Goal: Task Accomplishment & Management: Manage account settings

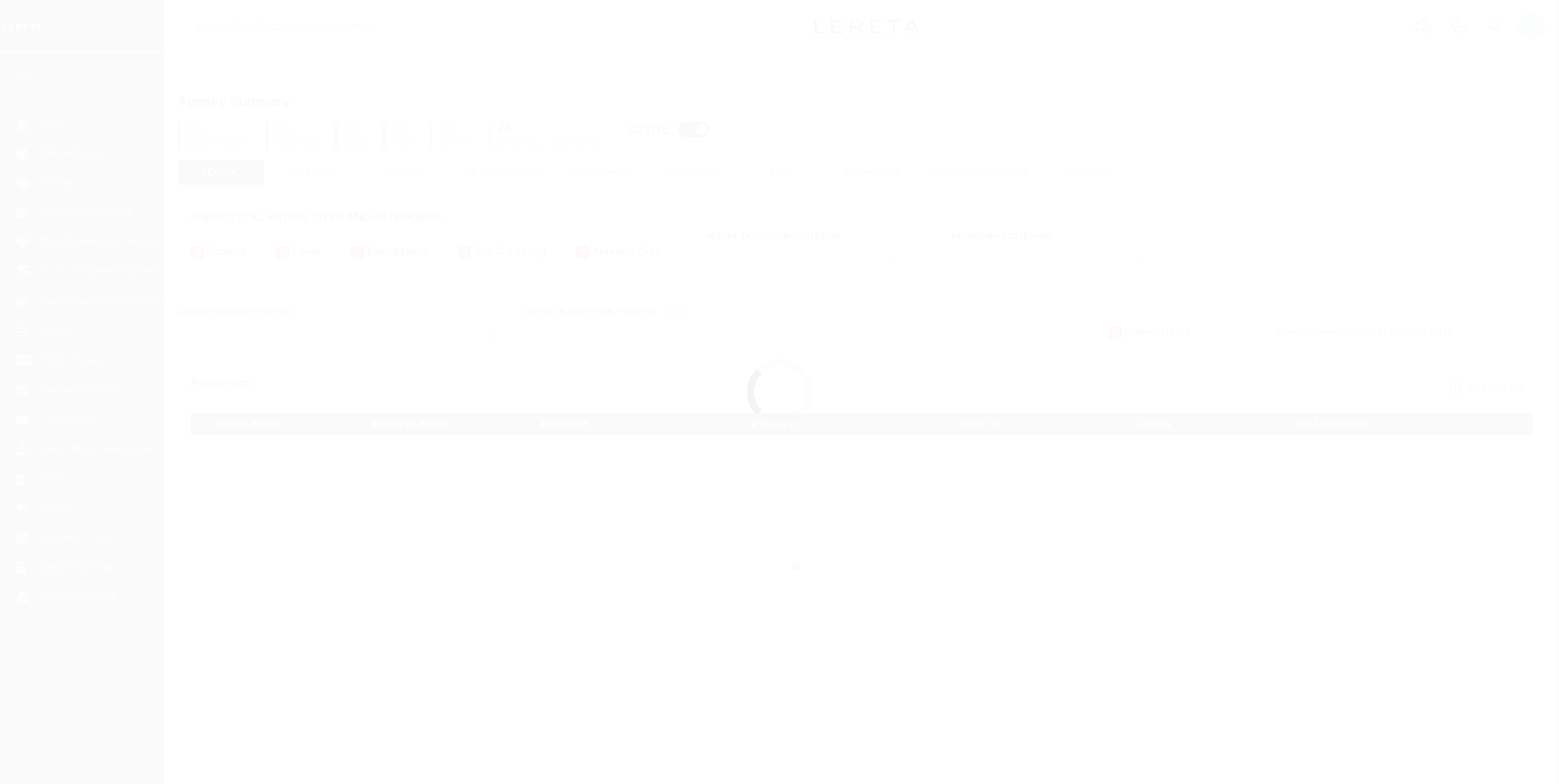
select select
checkbox input "false"
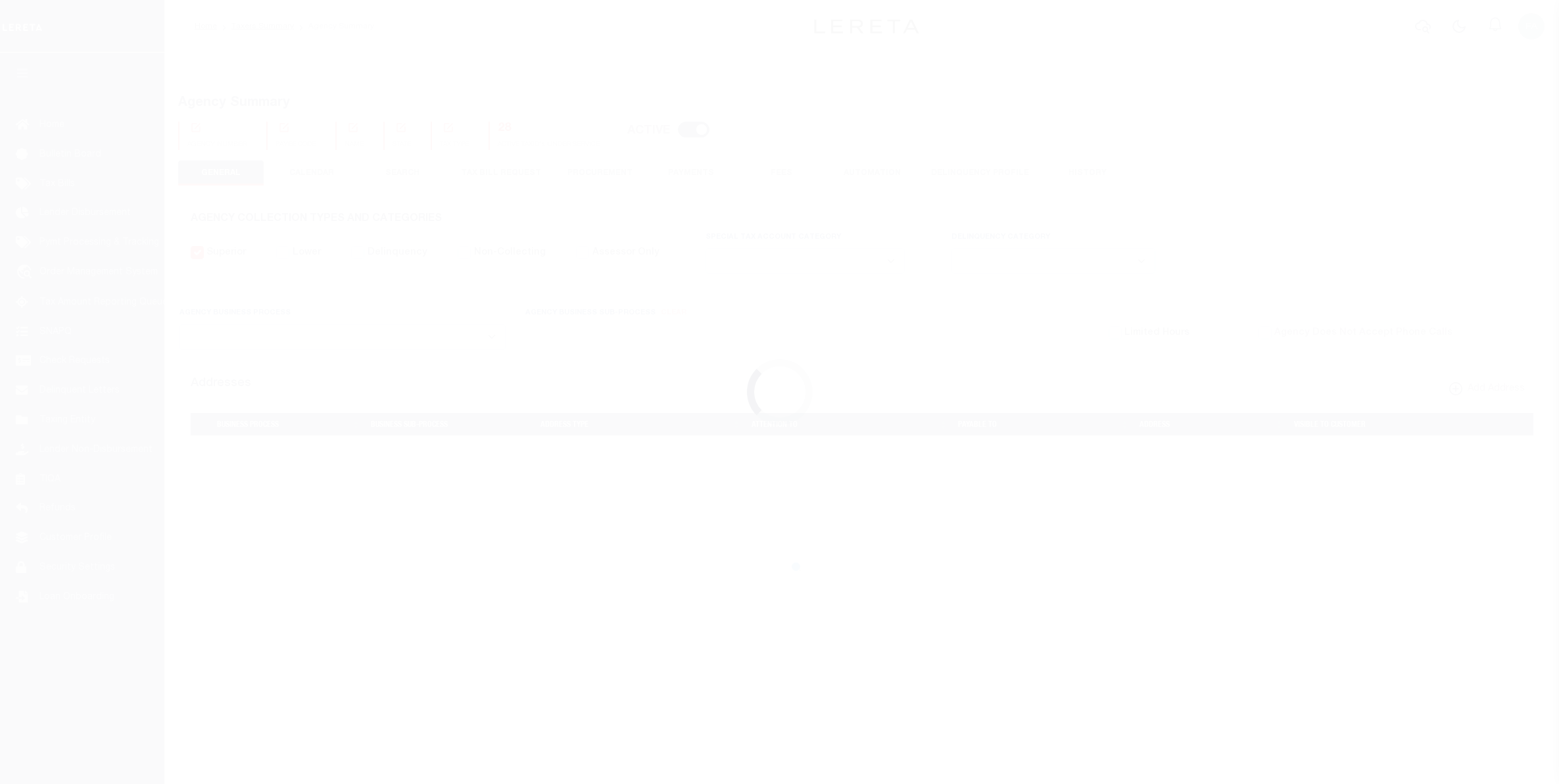
checkbox input "false"
type input "4003300000"
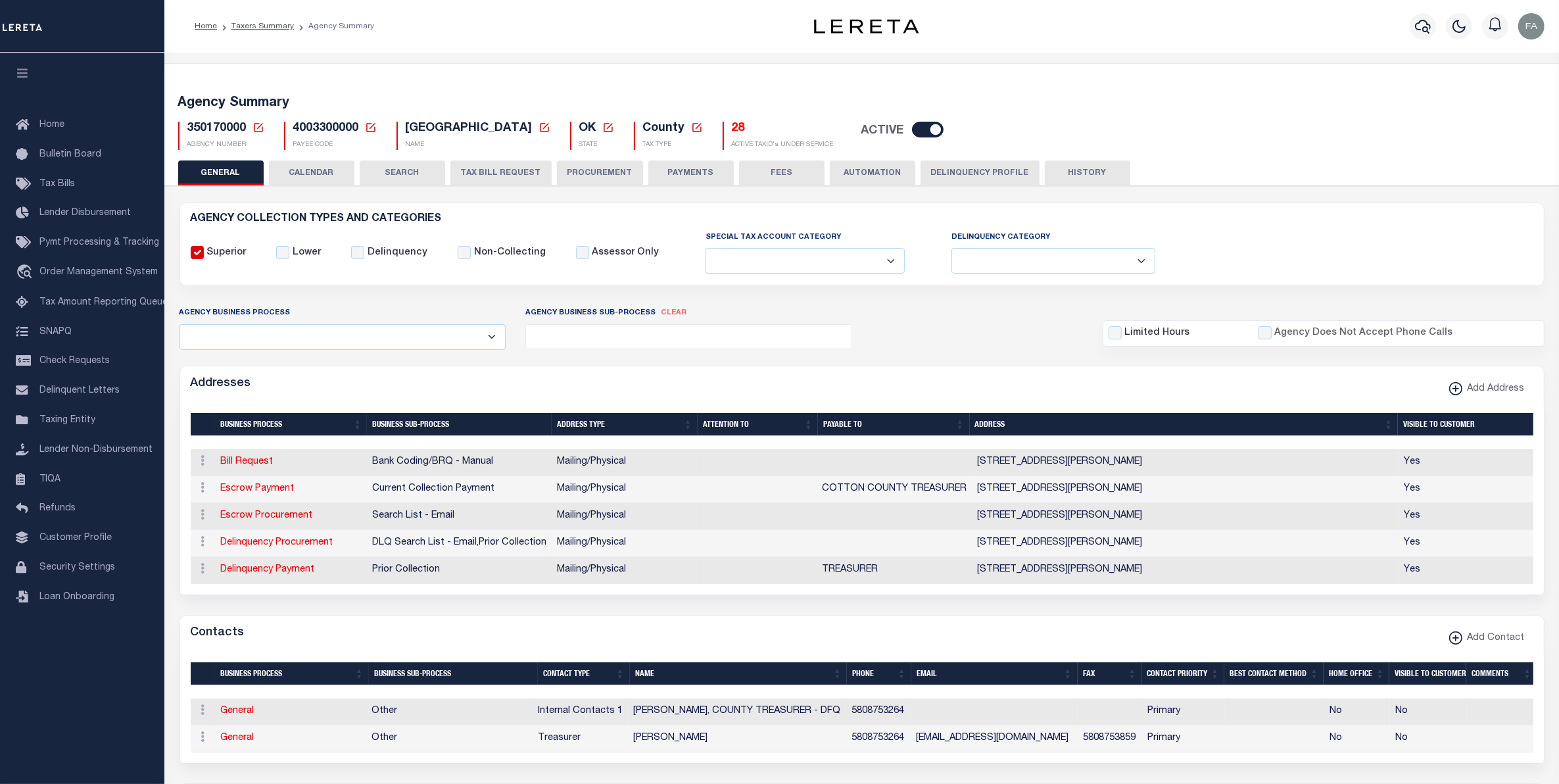
click at [389, 182] on button "SEARCH" at bounding box center [402, 173] width 85 height 25
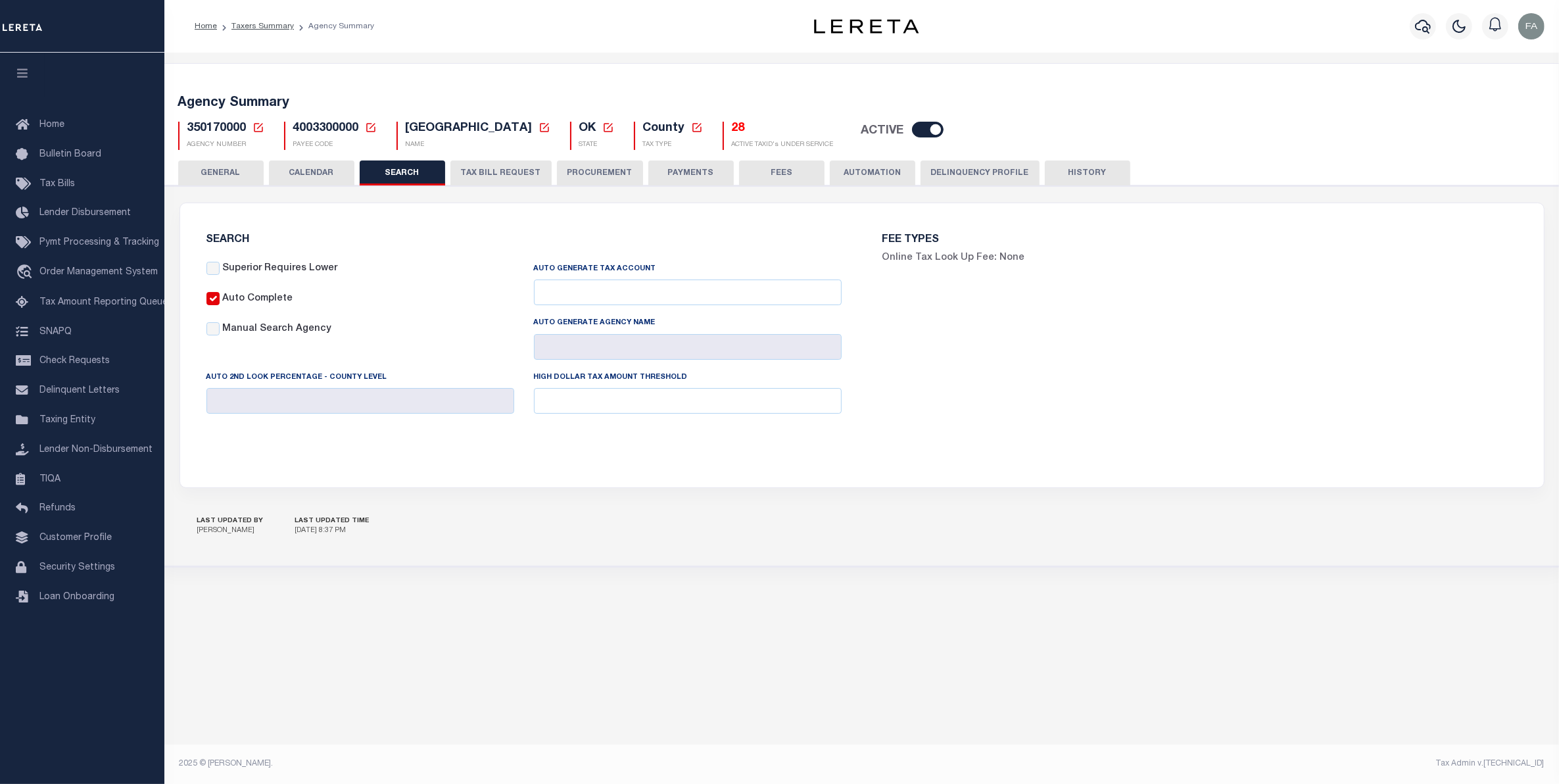
checkbox input "false"
type input "8000"
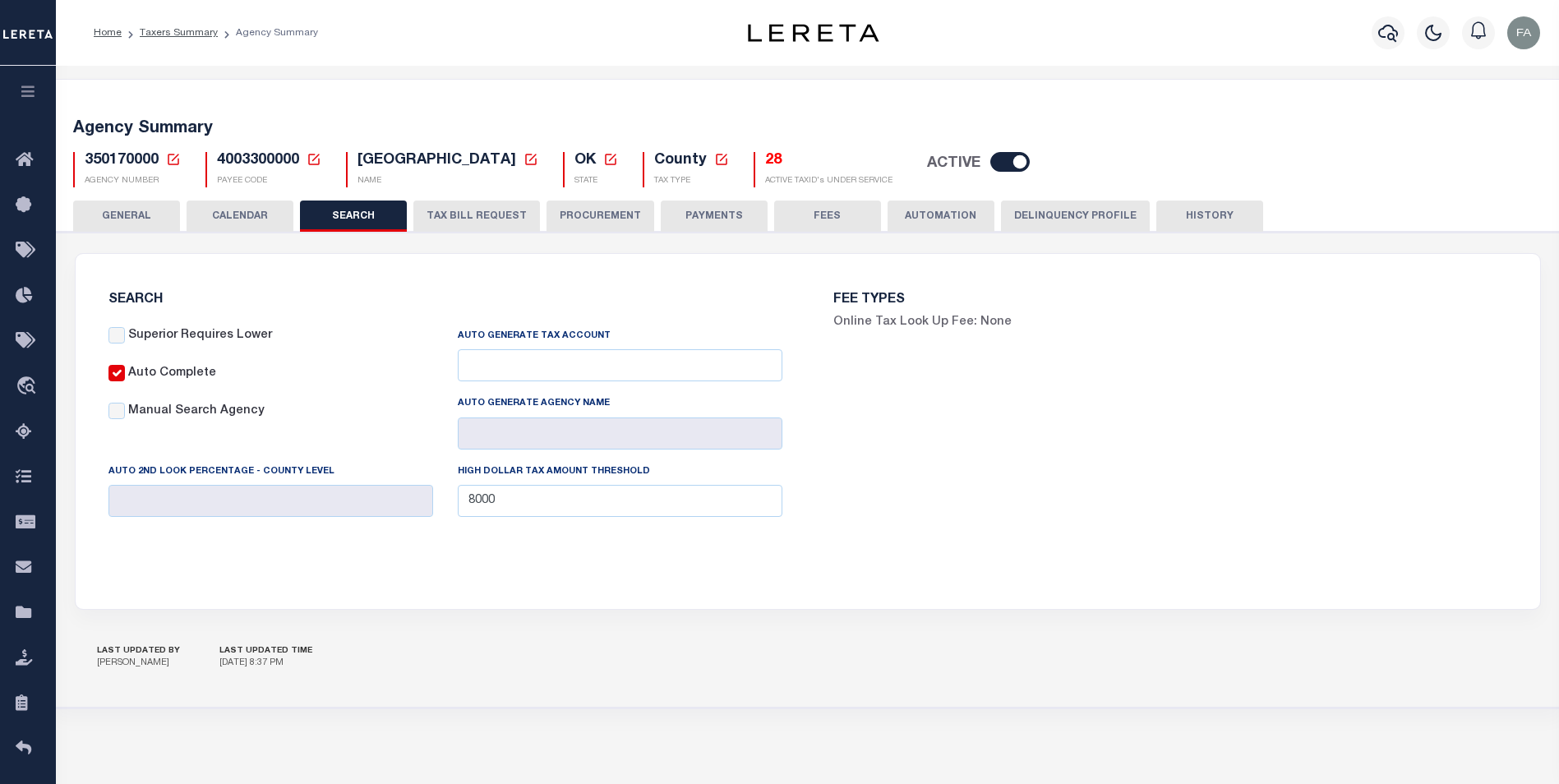
drag, startPoint x: 431, startPoint y: 220, endPoint x: 398, endPoint y: 307, distance: 93.0
click at [432, 220] on button "TAX BILL REQUEST" at bounding box center [476, 216] width 127 height 31
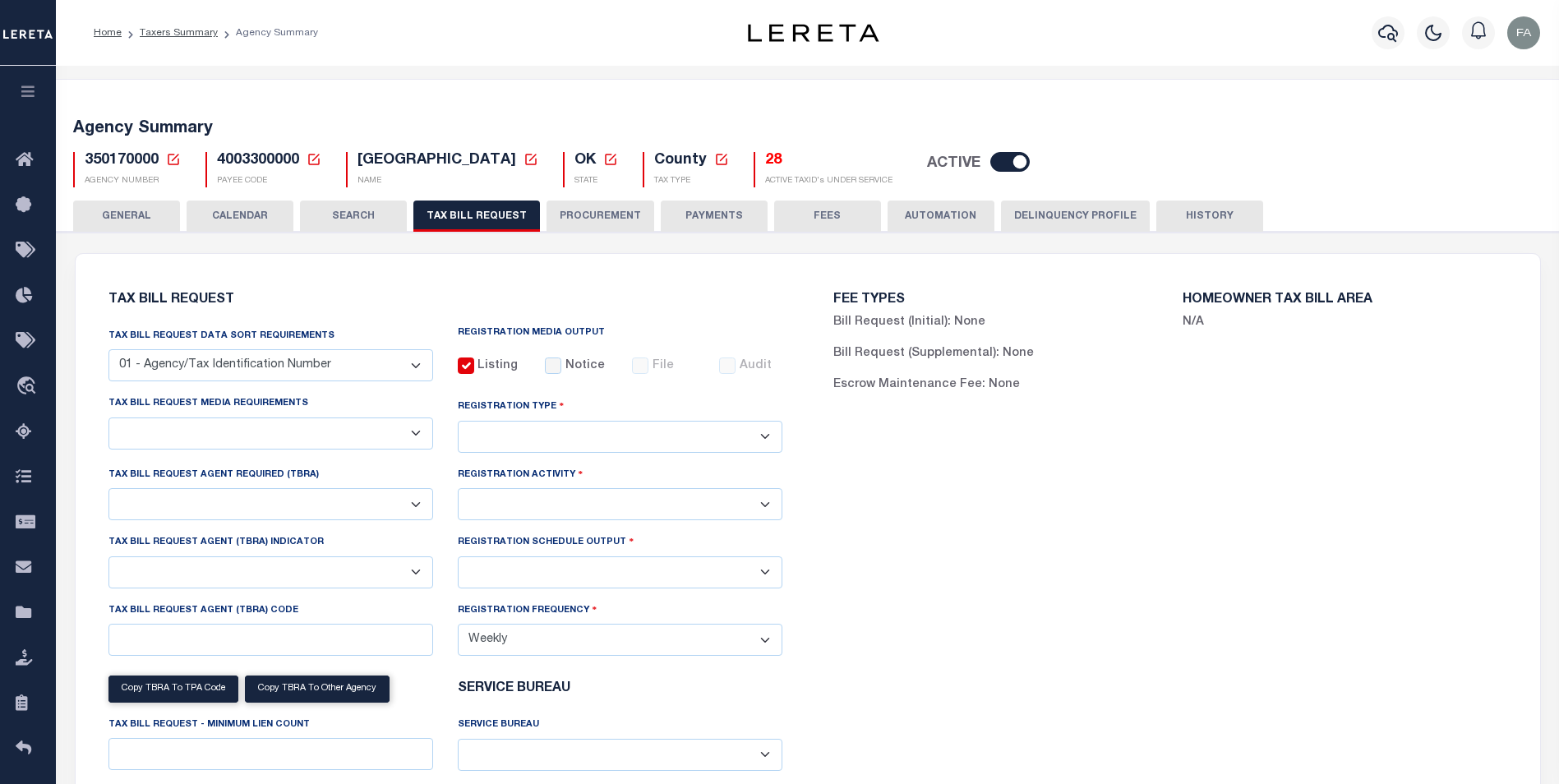
select select "27"
checkbox input "true"
select select "16"
select select "2"
select select "true"
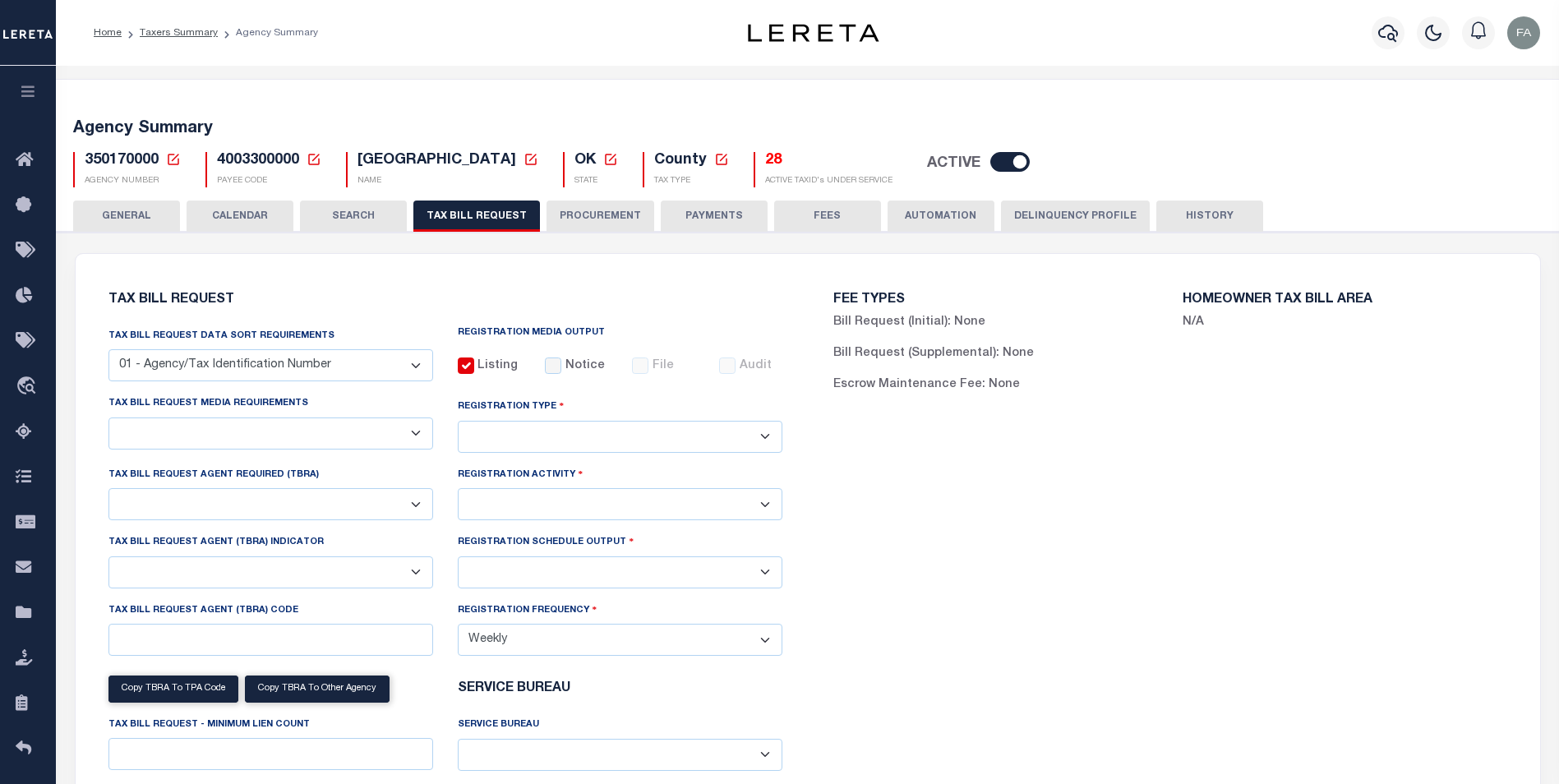
select select "2"
select select "9"
select select "1"
type input "0009"
select select "1"
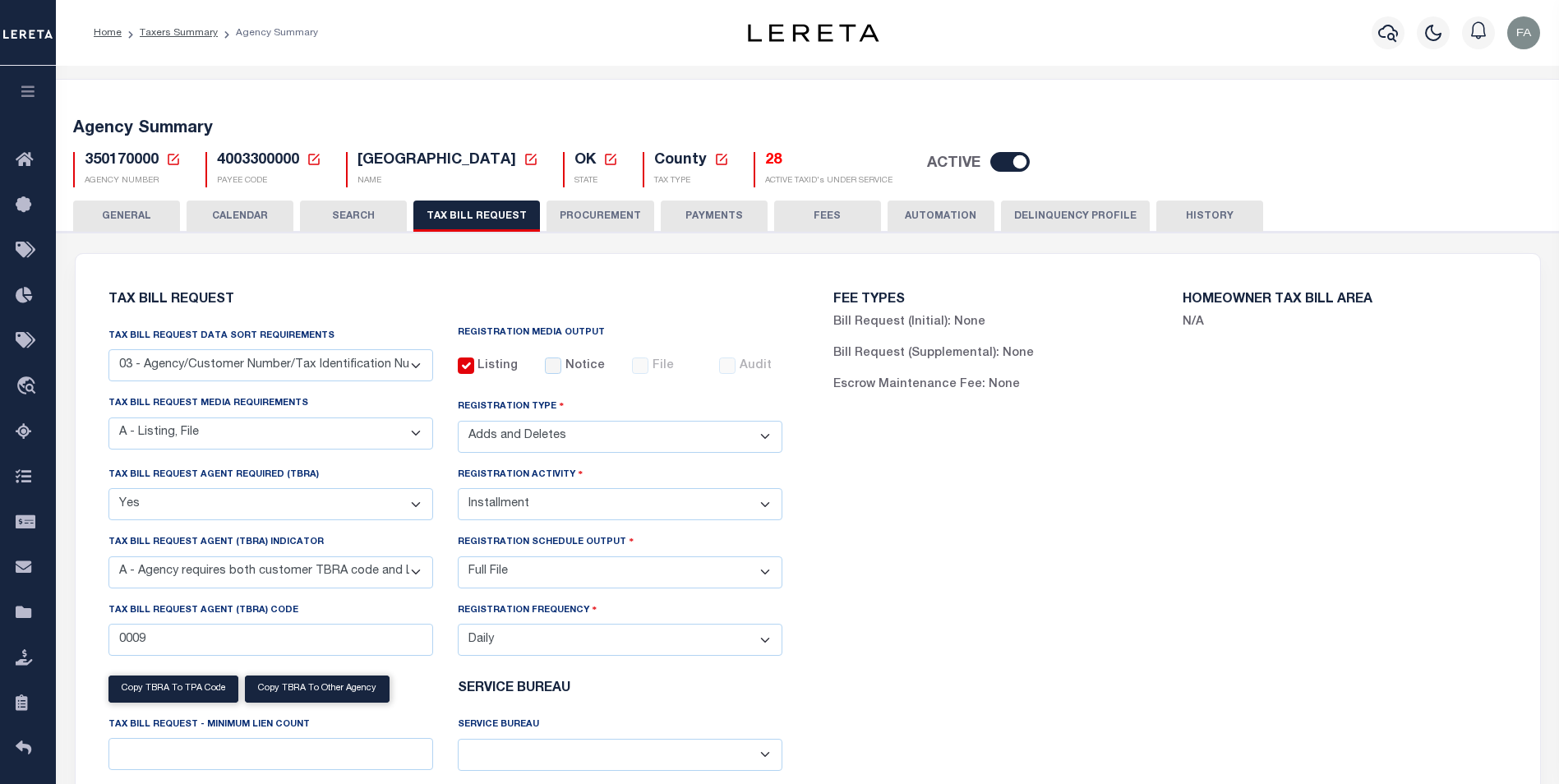
click at [371, 218] on button "SEARCH" at bounding box center [353, 216] width 107 height 31
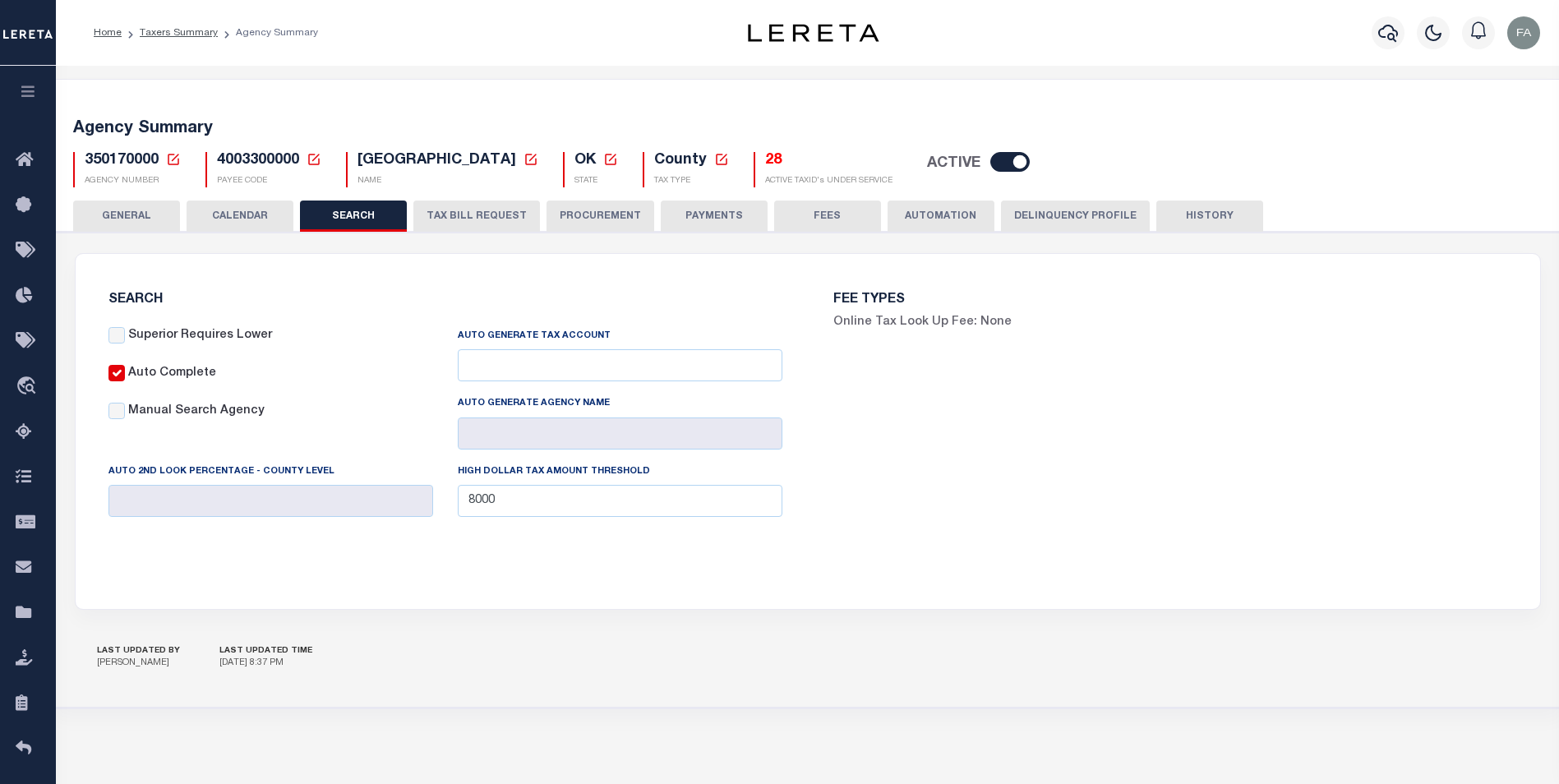
click at [255, 209] on button "CALENDAR" at bounding box center [240, 216] width 107 height 31
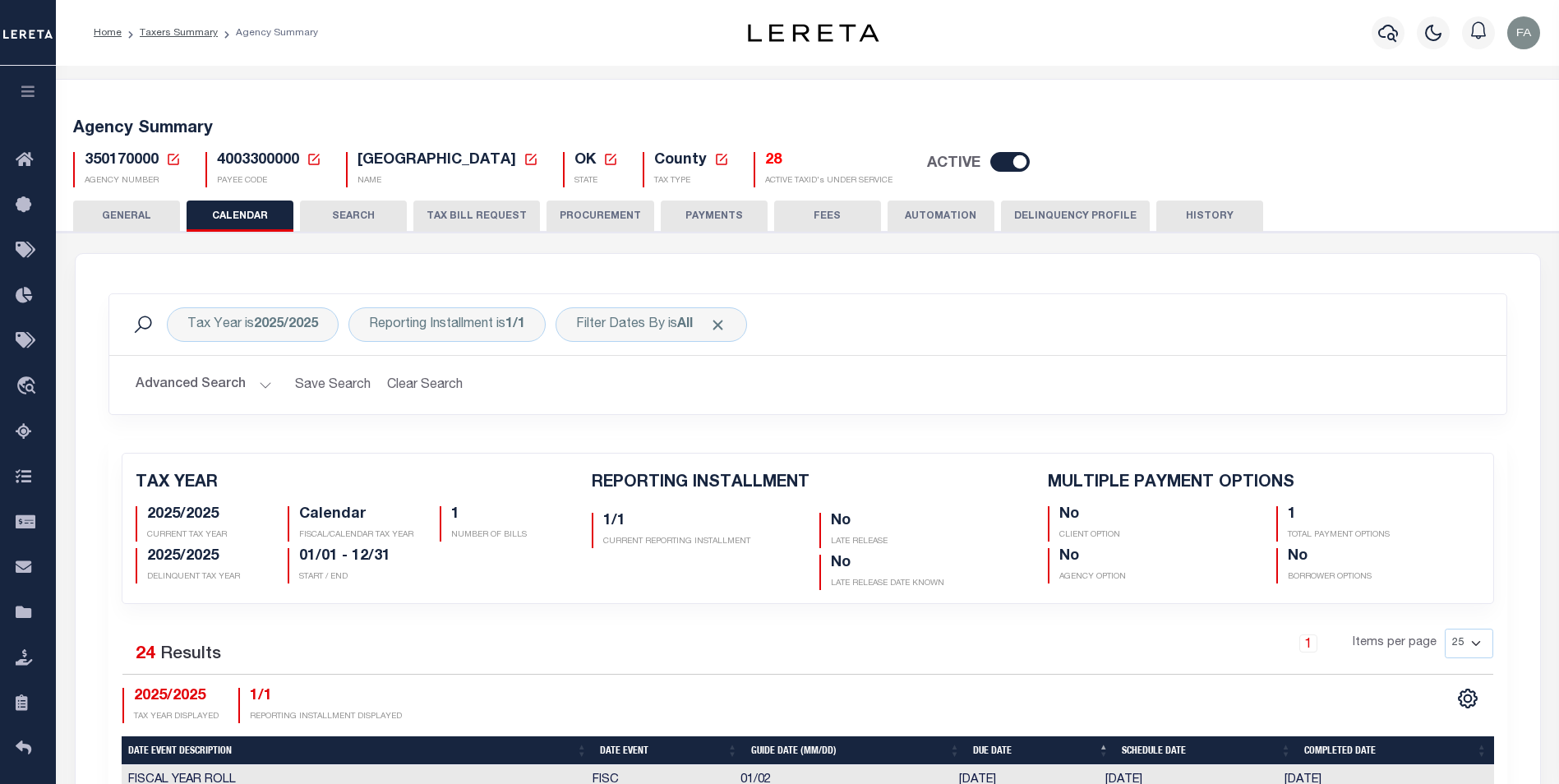
checkbox input "false"
type input "1"
click at [127, 228] on button "GENERAL" at bounding box center [126, 216] width 107 height 31
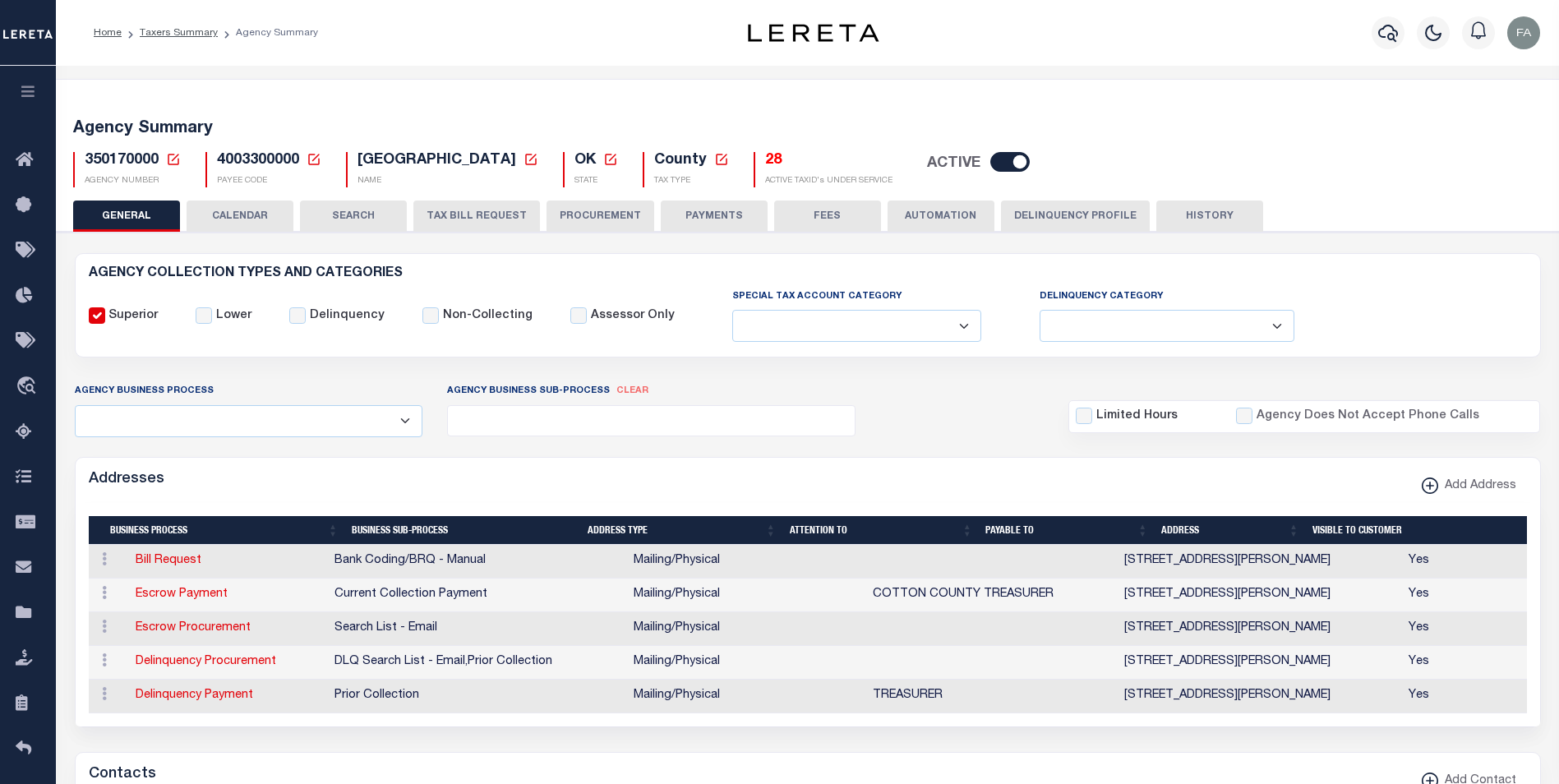
click at [201, 228] on button "CALENDAR" at bounding box center [240, 216] width 107 height 31
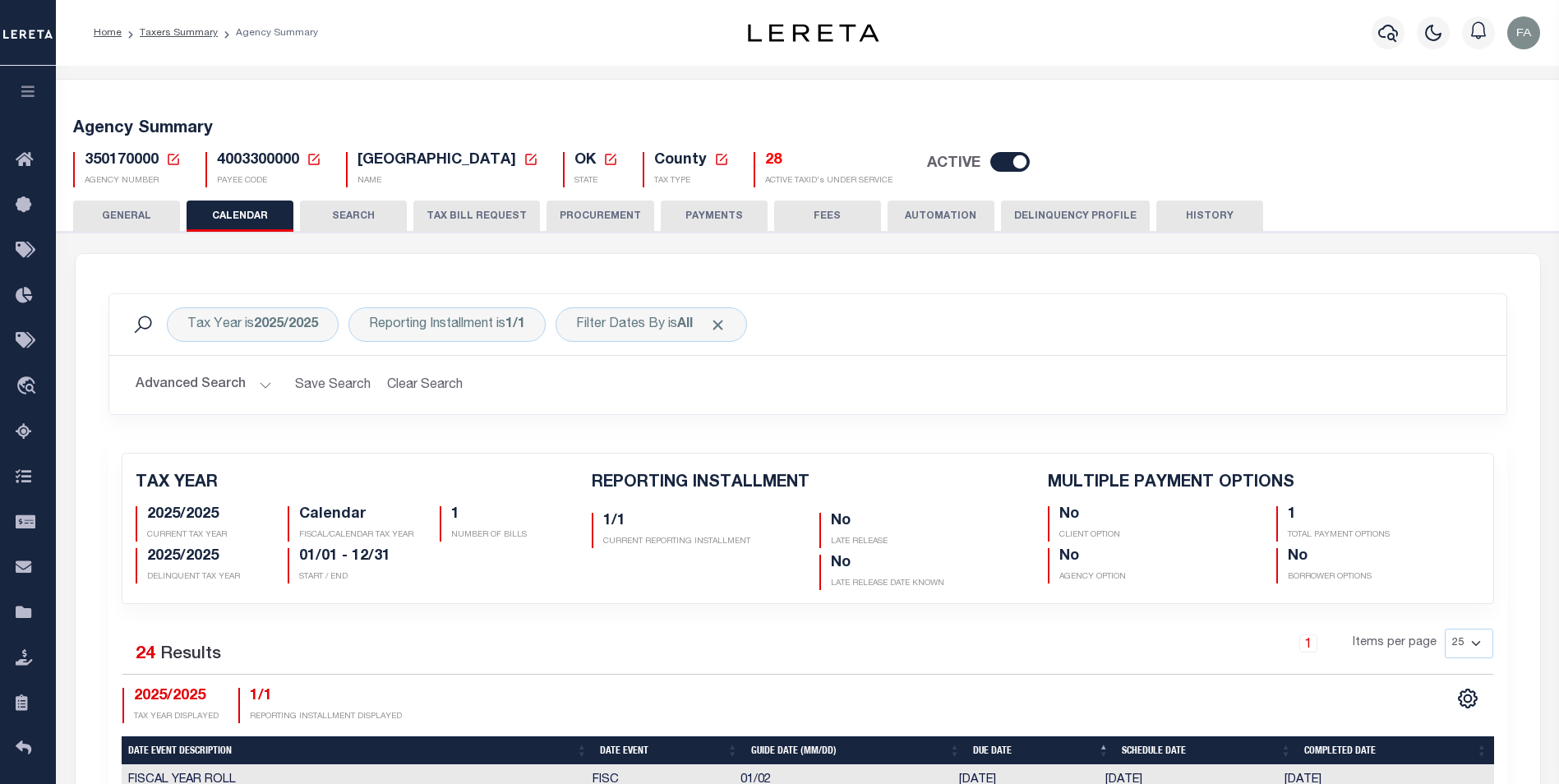
click at [159, 222] on button "GENERAL" at bounding box center [126, 216] width 107 height 31
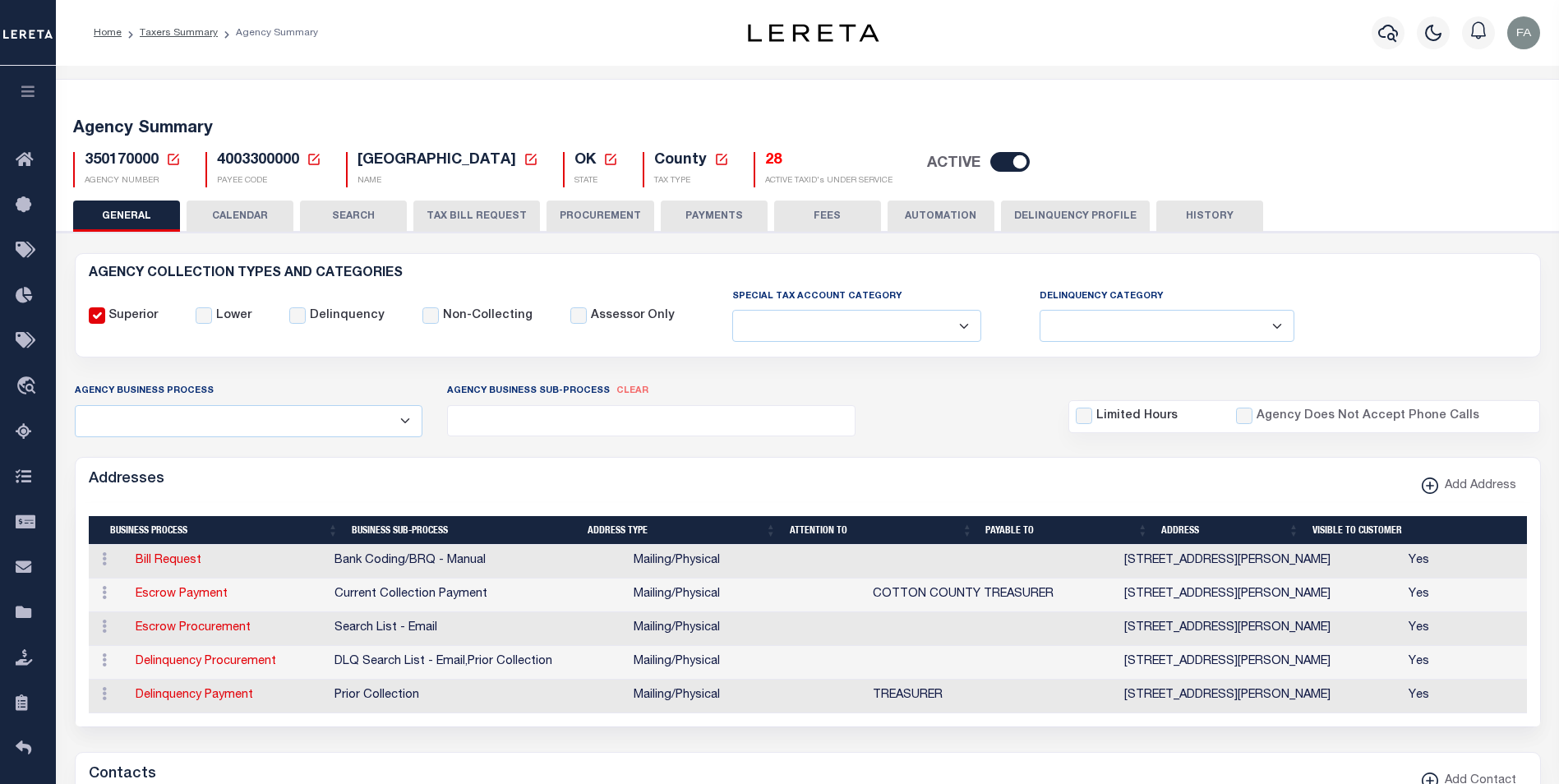
click at [222, 219] on button "CALENDAR" at bounding box center [240, 216] width 107 height 31
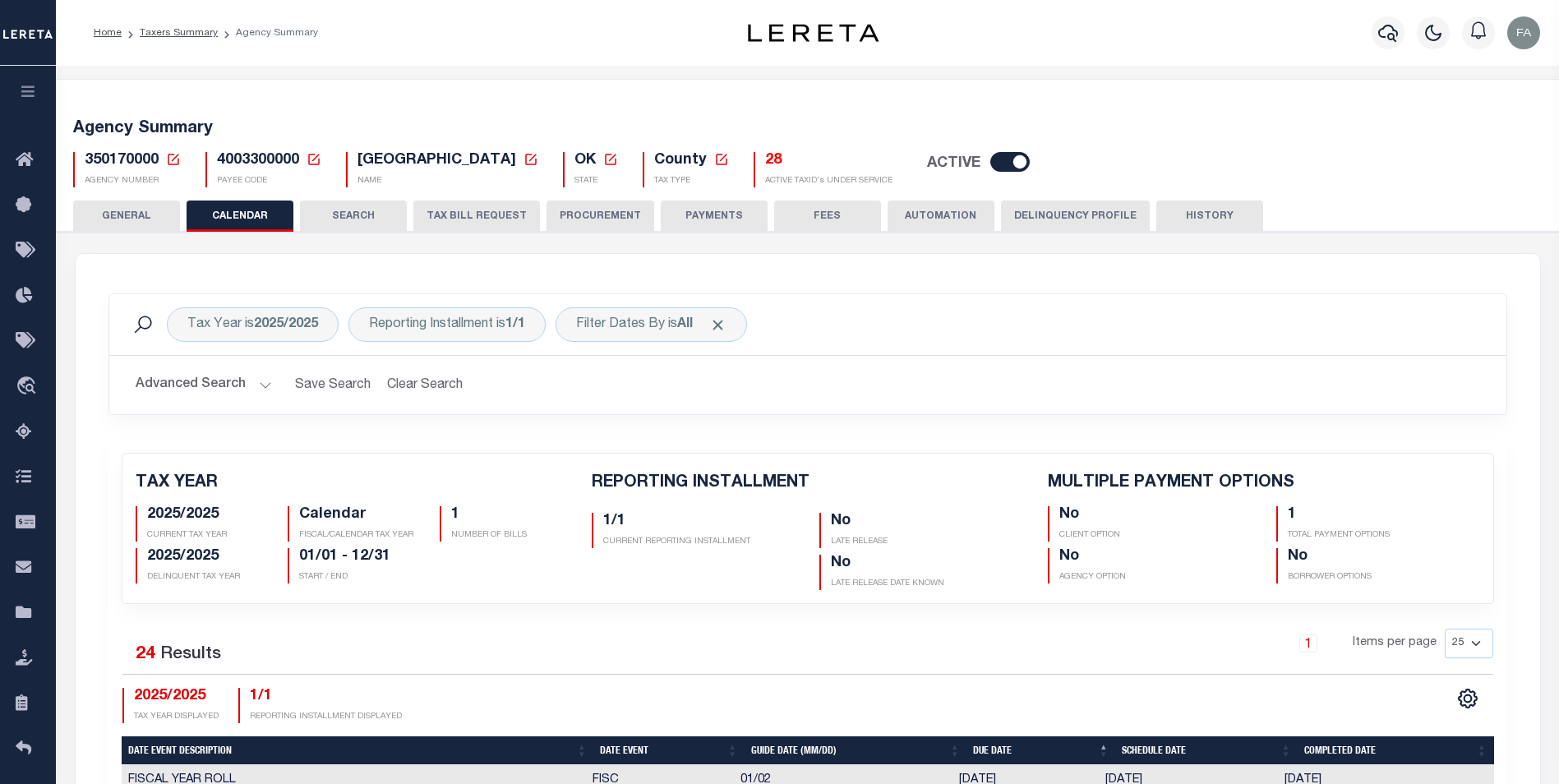
click at [591, 228] on button "PROCUREMENT" at bounding box center [601, 216] width 108 height 31
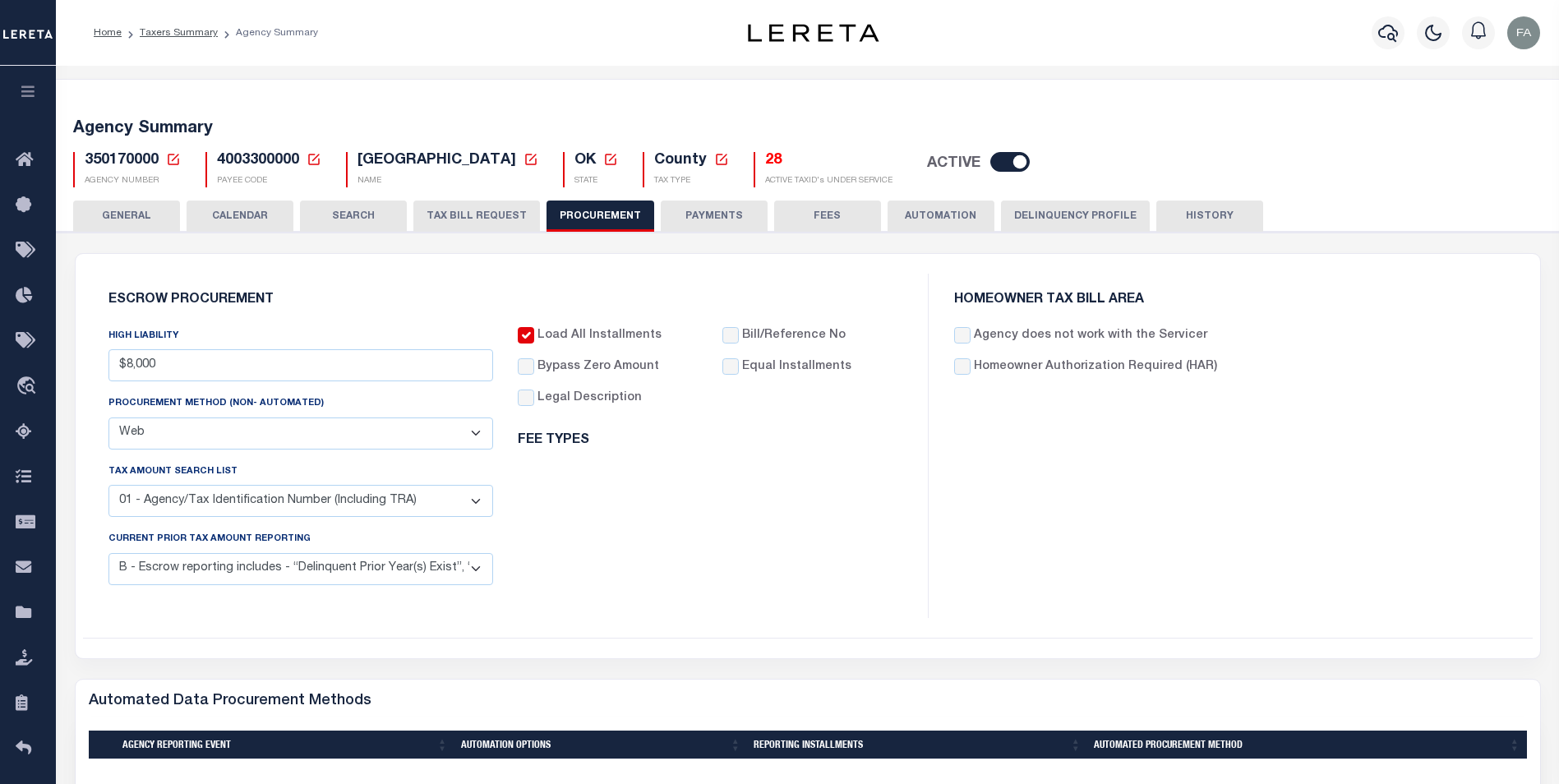
click at [924, 228] on button "AUTOMATION" at bounding box center [941, 216] width 107 height 31
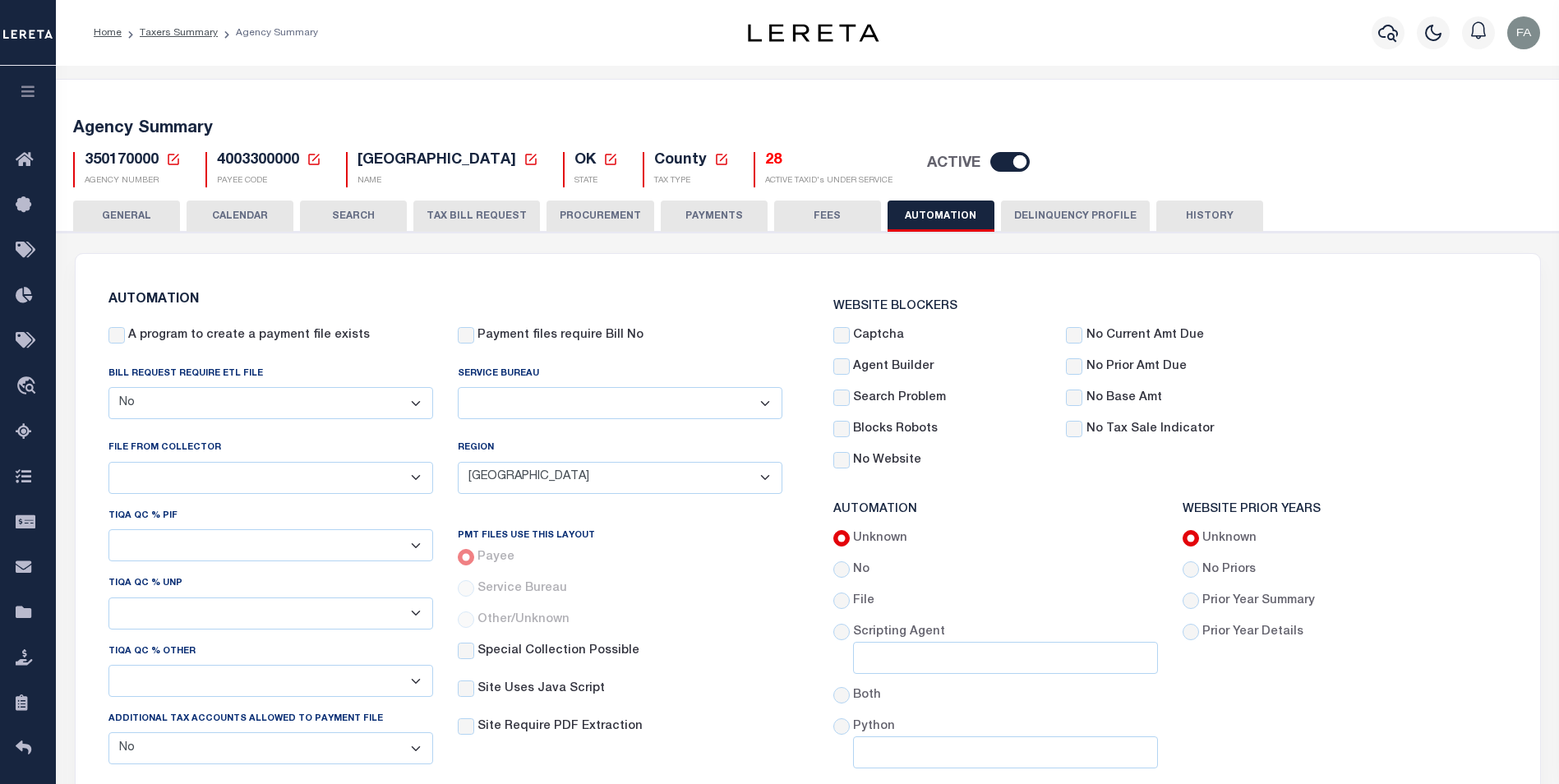
click at [318, 397] on select "Yes No" at bounding box center [271, 403] width 325 height 32
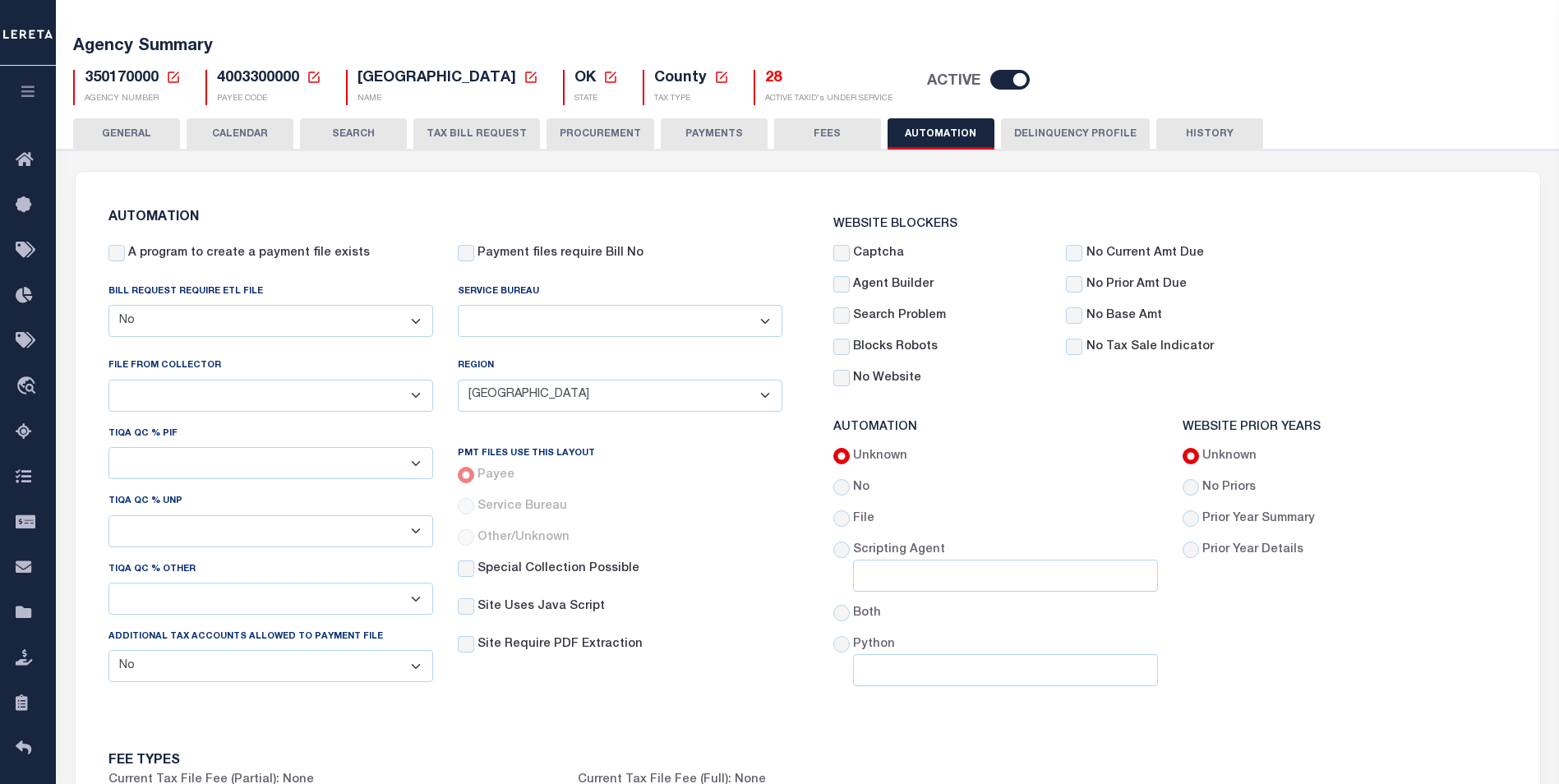
click at [113, 139] on button "GENERAL" at bounding box center [126, 134] width 107 height 31
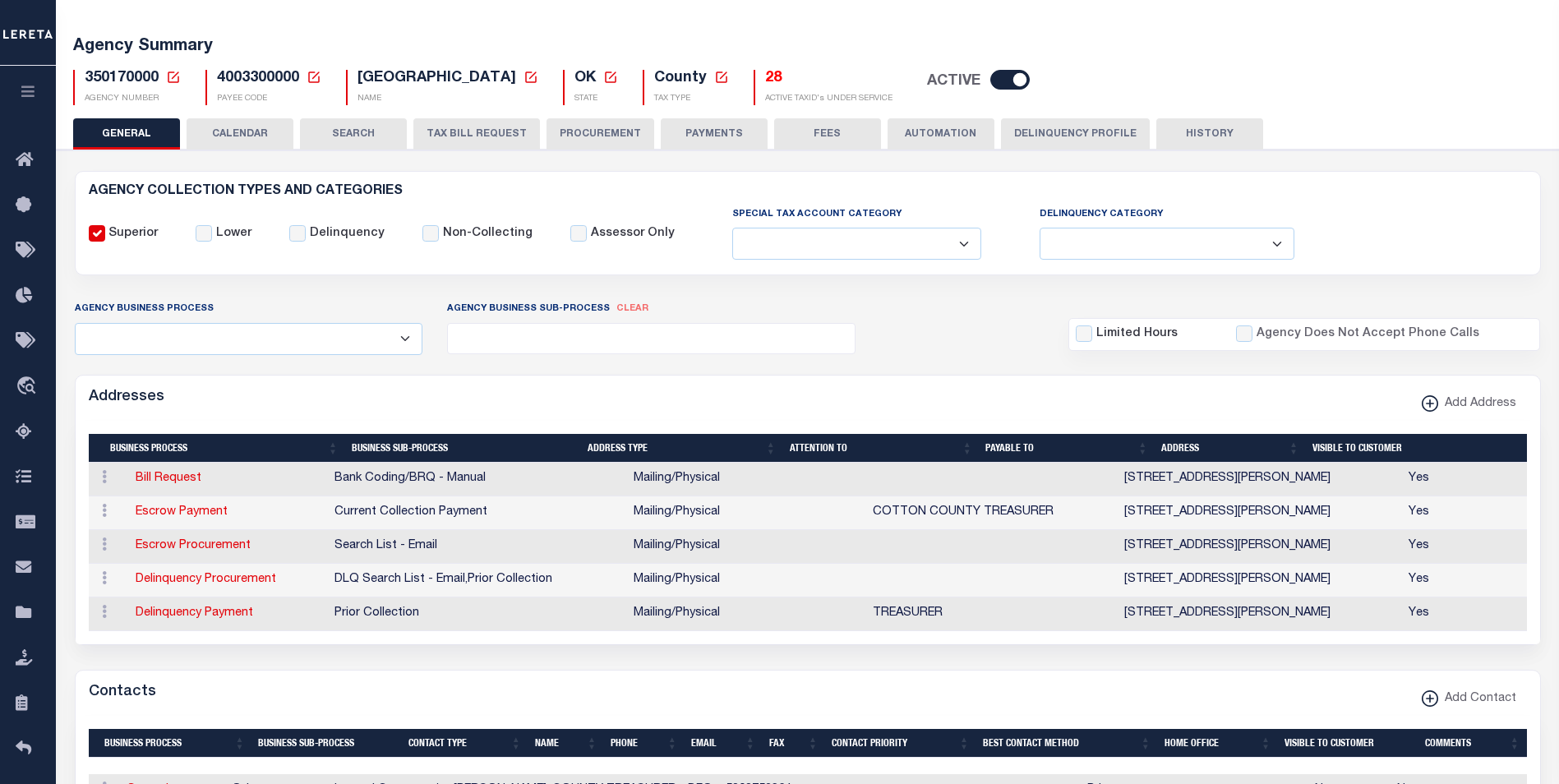
click at [389, 335] on select "All Automation Bill Request Delinquency Payment Delinquency Procurement Escrow …" at bounding box center [249, 338] width 348 height 32
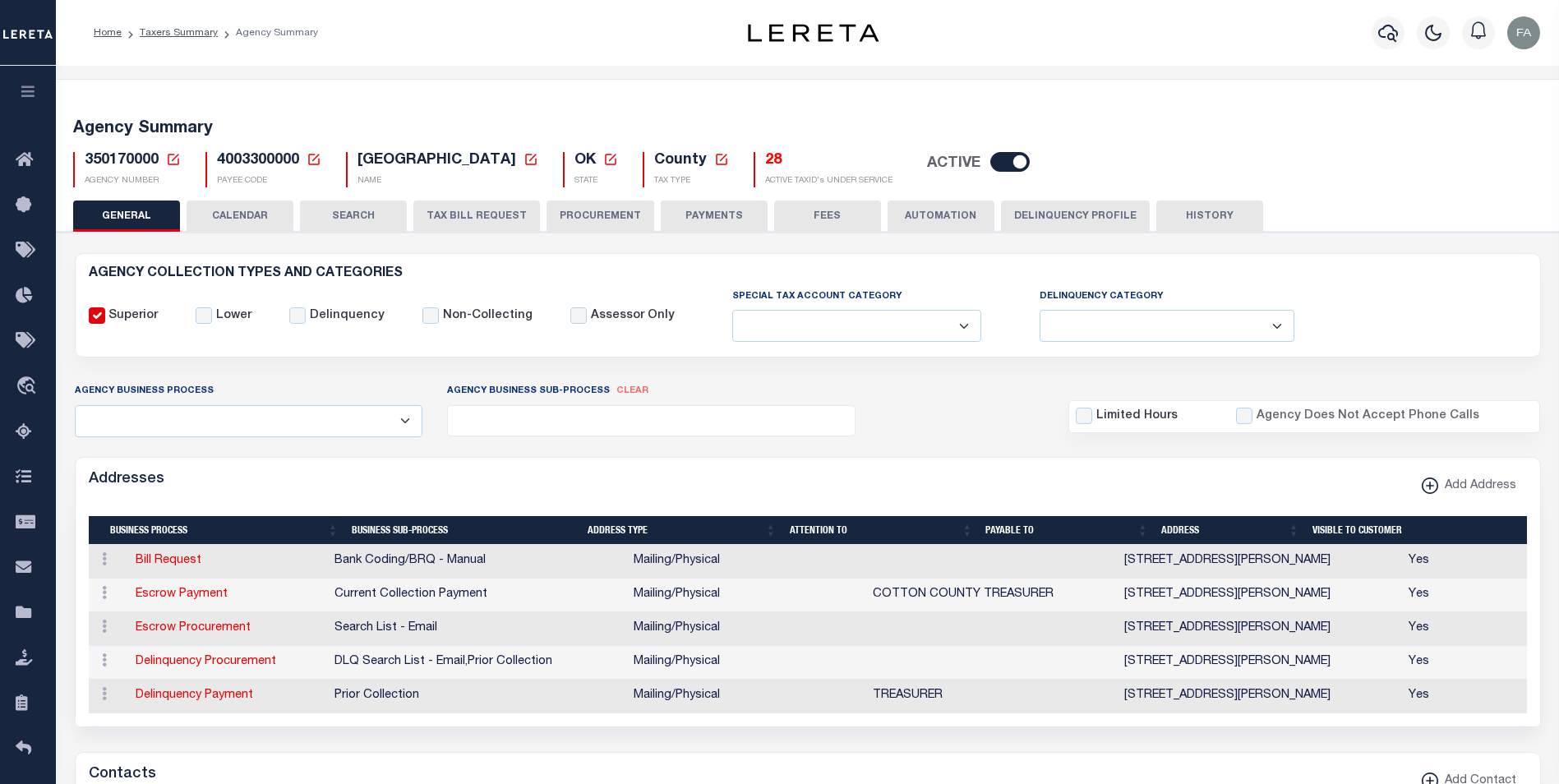
click at [258, 218] on button "CALENDAR" at bounding box center [240, 216] width 107 height 31
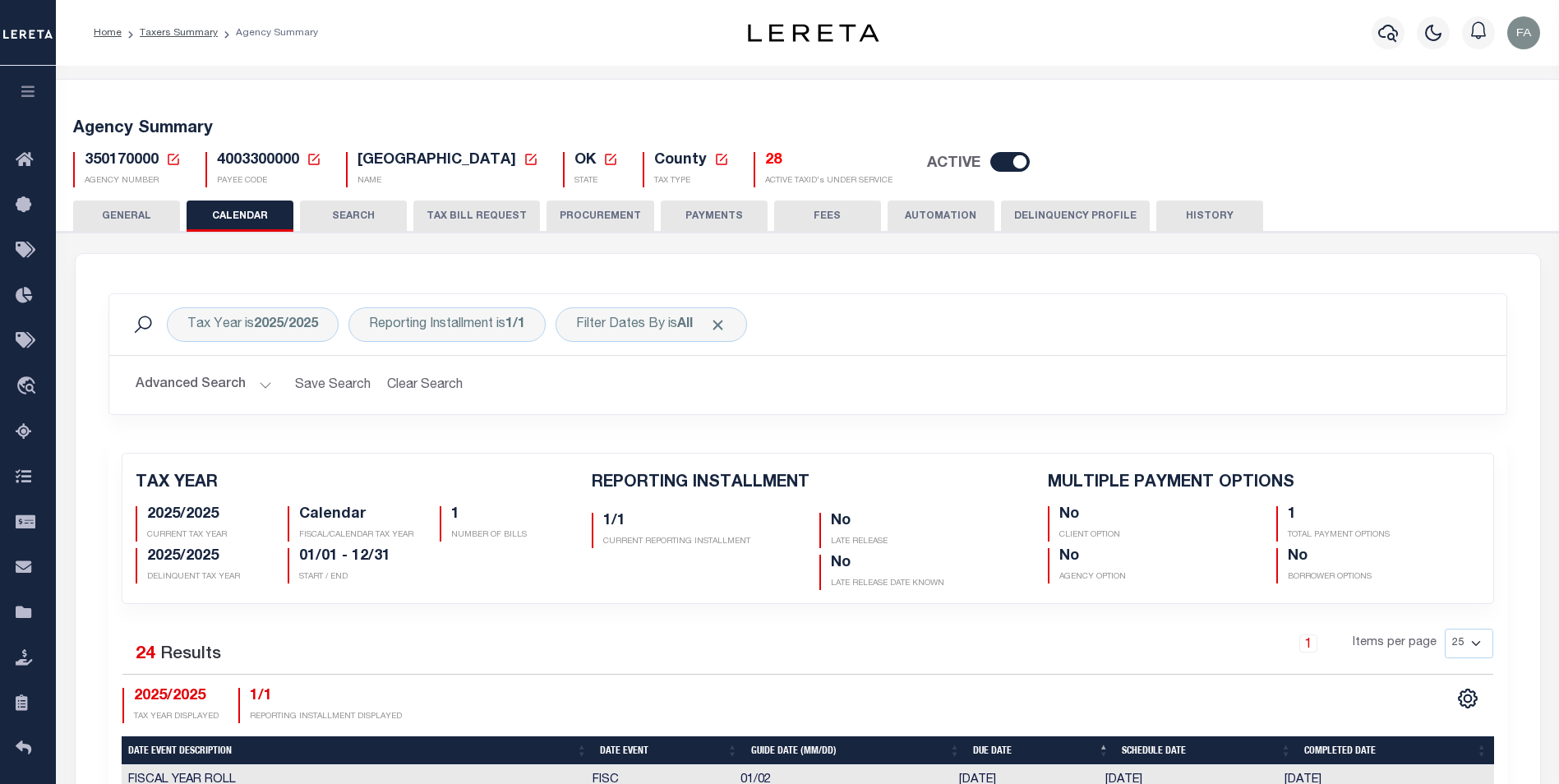
drag, startPoint x: 463, startPoint y: 211, endPoint x: 614, endPoint y: 325, distance: 189.2
click at [463, 211] on button "TAX BILL REQUEST" at bounding box center [476, 216] width 127 height 31
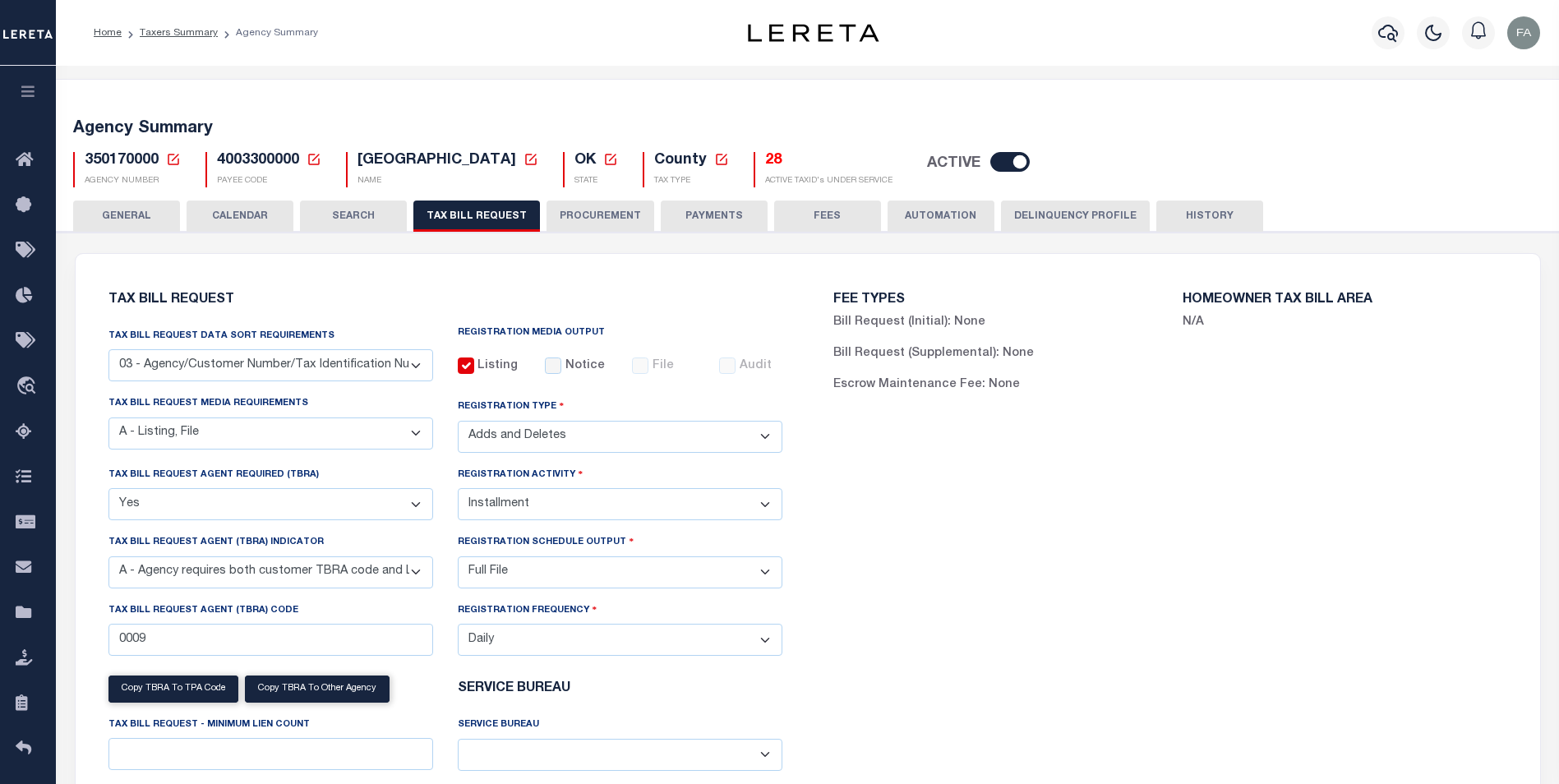
click at [225, 218] on button "CALENDAR" at bounding box center [240, 216] width 107 height 31
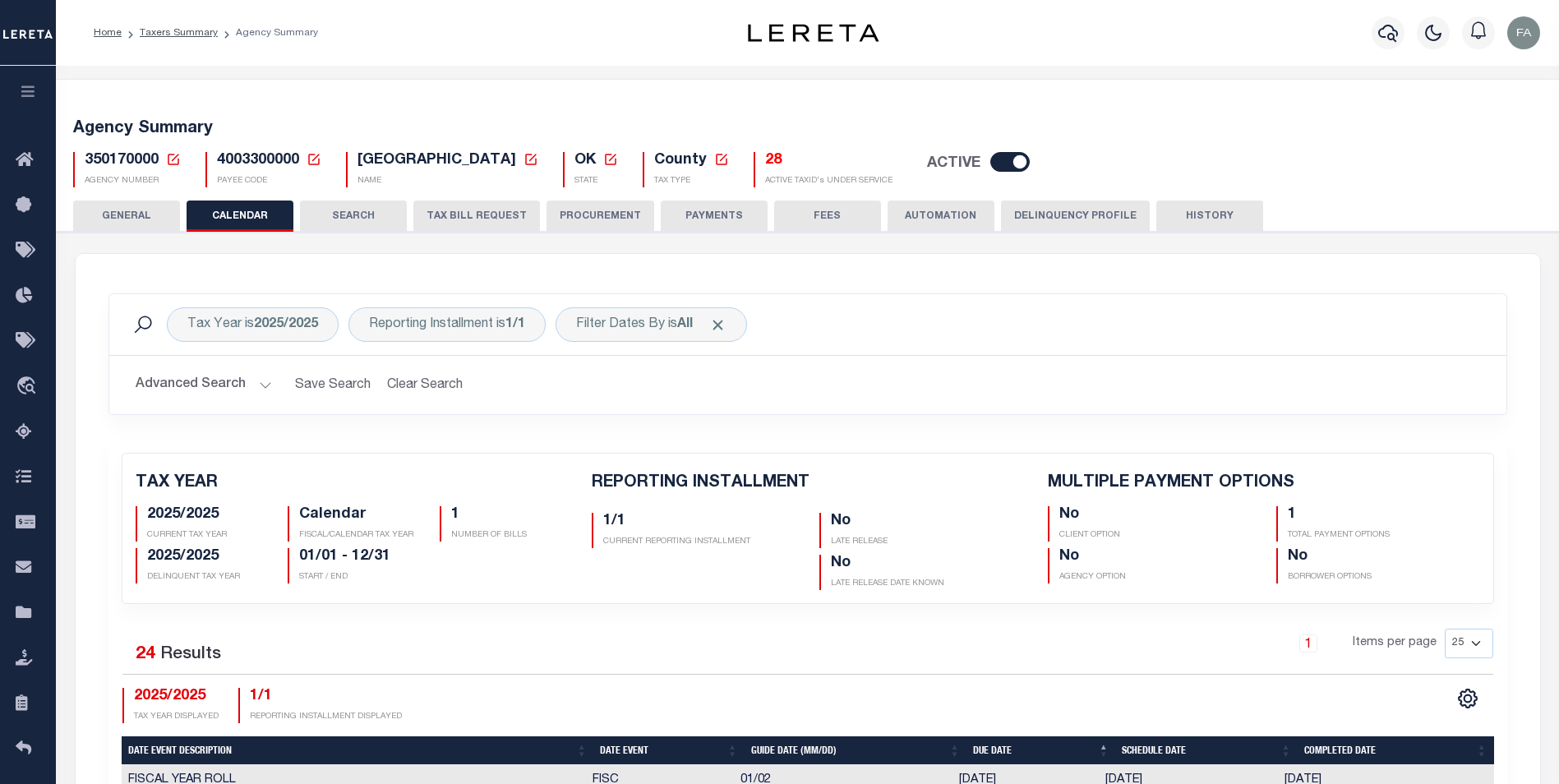
click at [159, 230] on button "GENERAL" at bounding box center [126, 216] width 107 height 31
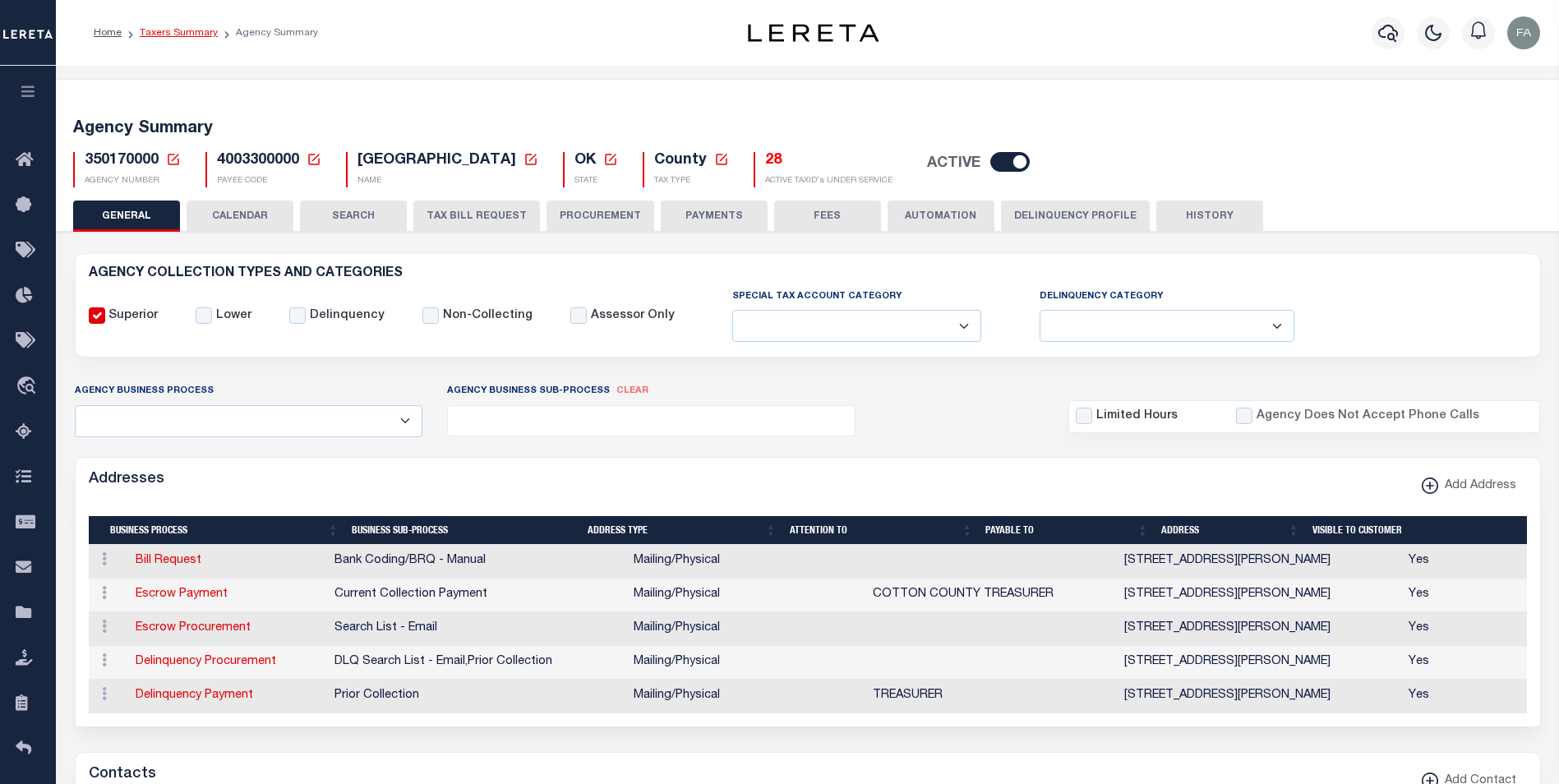
click at [187, 34] on link "Taxers Summary" at bounding box center [179, 33] width 78 height 10
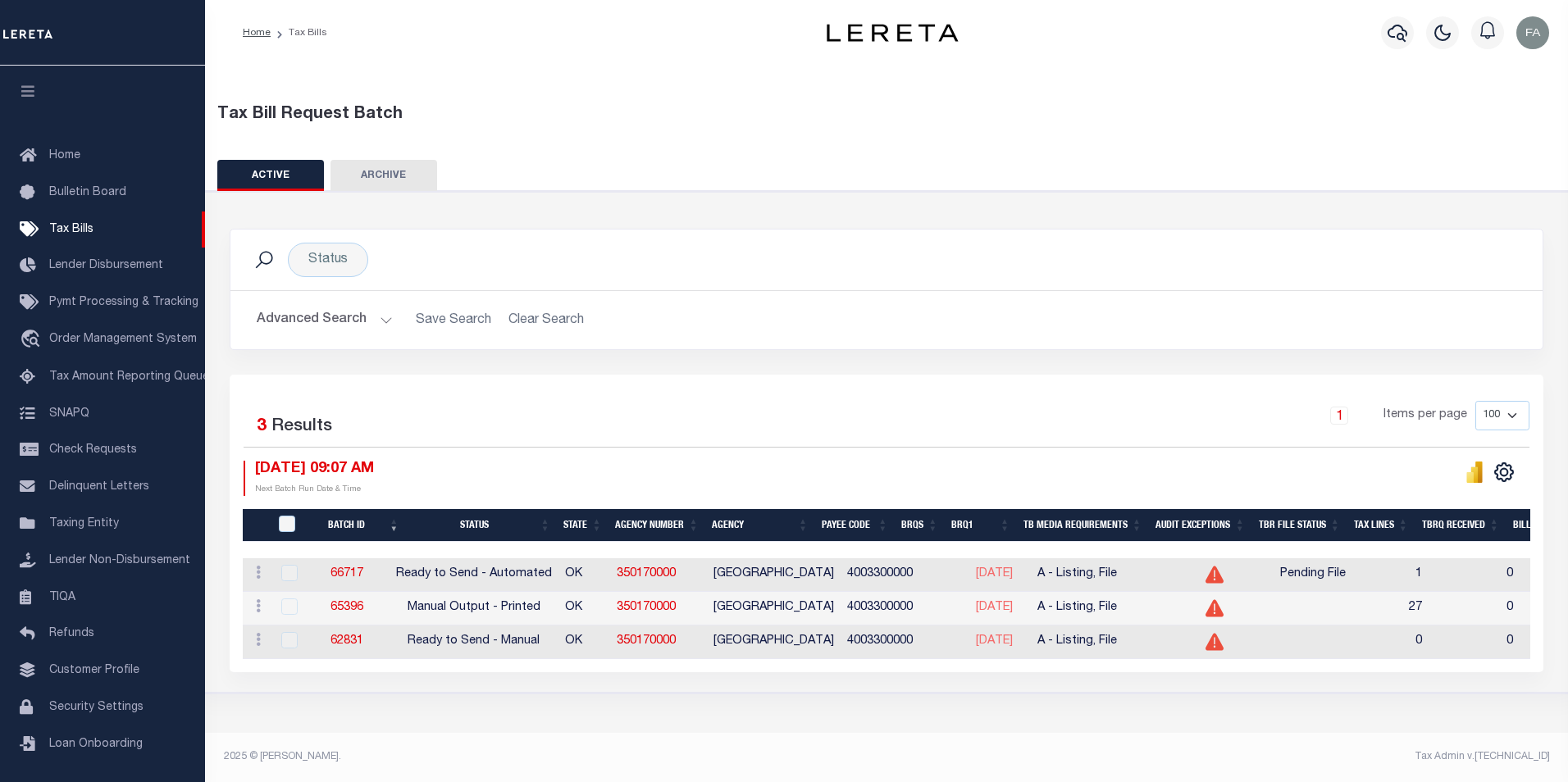
click at [1428, 576] on td "1" at bounding box center [1394, 575] width 68 height 34
click at [1473, 478] on icon "" at bounding box center [1474, 474] width 7 height 15
click at [671, 576] on link "350170000" at bounding box center [646, 574] width 59 height 12
drag, startPoint x: 710, startPoint y: 573, endPoint x: 632, endPoint y: 583, distance: 78.6
click at [632, 583] on td "350170000" at bounding box center [658, 575] width 96 height 34
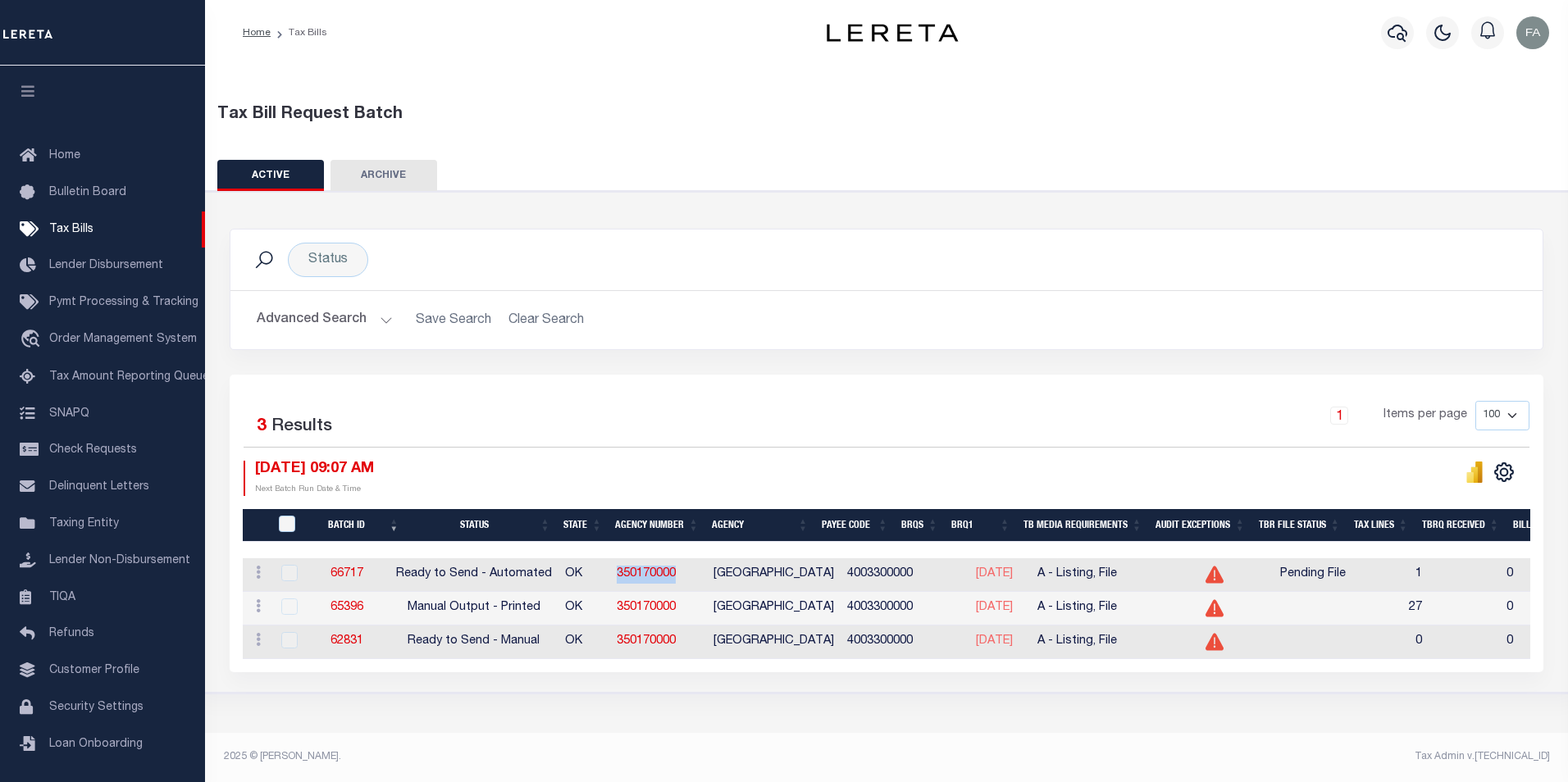
copy link "350170000"
click at [1013, 374] on div "Status Search Advanced Search Save Search Clear Search TaxBillBatches_dynamicta…" at bounding box center [886, 302] width 1338 height 145
drag, startPoint x: 1152, startPoint y: 372, endPoint x: 1129, endPoint y: 466, distance: 96.8
click at [1152, 372] on div "Status Search Advanced Search Save Search Clear Search TaxBillBatches_dynamicta…" at bounding box center [886, 302] width 1338 height 145
click at [1089, 382] on div "Selected 3 Results 1 Items per page 100 200 500 1000 10/02/2025 09:07 AM" at bounding box center [886, 523] width 1313 height 297
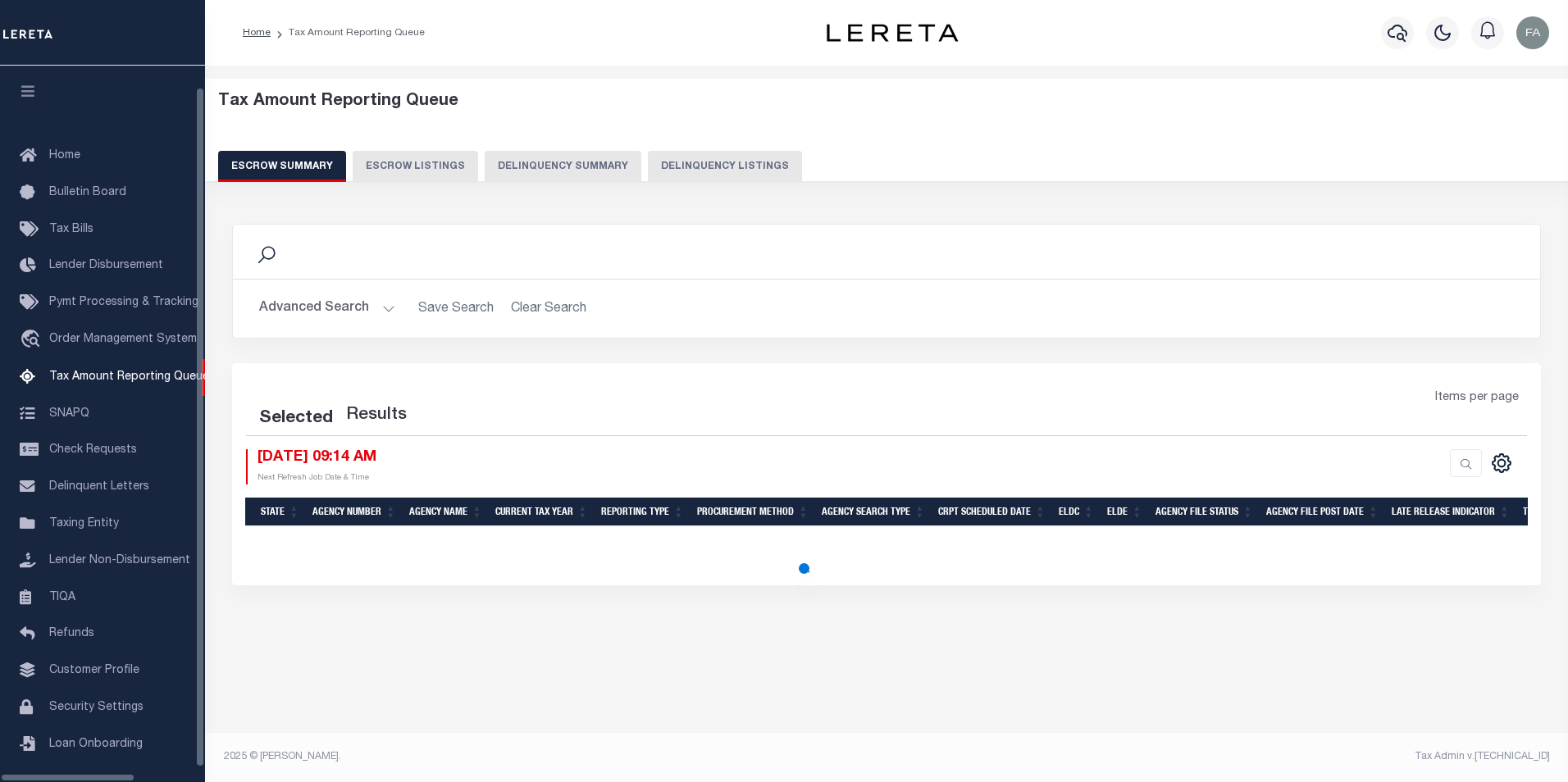
select select
select select "100"
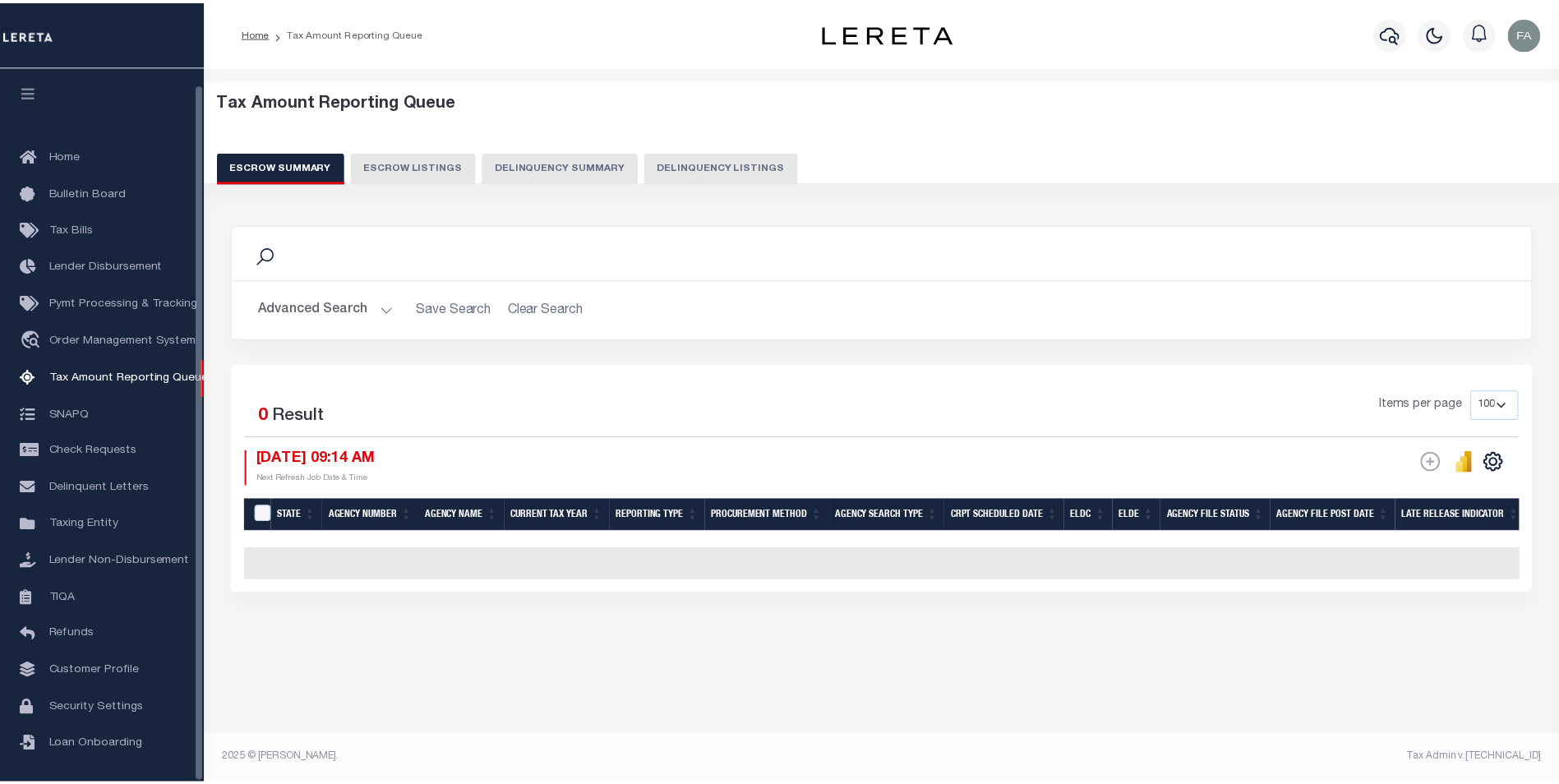
scroll to position [16, 0]
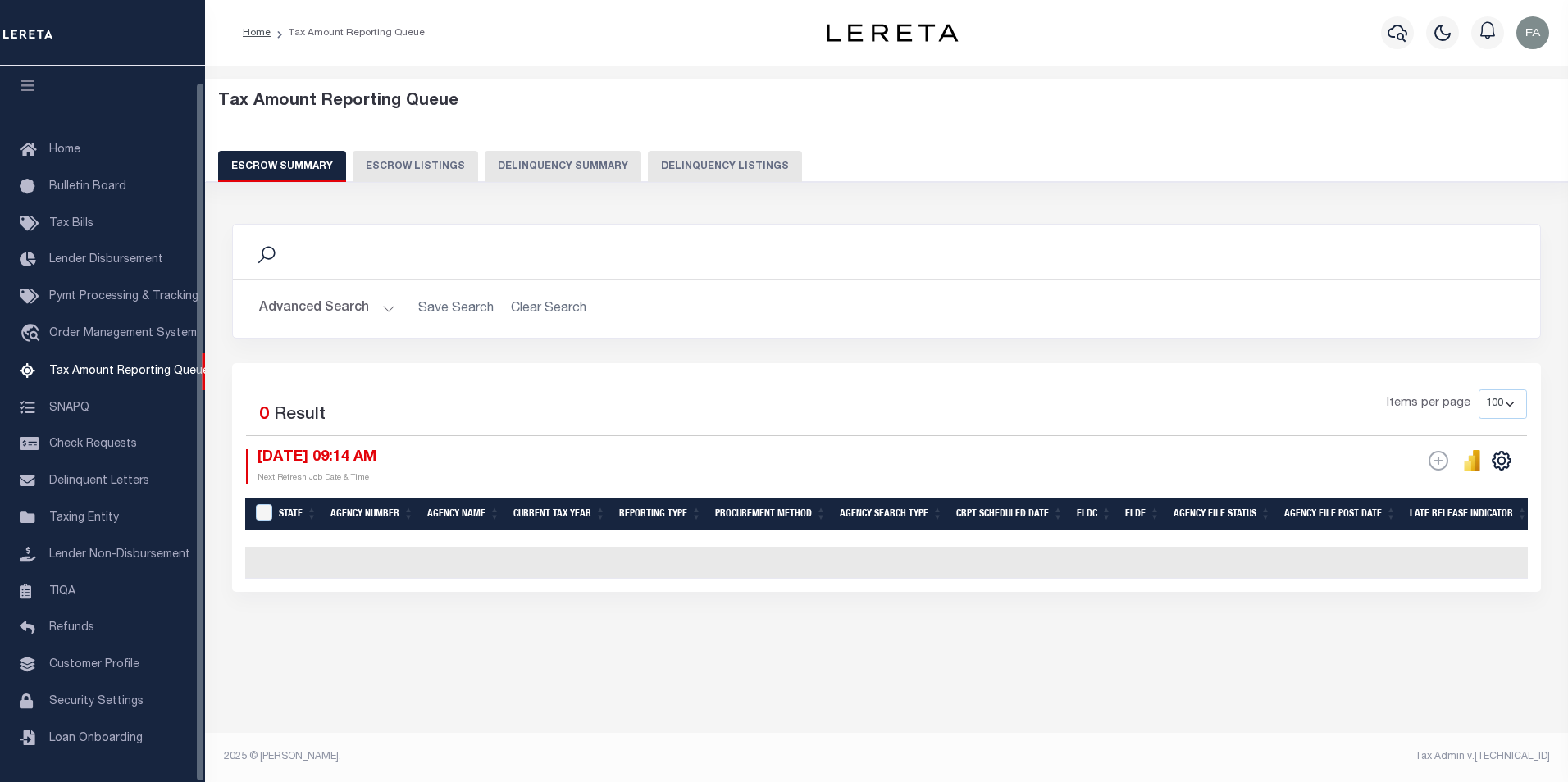
click at [326, 301] on button "Advanced Search" at bounding box center [327, 308] width 136 height 32
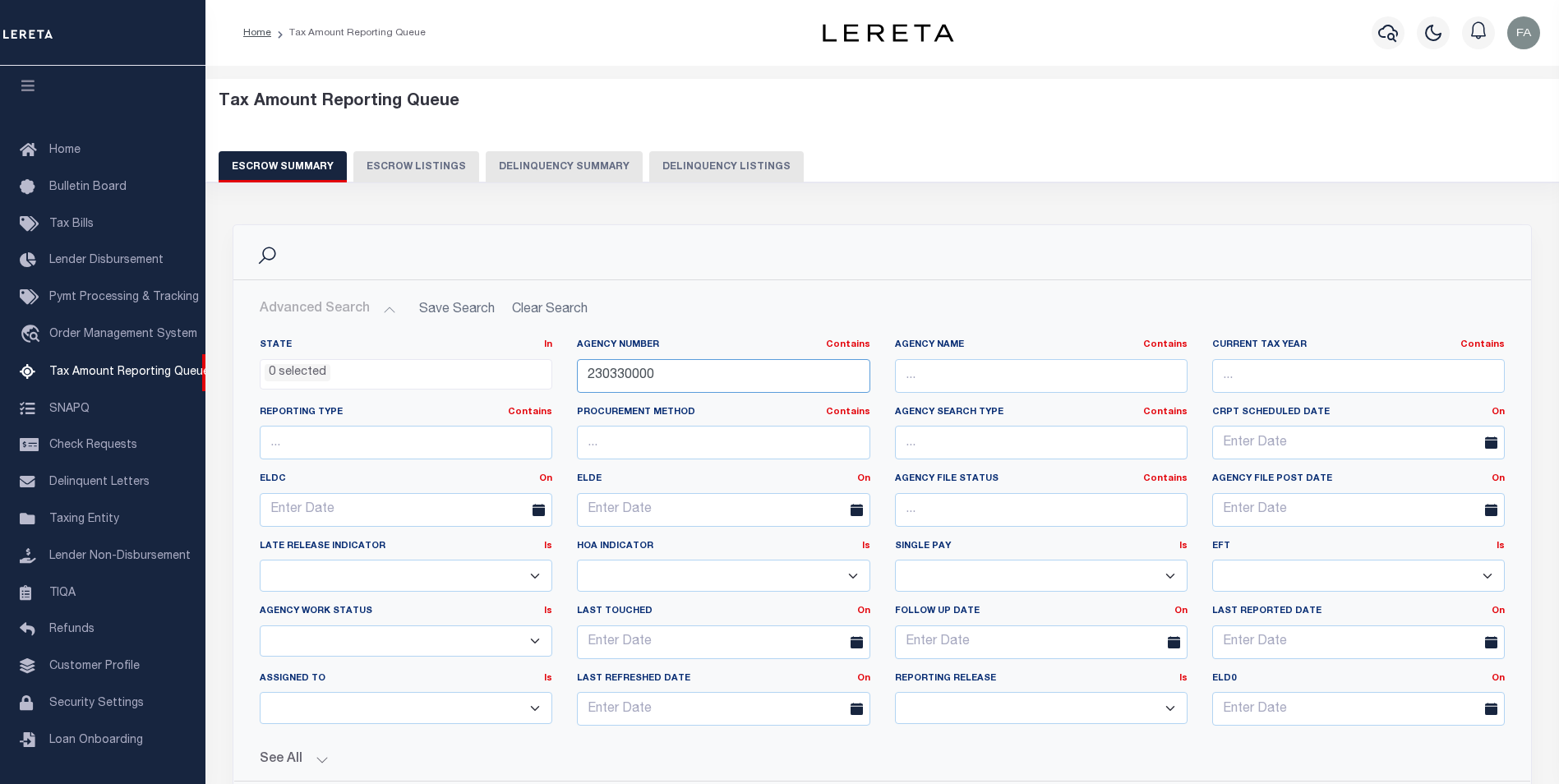
click at [676, 380] on input "230330000" at bounding box center [723, 376] width 293 height 34
paste input "35017"
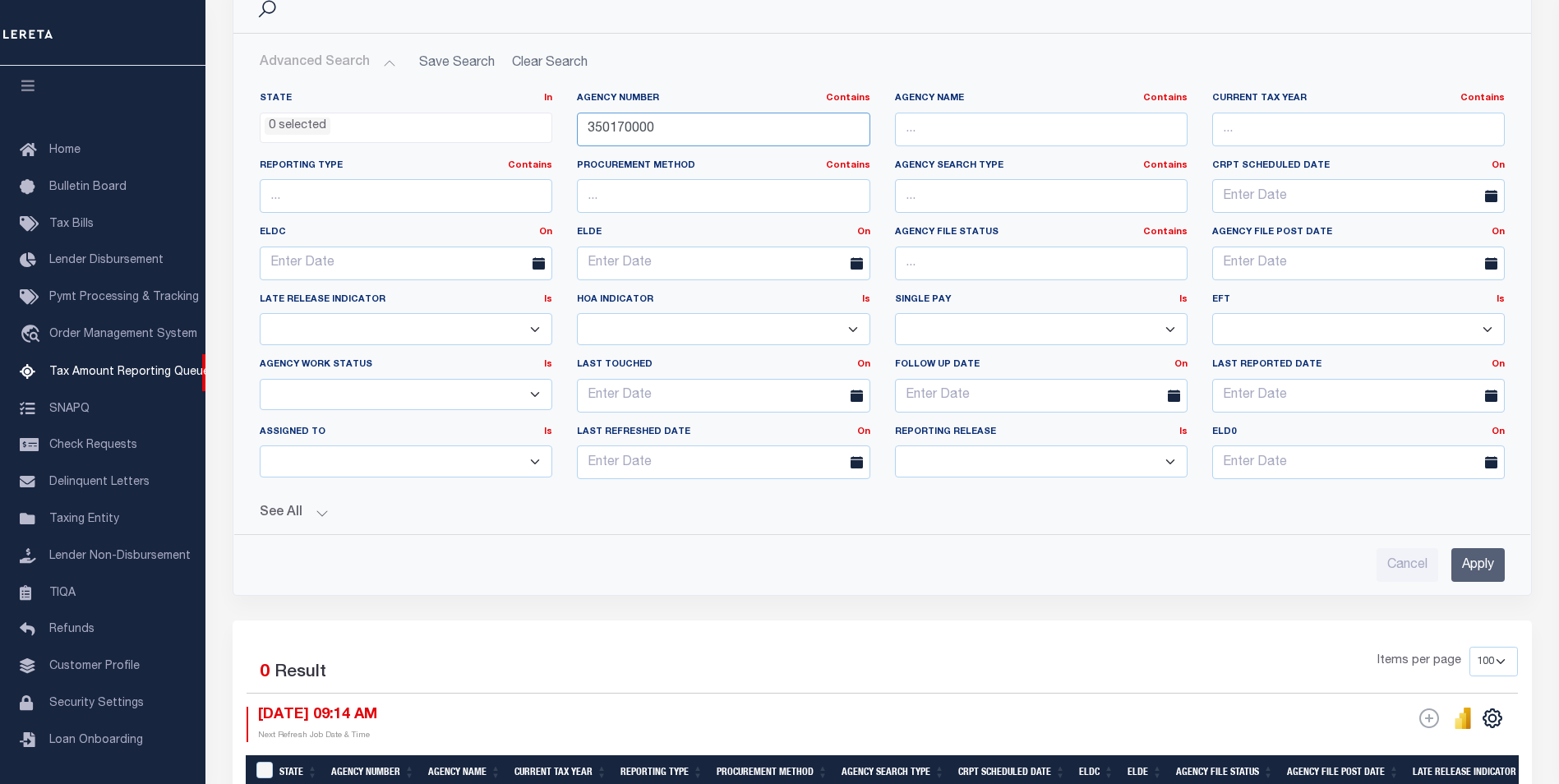
type input "350170000"
click at [1479, 572] on input "Apply" at bounding box center [1478, 564] width 54 height 34
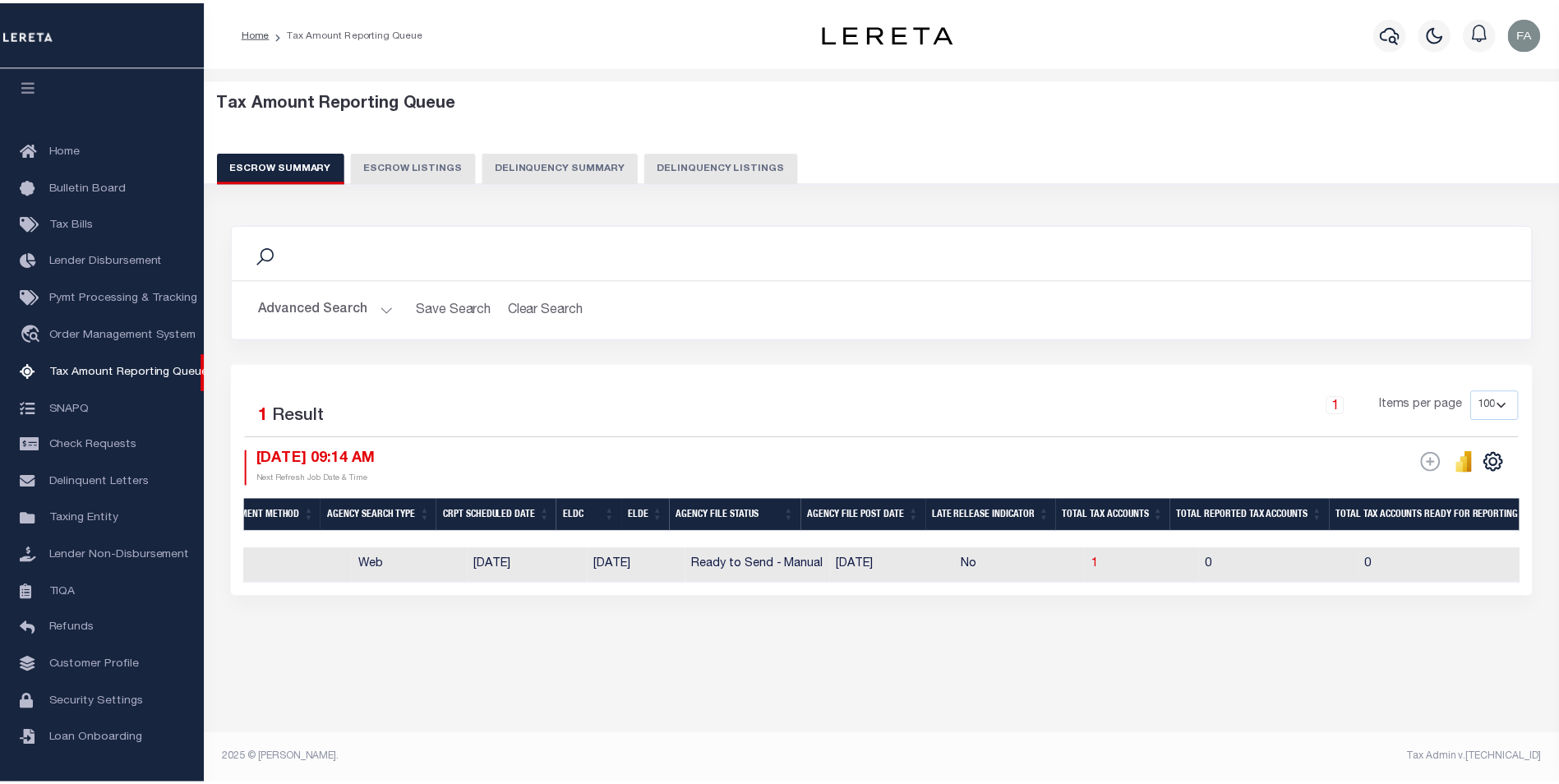
scroll to position [0, 0]
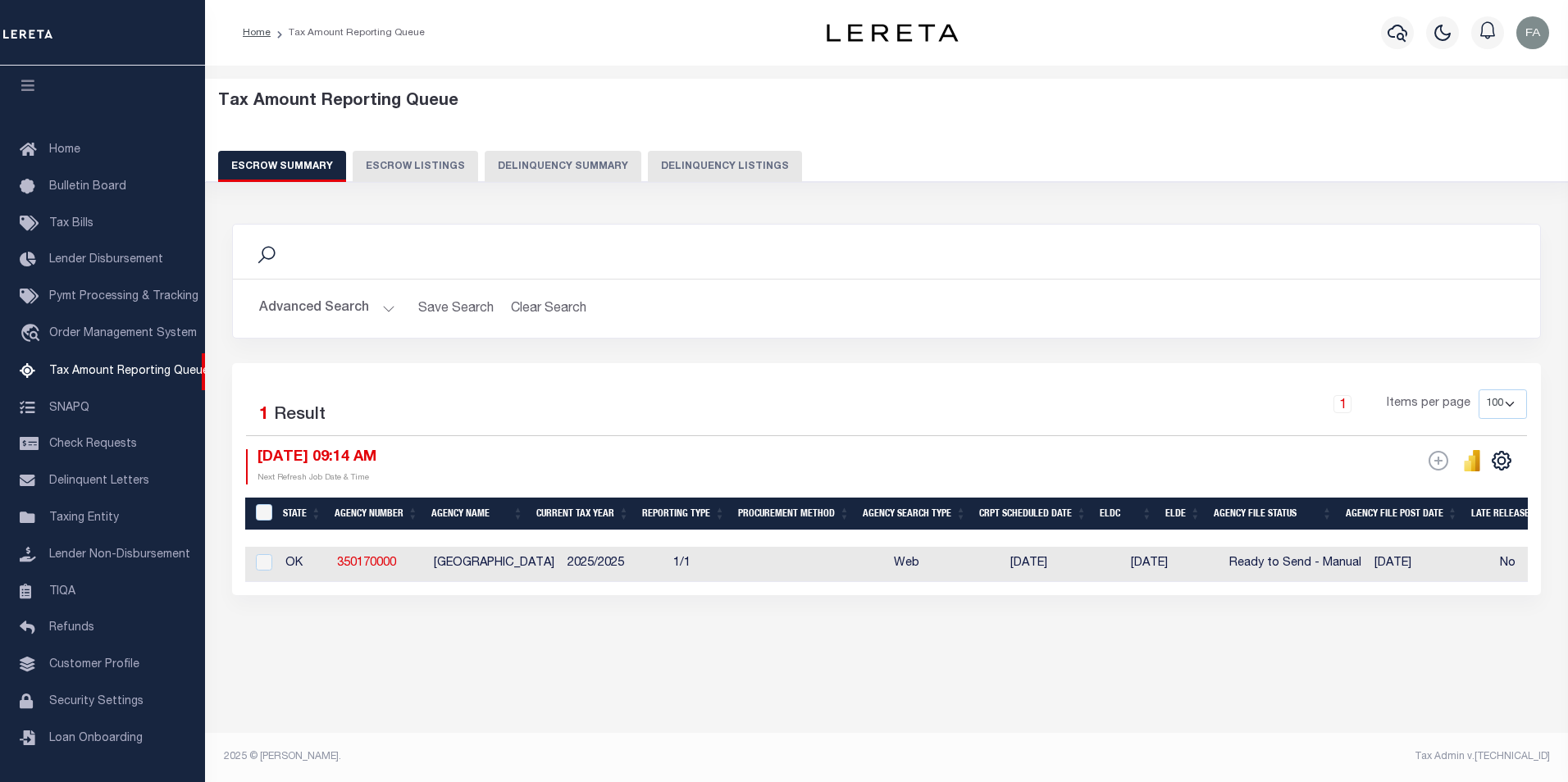
drag, startPoint x: 698, startPoint y: 566, endPoint x: 262, endPoint y: 572, distance: 436.0
click at [262, 572] on div at bounding box center [262, 563] width 21 height 18
checkbox input "true"
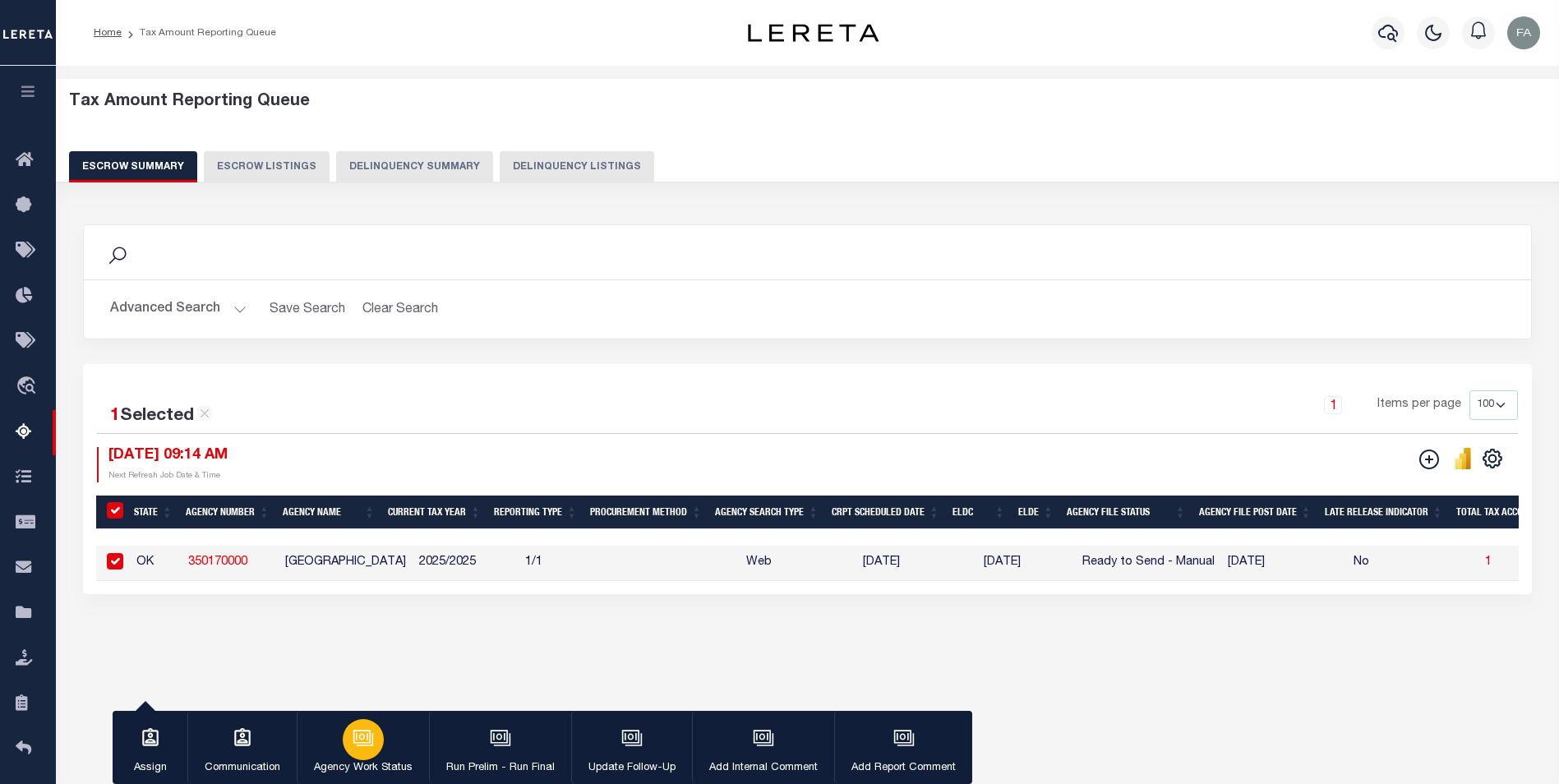
click at [353, 739] on icon "button" at bounding box center [363, 738] width 21 height 21
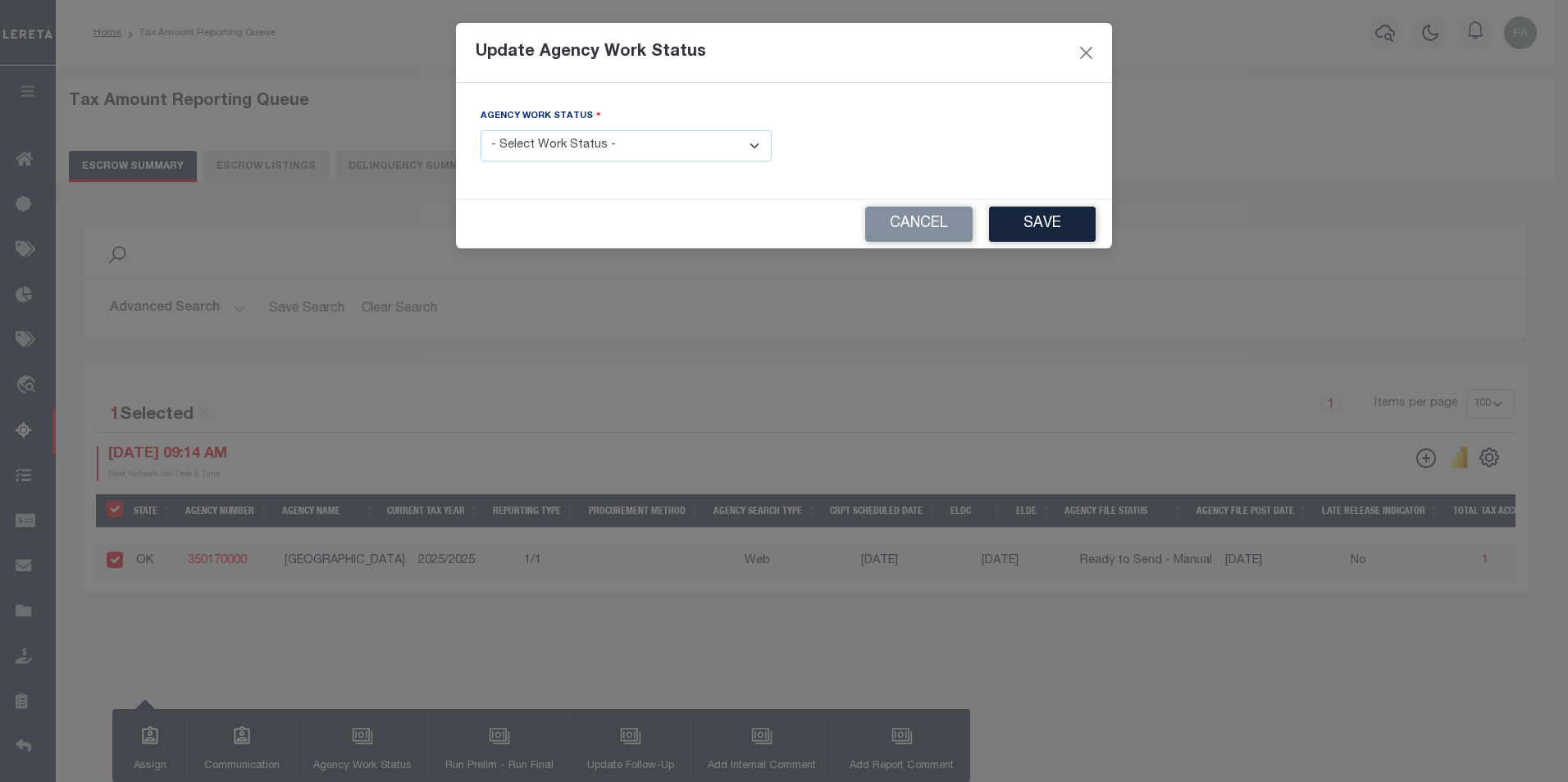
click at [730, 145] on select "- Select Work Status - New In Progress Pending Agency Follow-up Pending QC Read…" at bounding box center [626, 145] width 291 height 32
click at [910, 229] on button "Cancel" at bounding box center [919, 224] width 107 height 35
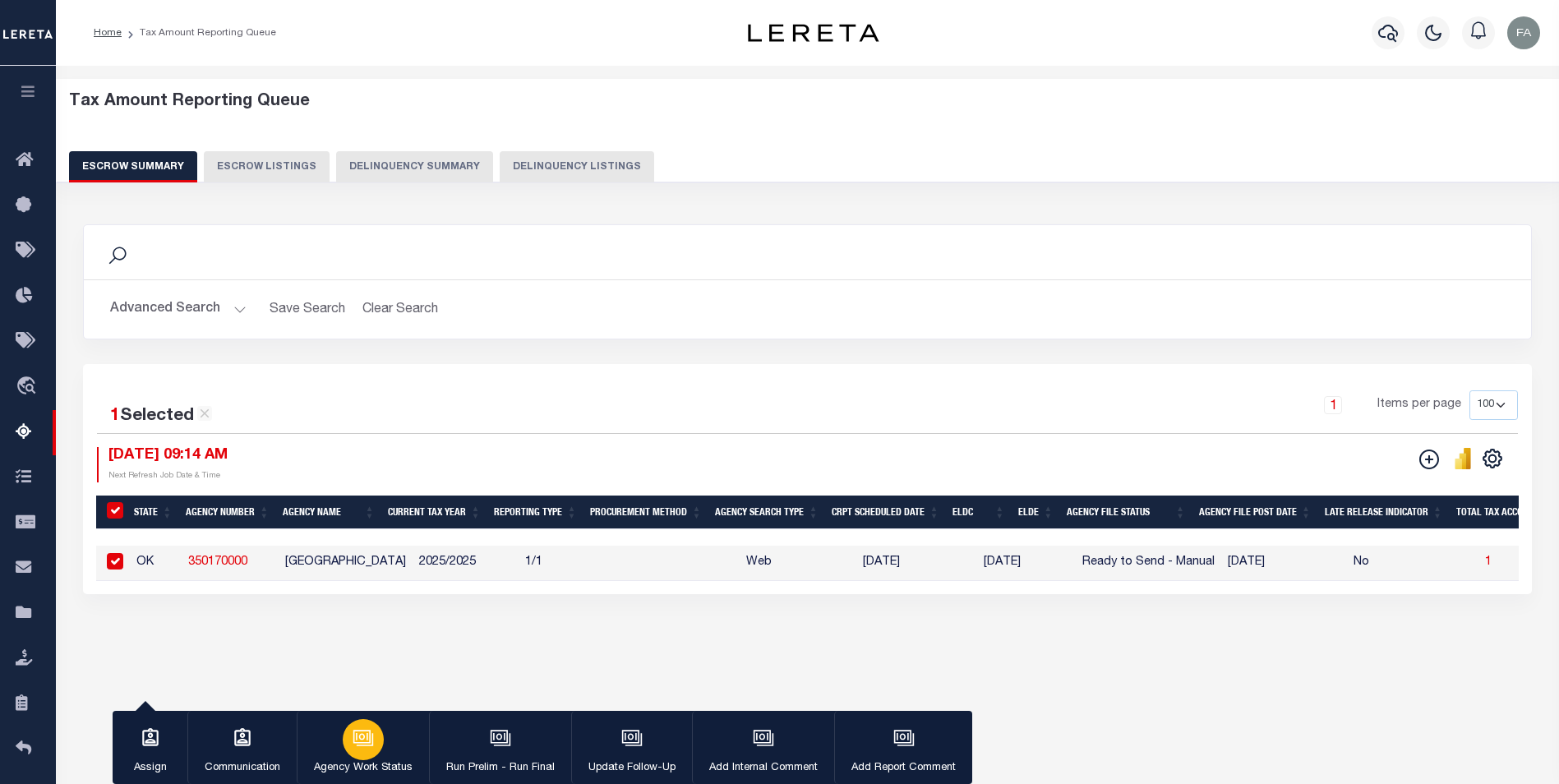
click at [340, 744] on button "Agency Work Status" at bounding box center [362, 748] width 132 height 74
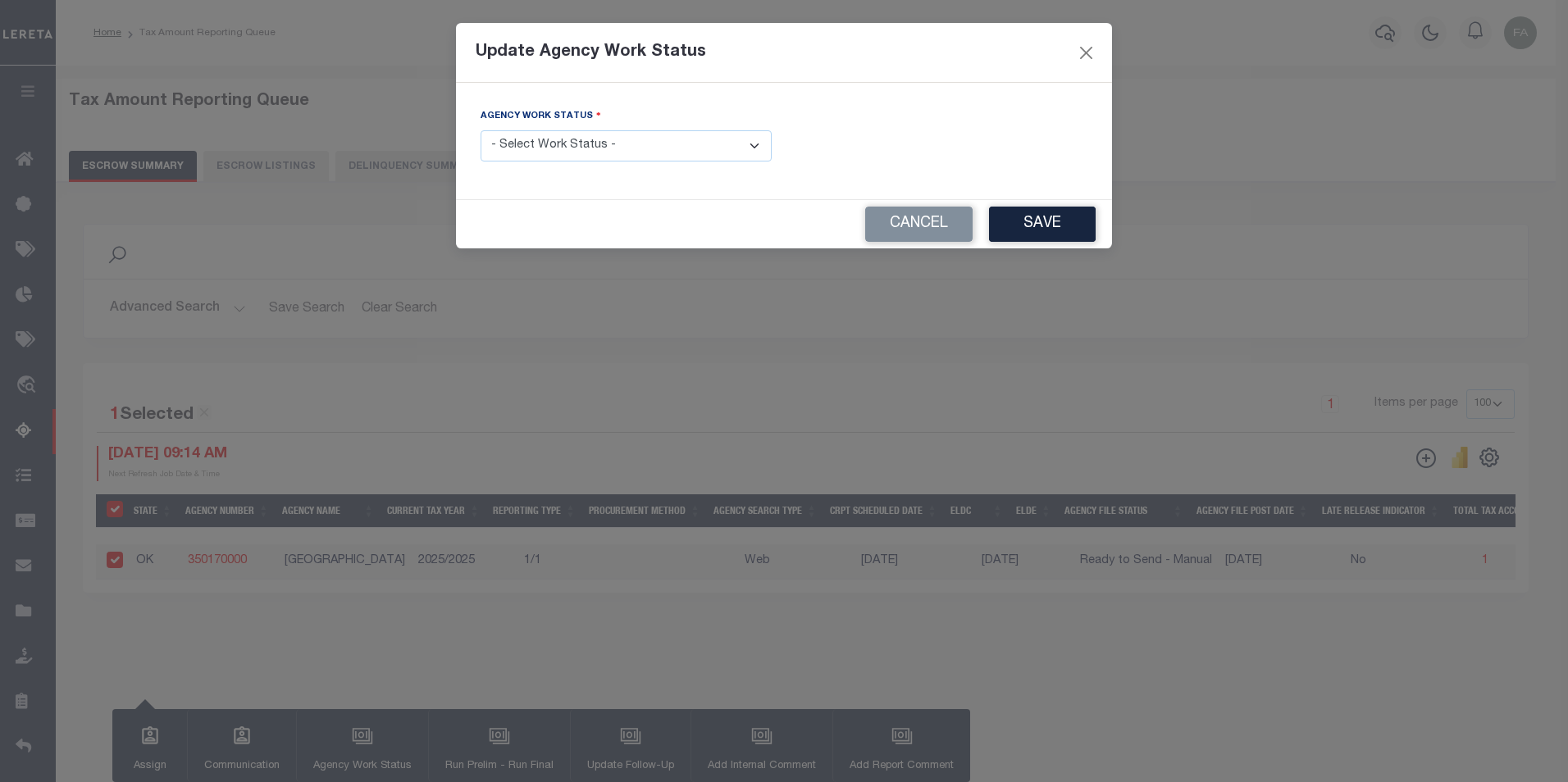
click at [632, 137] on select "- Select Work Status - New In Progress Pending Agency Follow-up Pending QC Read…" at bounding box center [626, 145] width 291 height 32
click at [852, 199] on div "Agency Work Status - Select Work Status - New In Progress Pending Agency Follow…" at bounding box center [783, 141] width 656 height 116
click at [899, 229] on button "Cancel" at bounding box center [919, 224] width 107 height 35
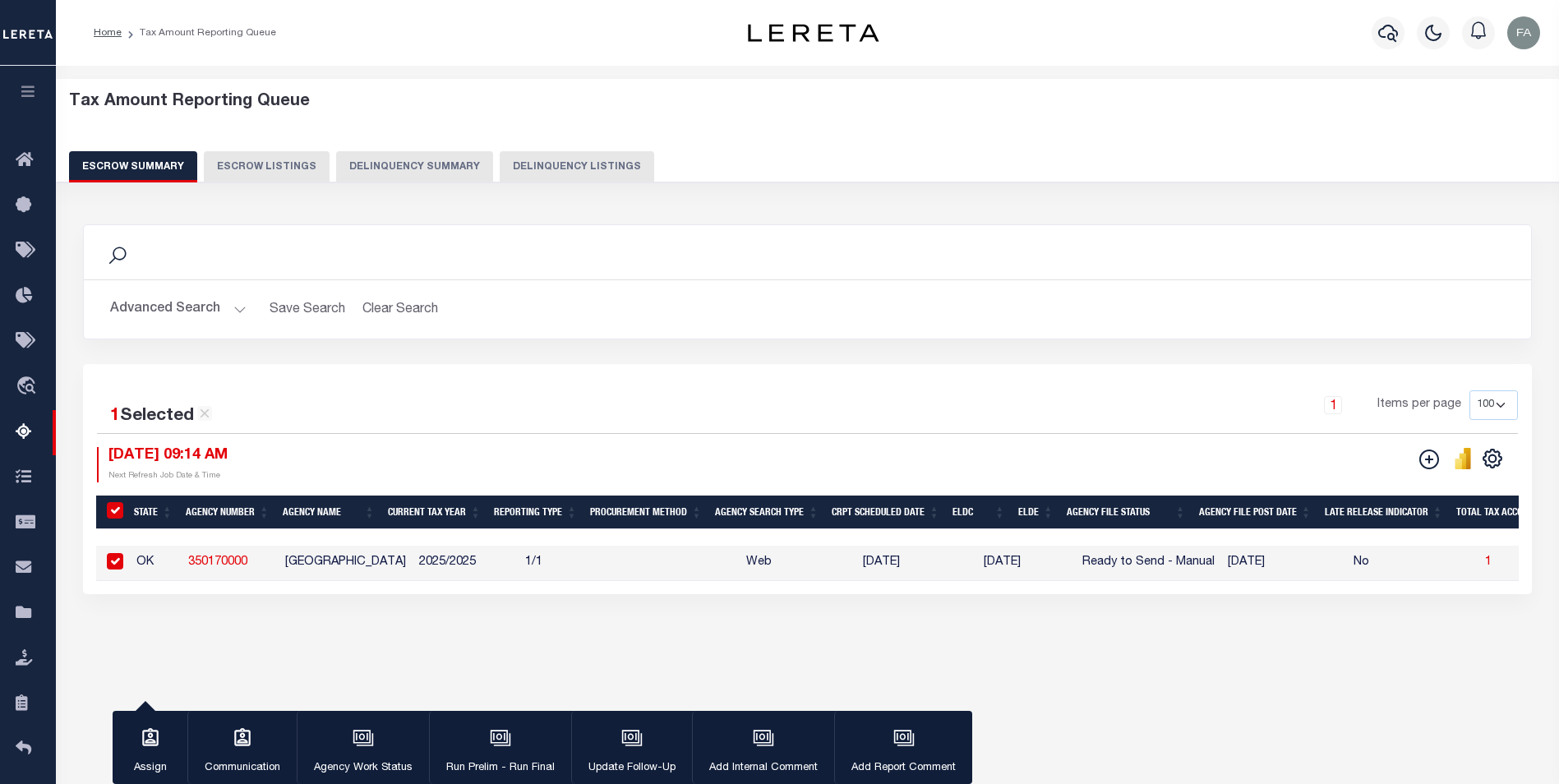
click at [1127, 564] on td "Ready to Send - Manual" at bounding box center [1149, 563] width 146 height 36
checkbox input "false"
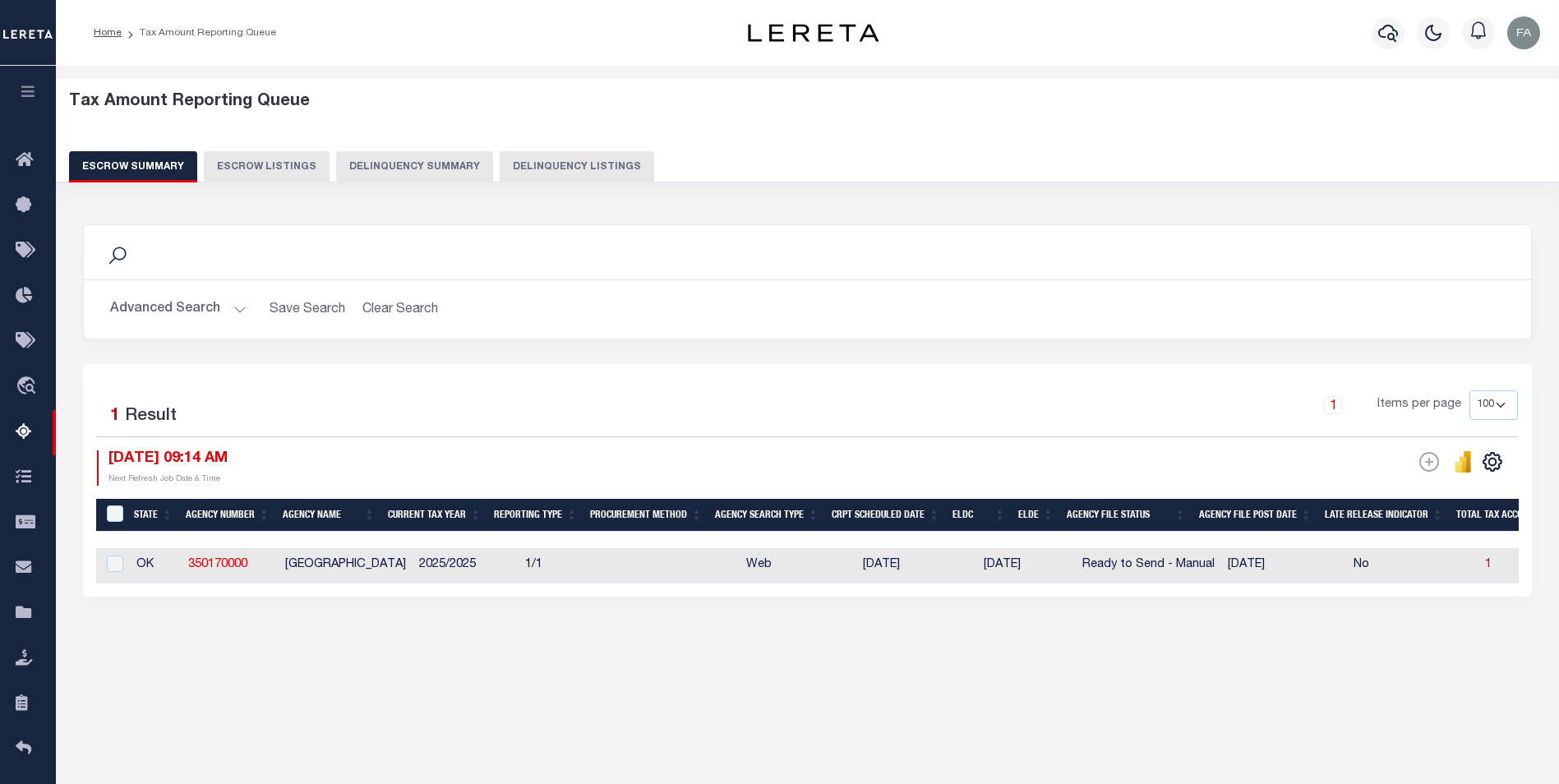
click at [839, 646] on div "Search Advanced Search Save Search Clear Search EscrowSummaryGridWrapper_dynami…" at bounding box center [808, 427] width 1471 height 438
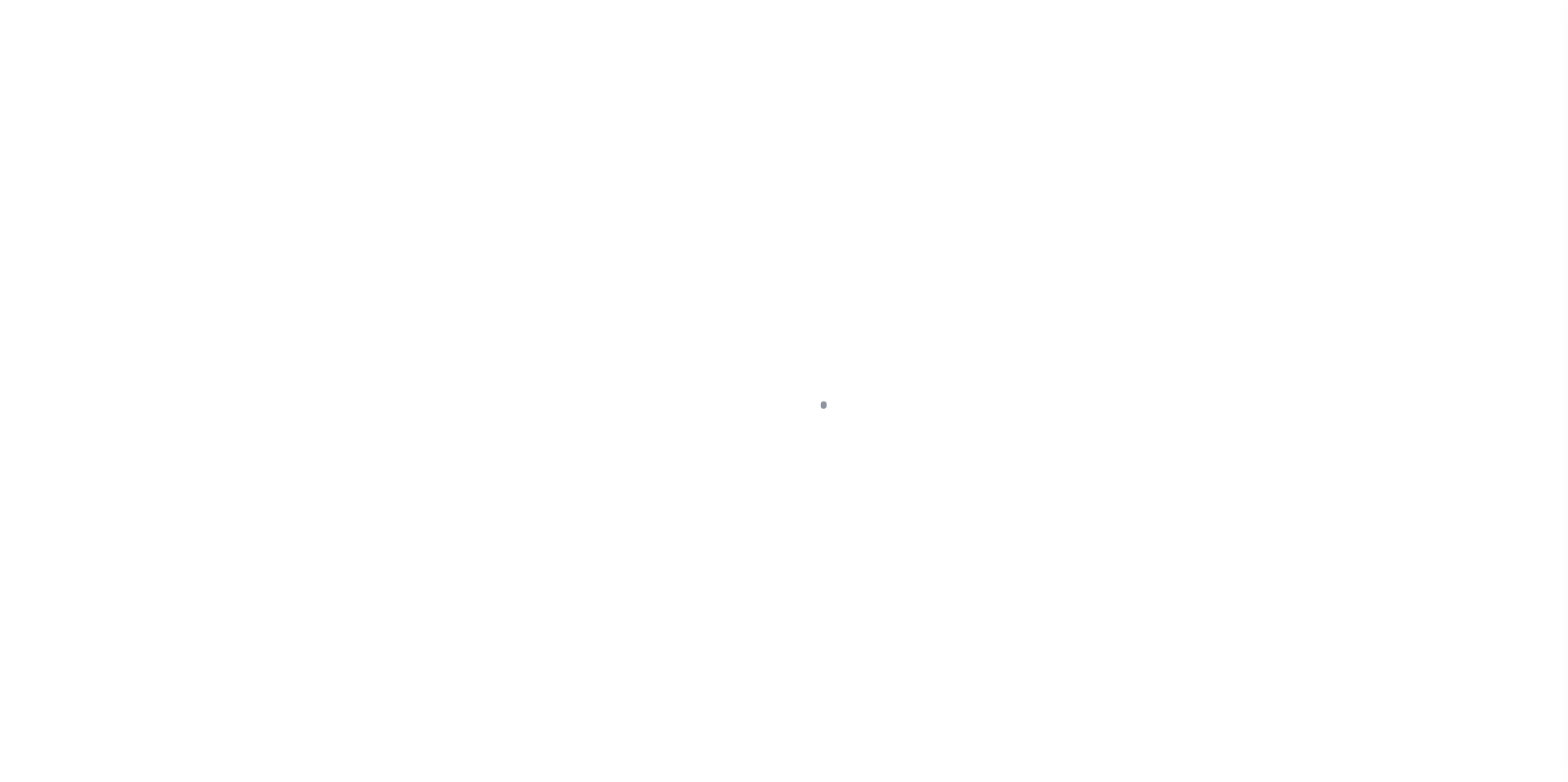
select select
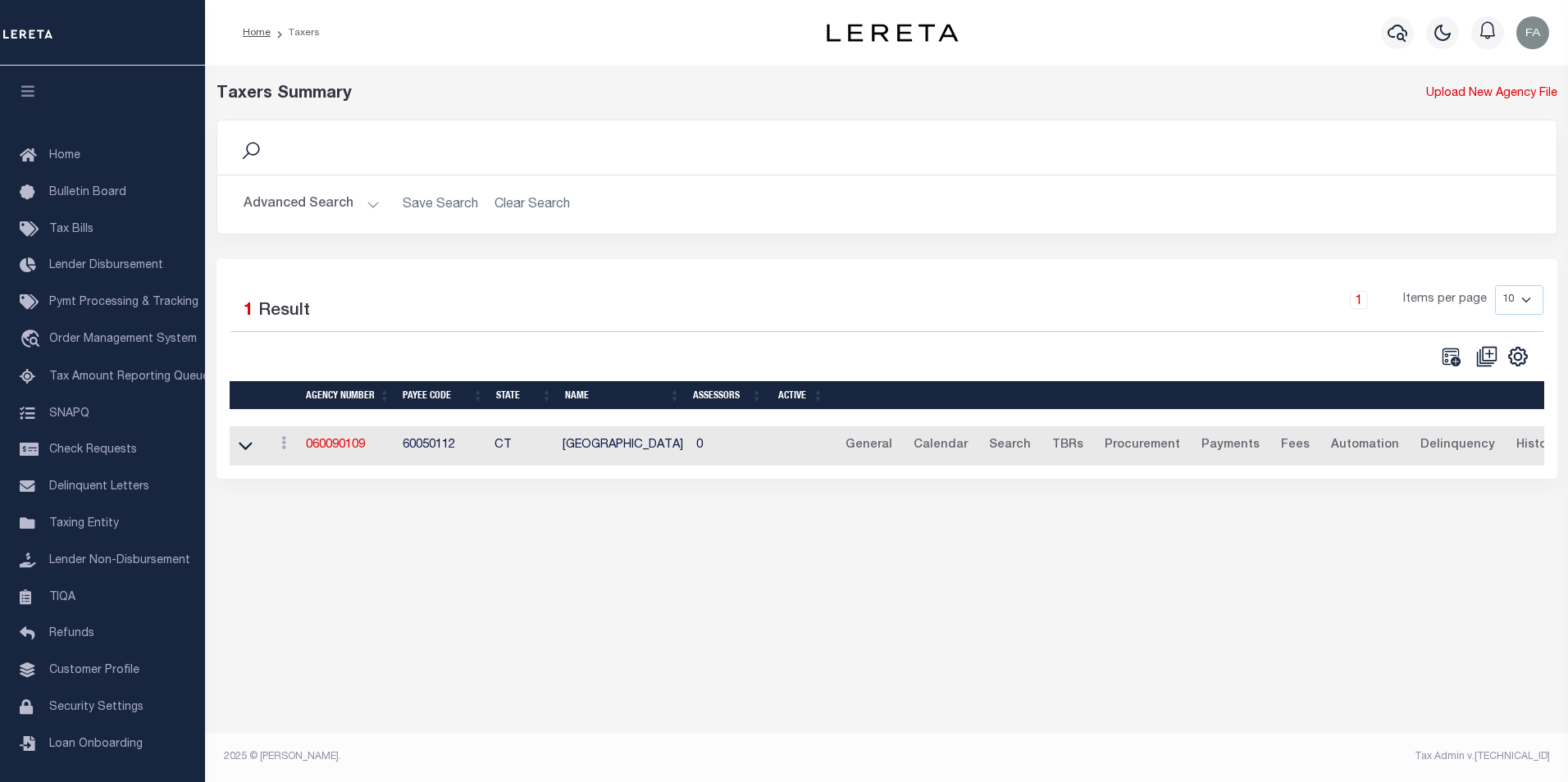
click at [303, 214] on button "Advanced Search" at bounding box center [312, 204] width 136 height 32
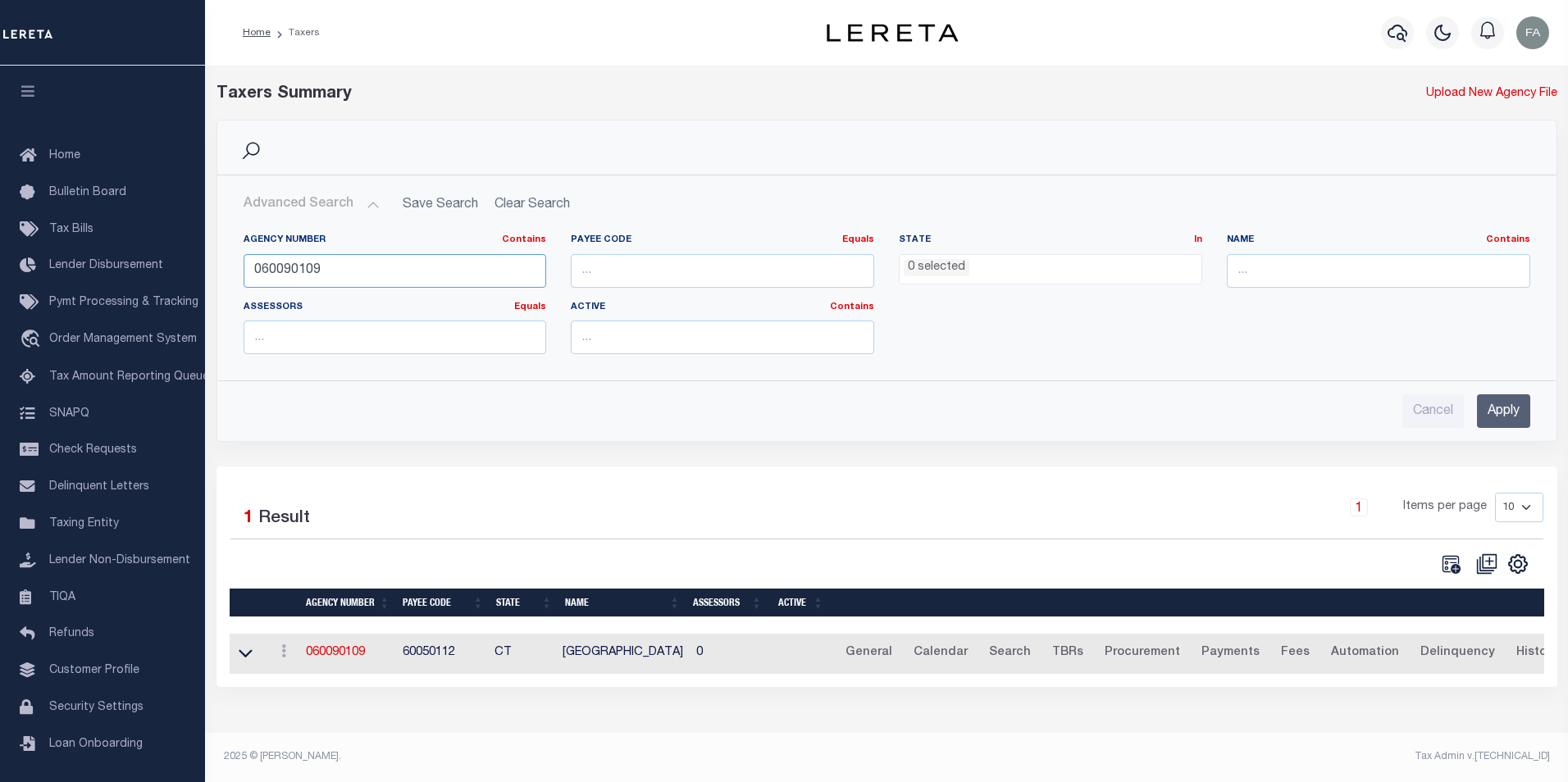
click at [389, 278] on input "060090109" at bounding box center [396, 270] width 304 height 34
paste input "350170000"
type input "350170000"
click at [1504, 414] on input "Apply" at bounding box center [1503, 411] width 54 height 34
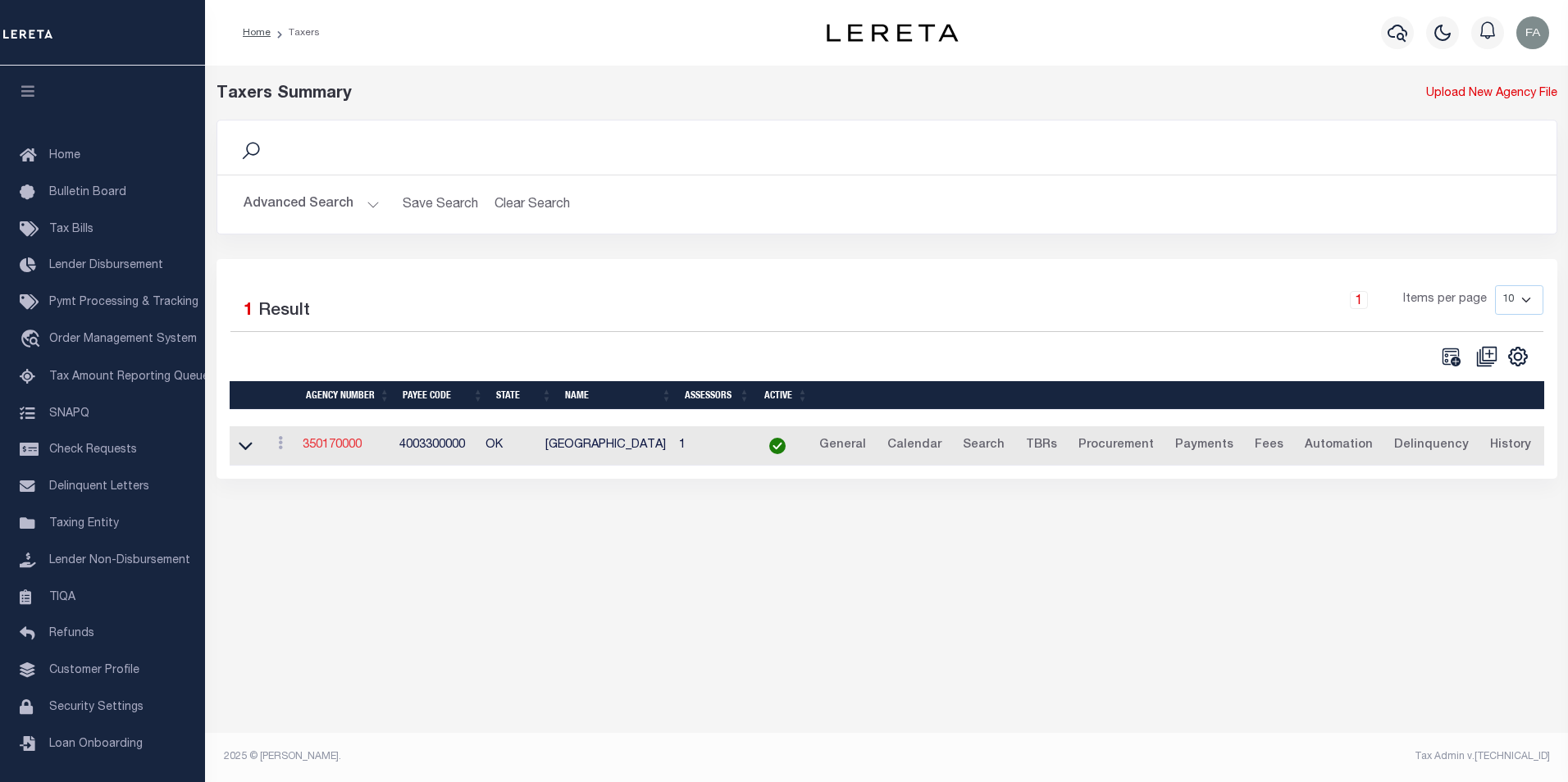
click at [347, 451] on link "350170000" at bounding box center [332, 445] width 59 height 12
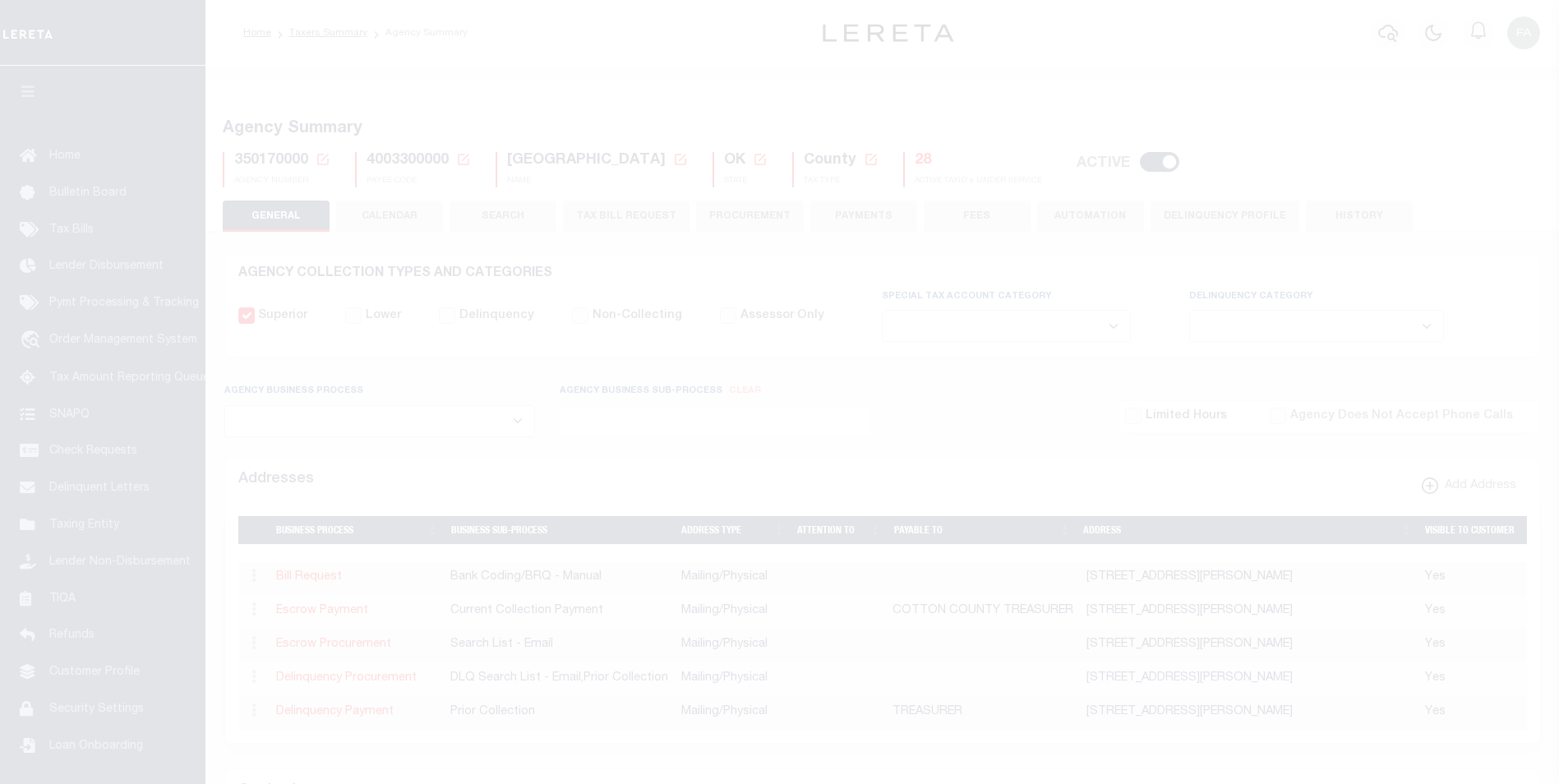
select select
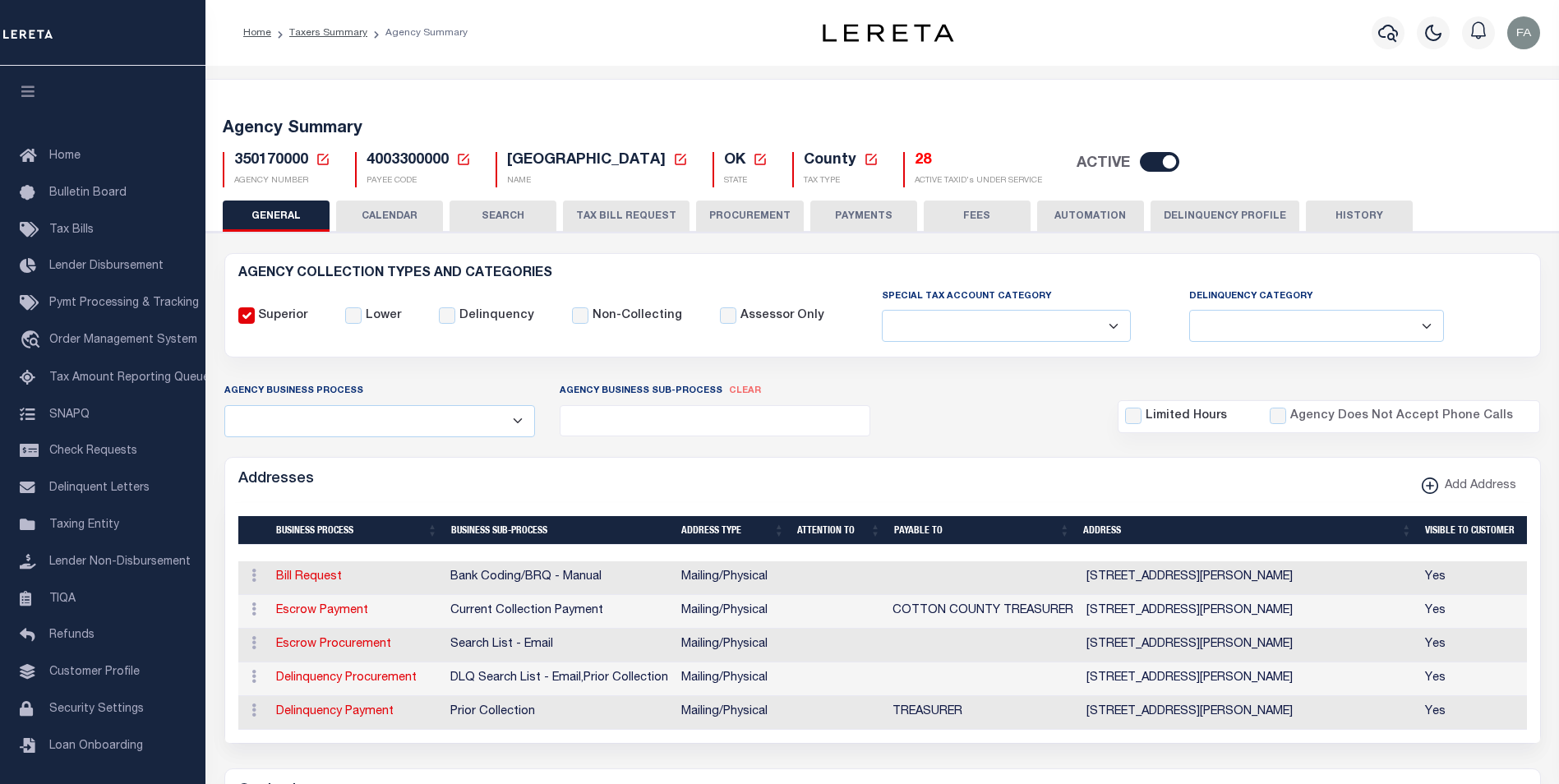
click at [414, 213] on button "CALENDAR" at bounding box center [389, 216] width 107 height 31
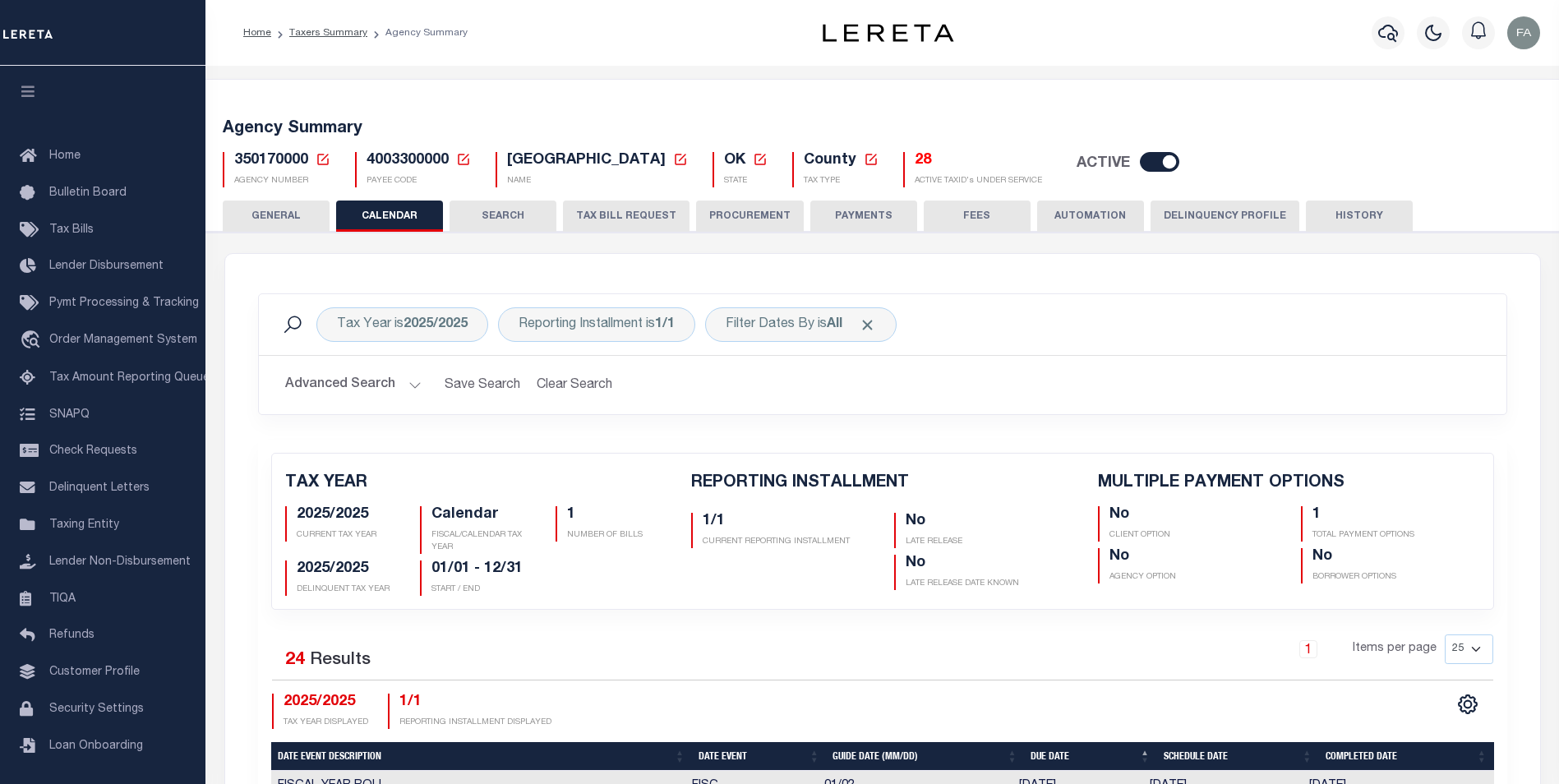
checkbox input "false"
type input "1"
click at [507, 212] on button "SEARCH" at bounding box center [502, 216] width 107 height 31
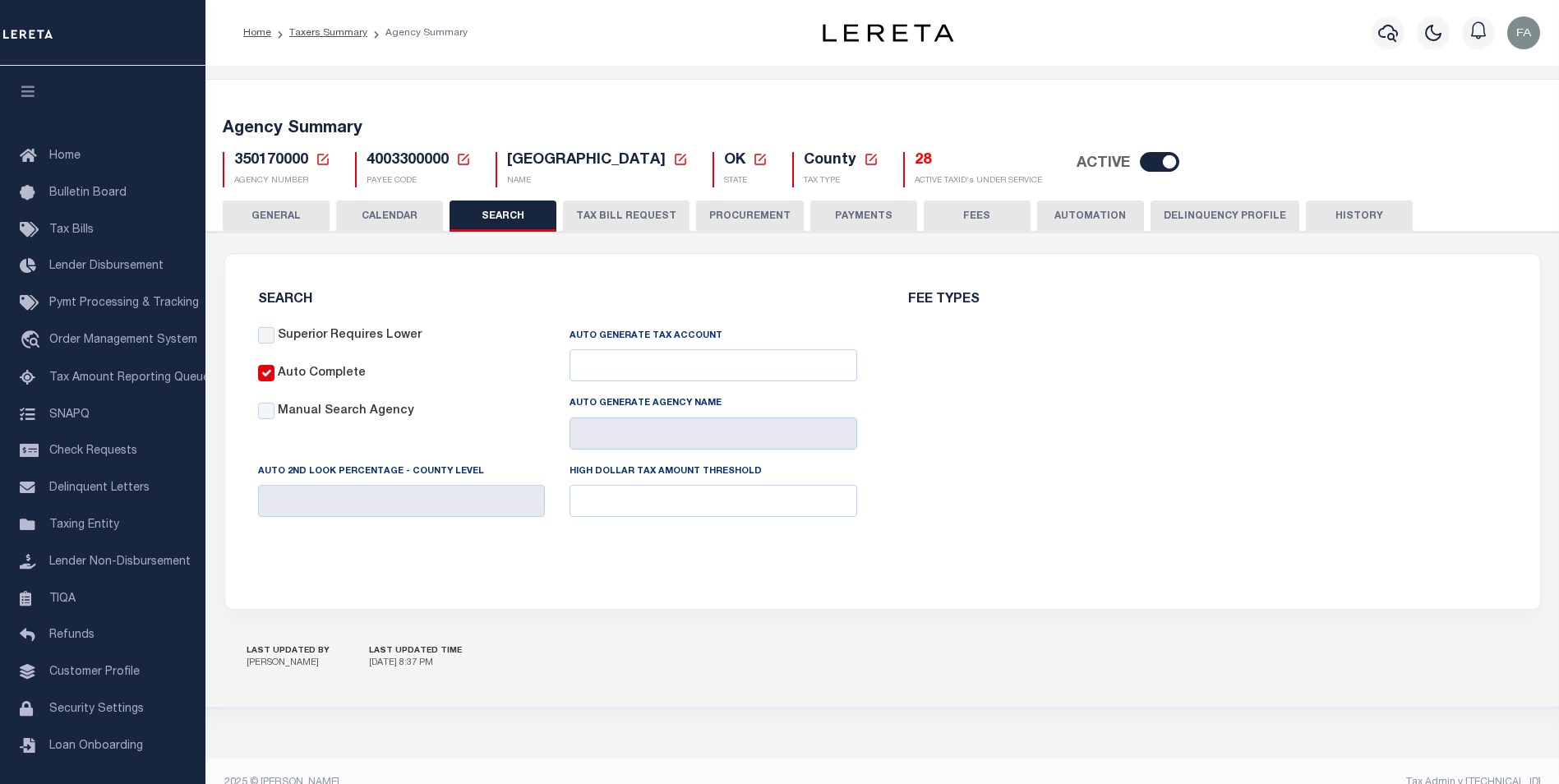
checkbox input "false"
type input "8000"
click at [388, 219] on button "CALENDAR" at bounding box center [389, 216] width 107 height 31
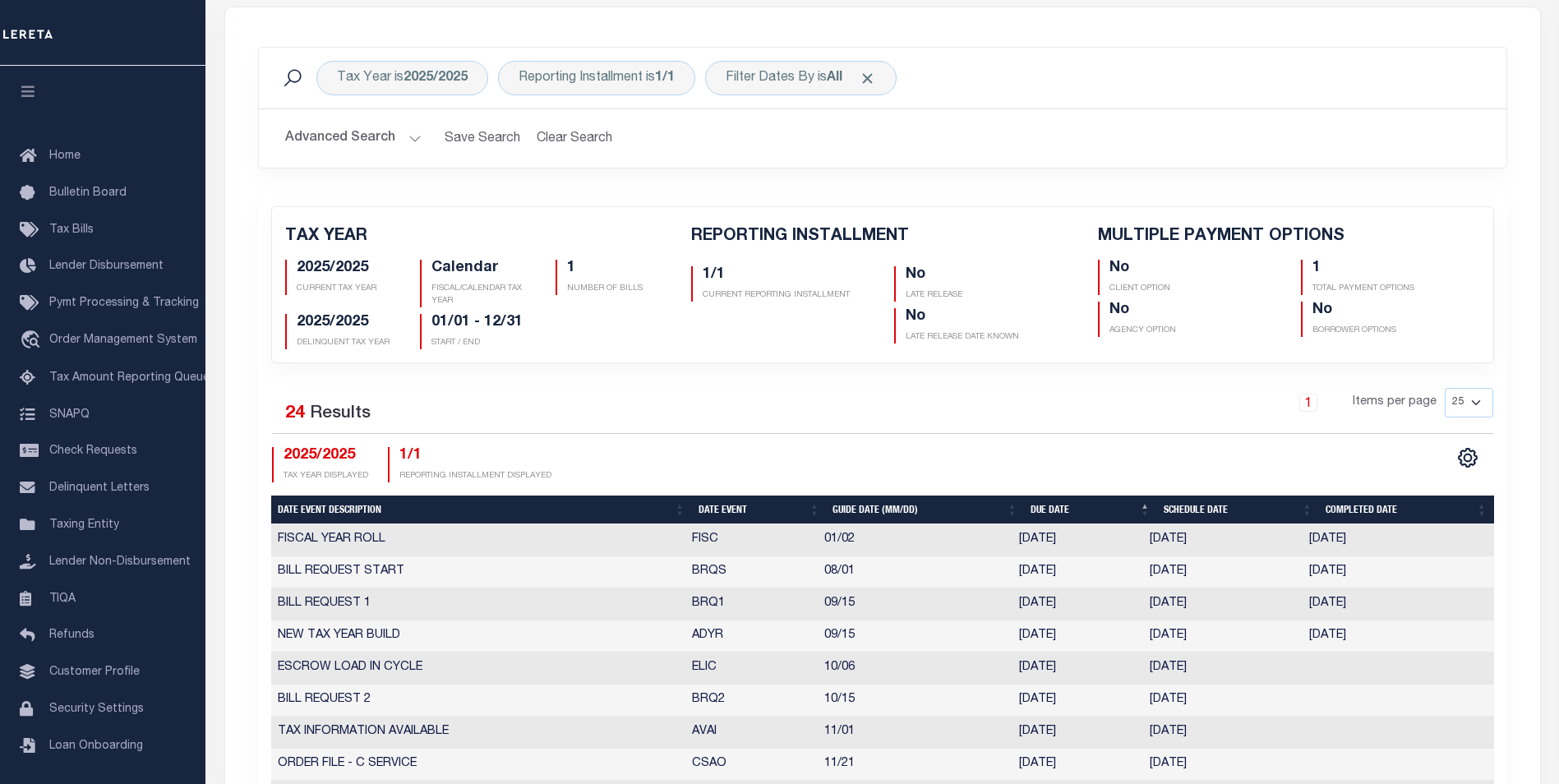
scroll to position [164, 0]
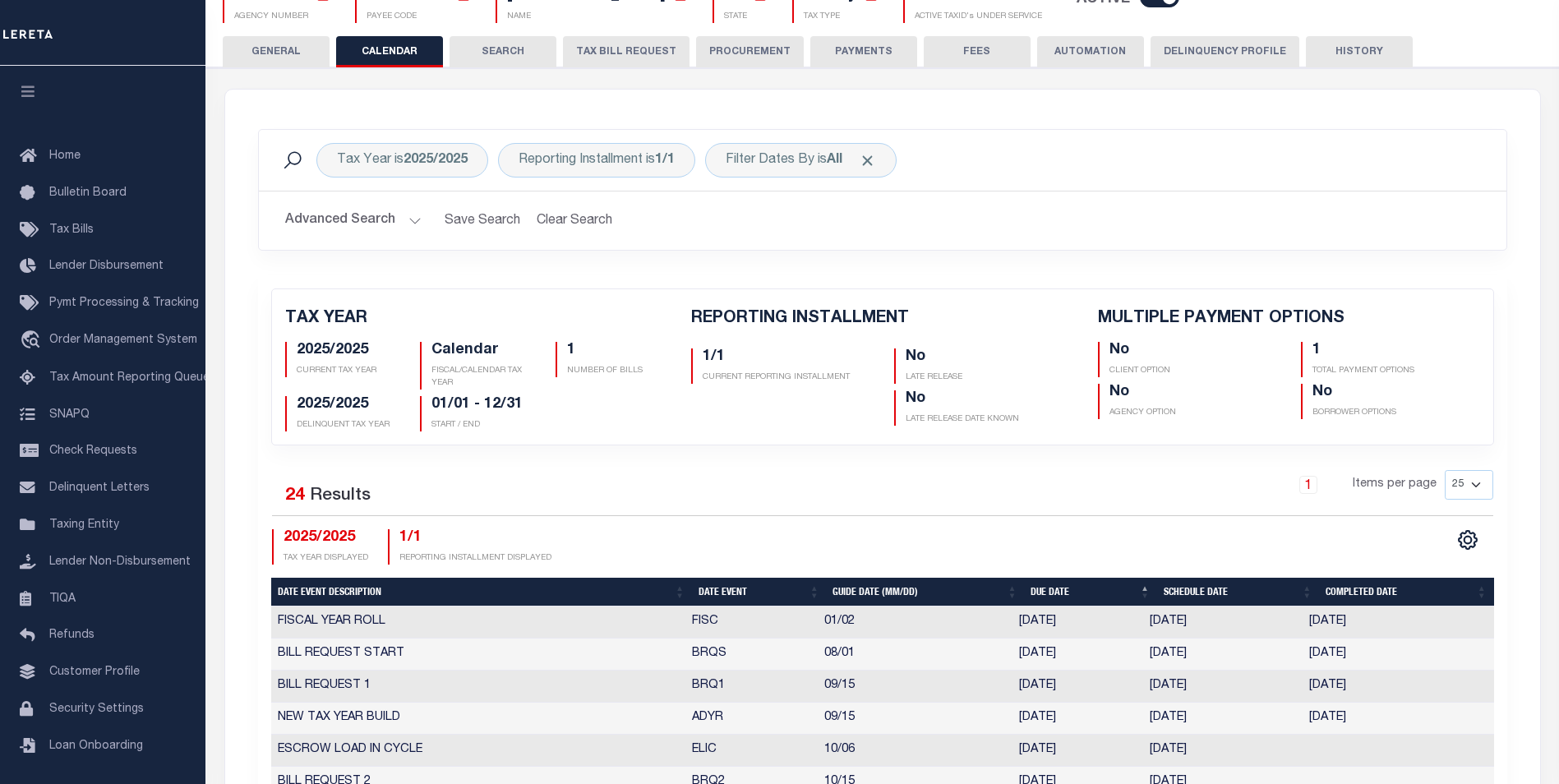
click at [534, 63] on button "SEARCH" at bounding box center [502, 52] width 107 height 31
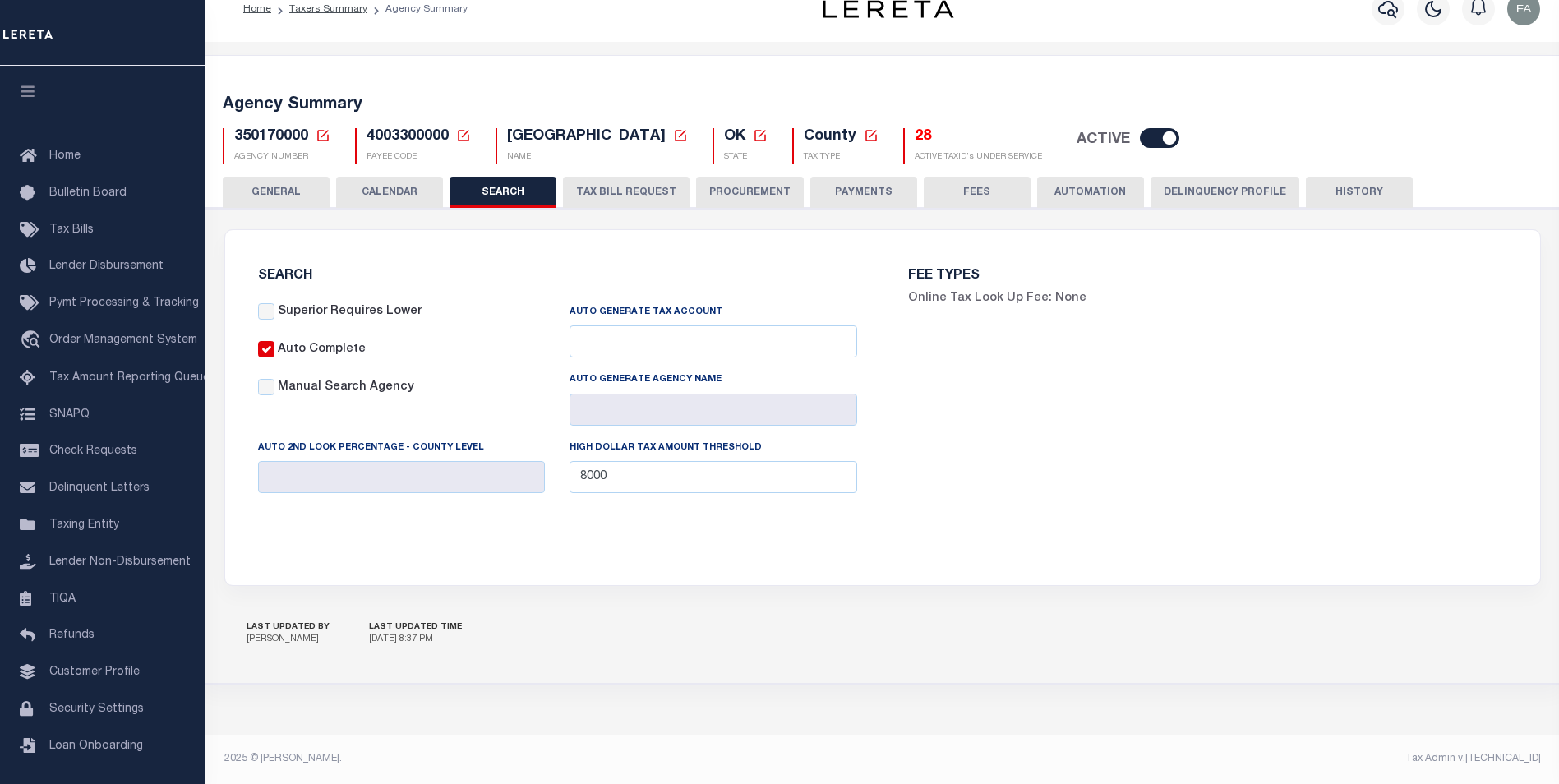
click at [600, 198] on button "TAX BILL REQUEST" at bounding box center [626, 192] width 127 height 31
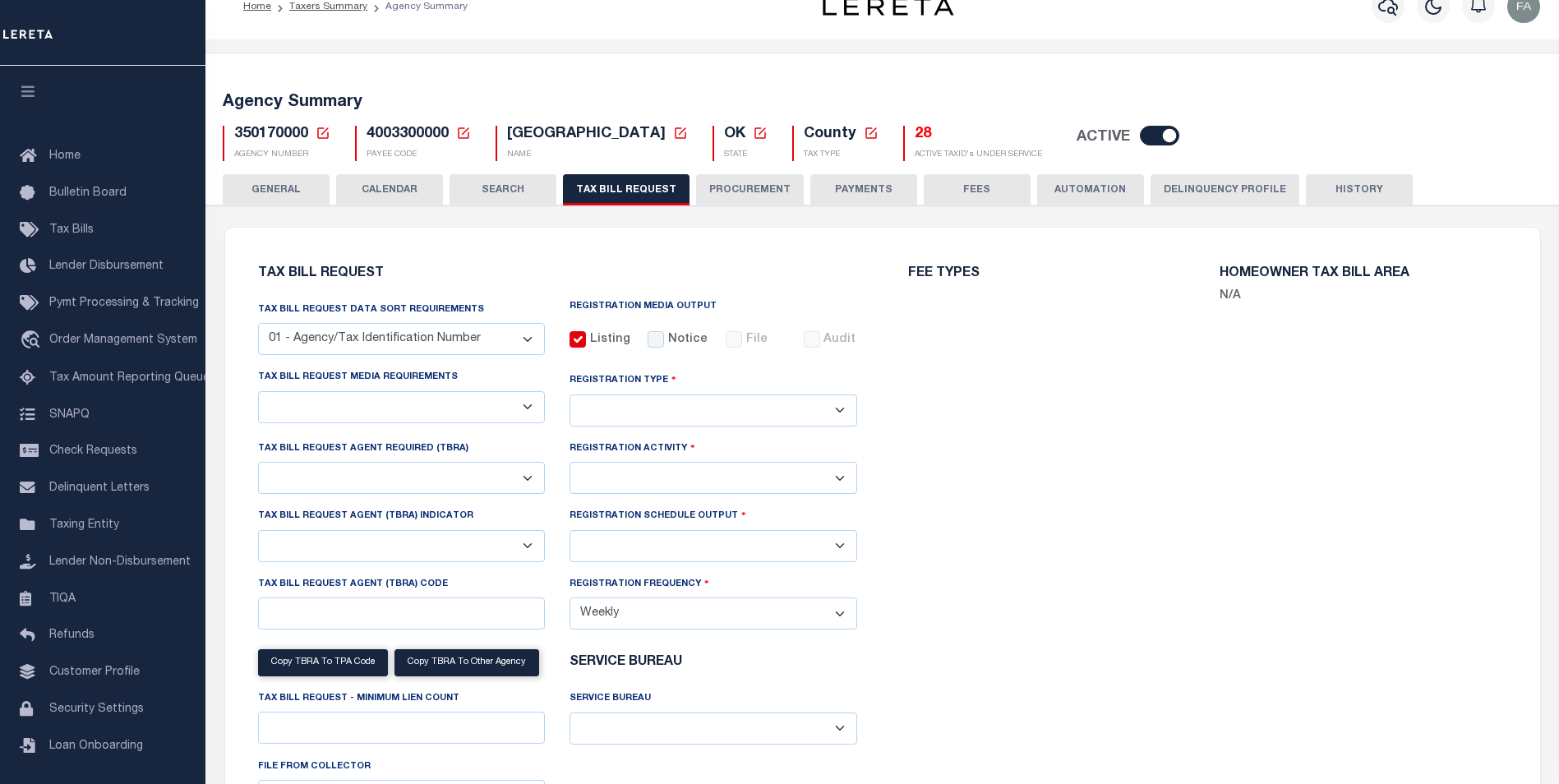
select select "27"
checkbox input "true"
select select "16"
select select "2"
select select "true"
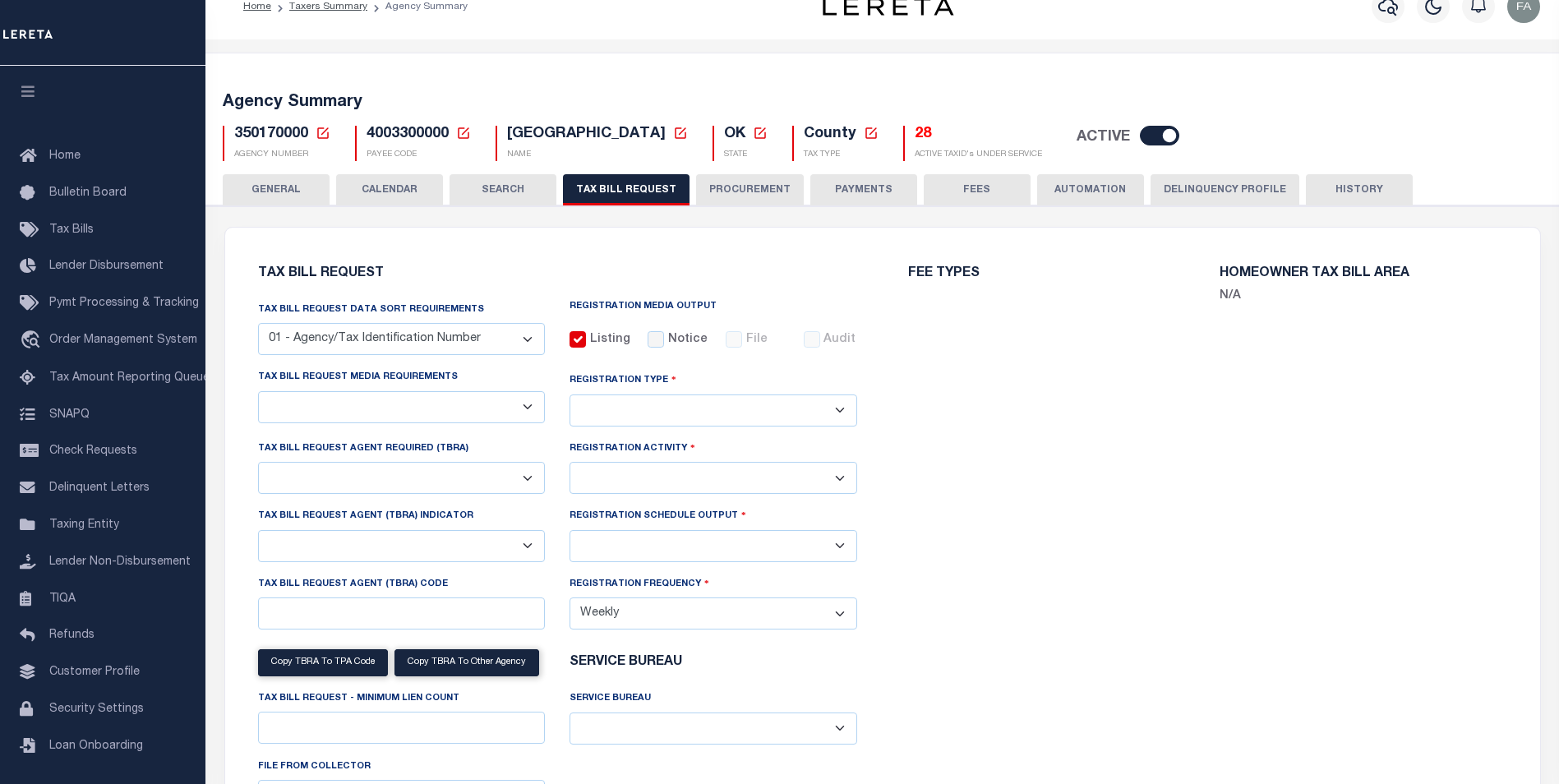
select select "2"
select select "9"
select select "1"
type input "0009"
select select "1"
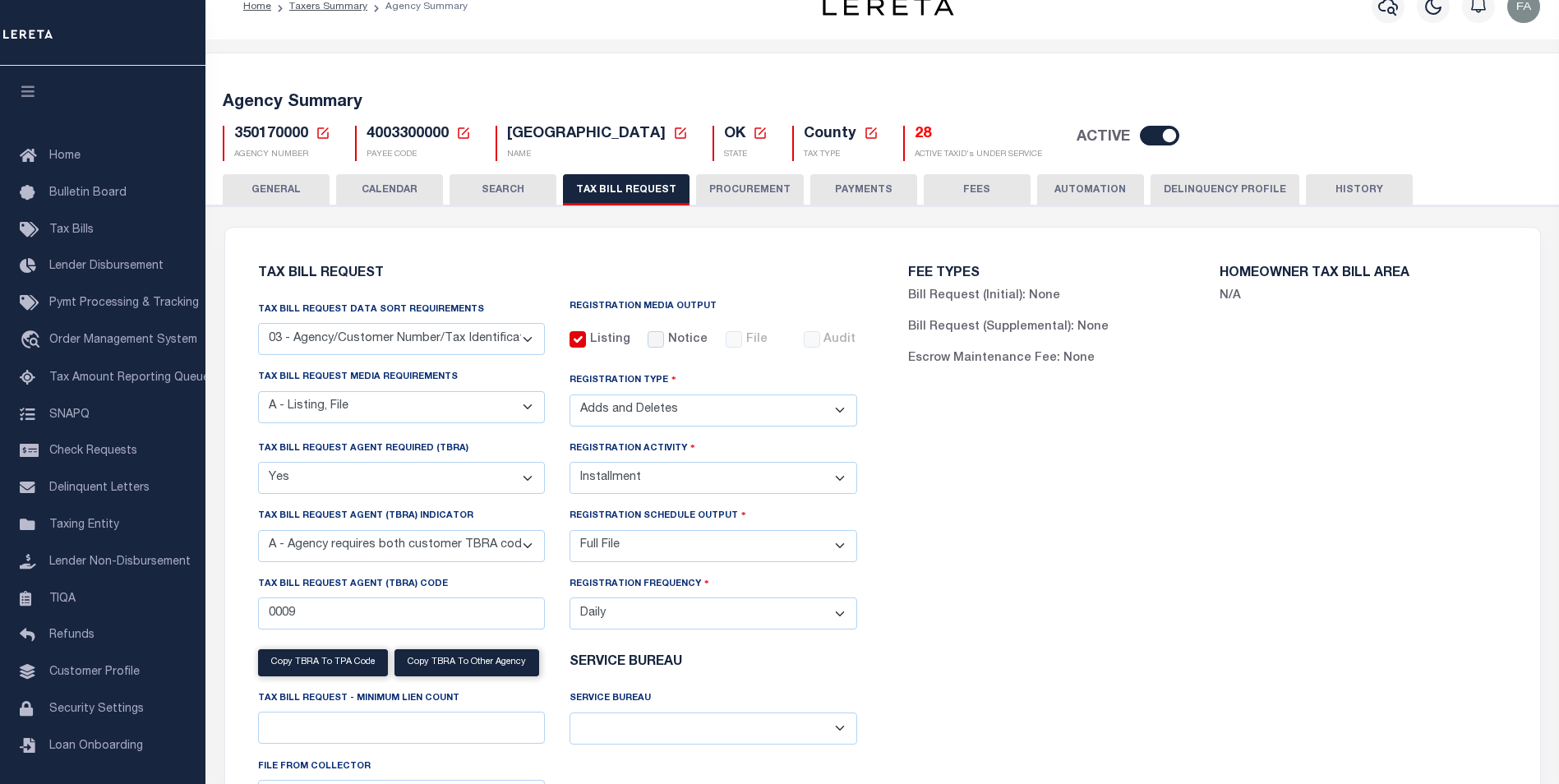
scroll to position [0, 0]
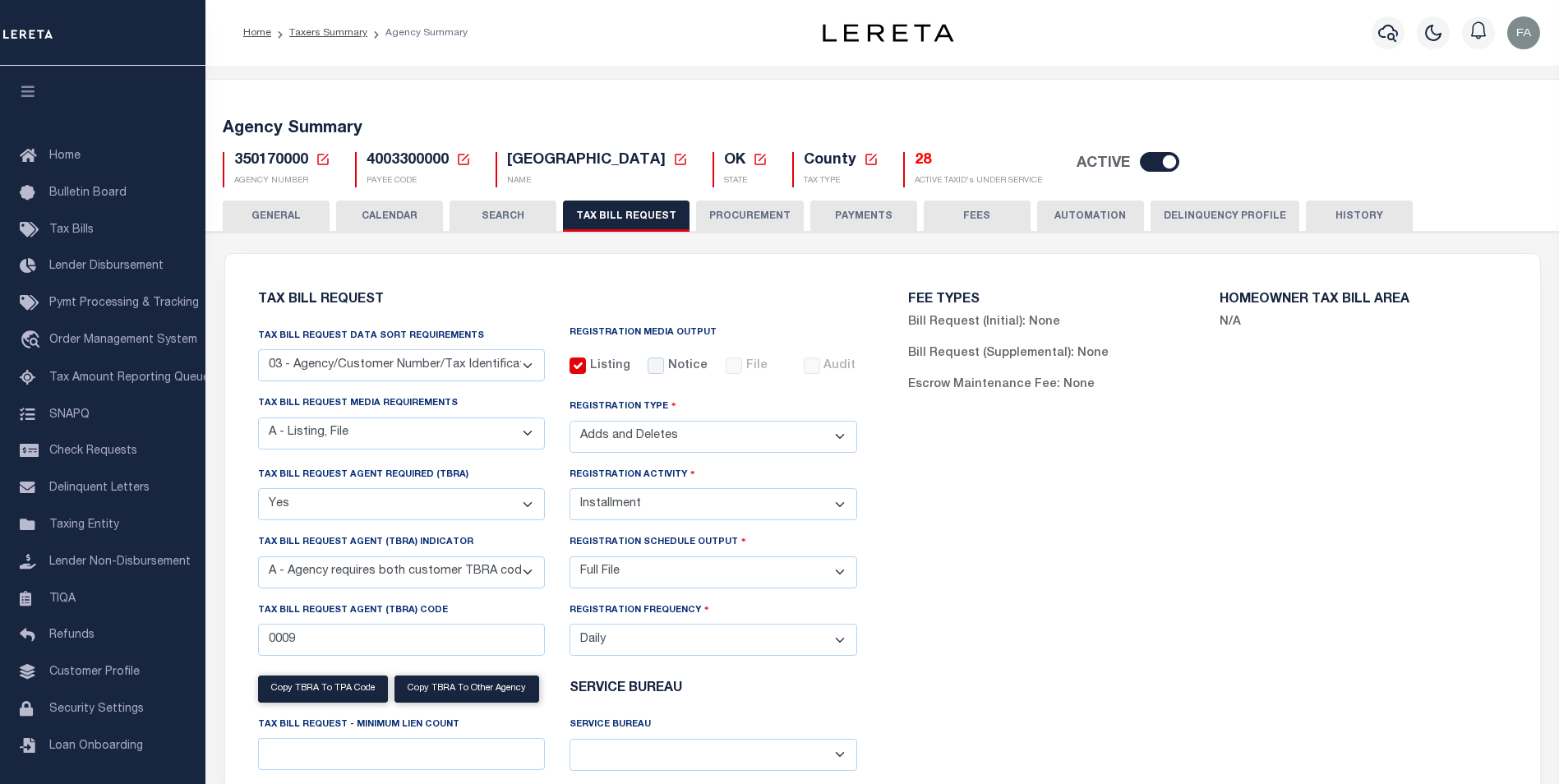
click at [727, 221] on button "PROCUREMENT" at bounding box center [750, 216] width 108 height 31
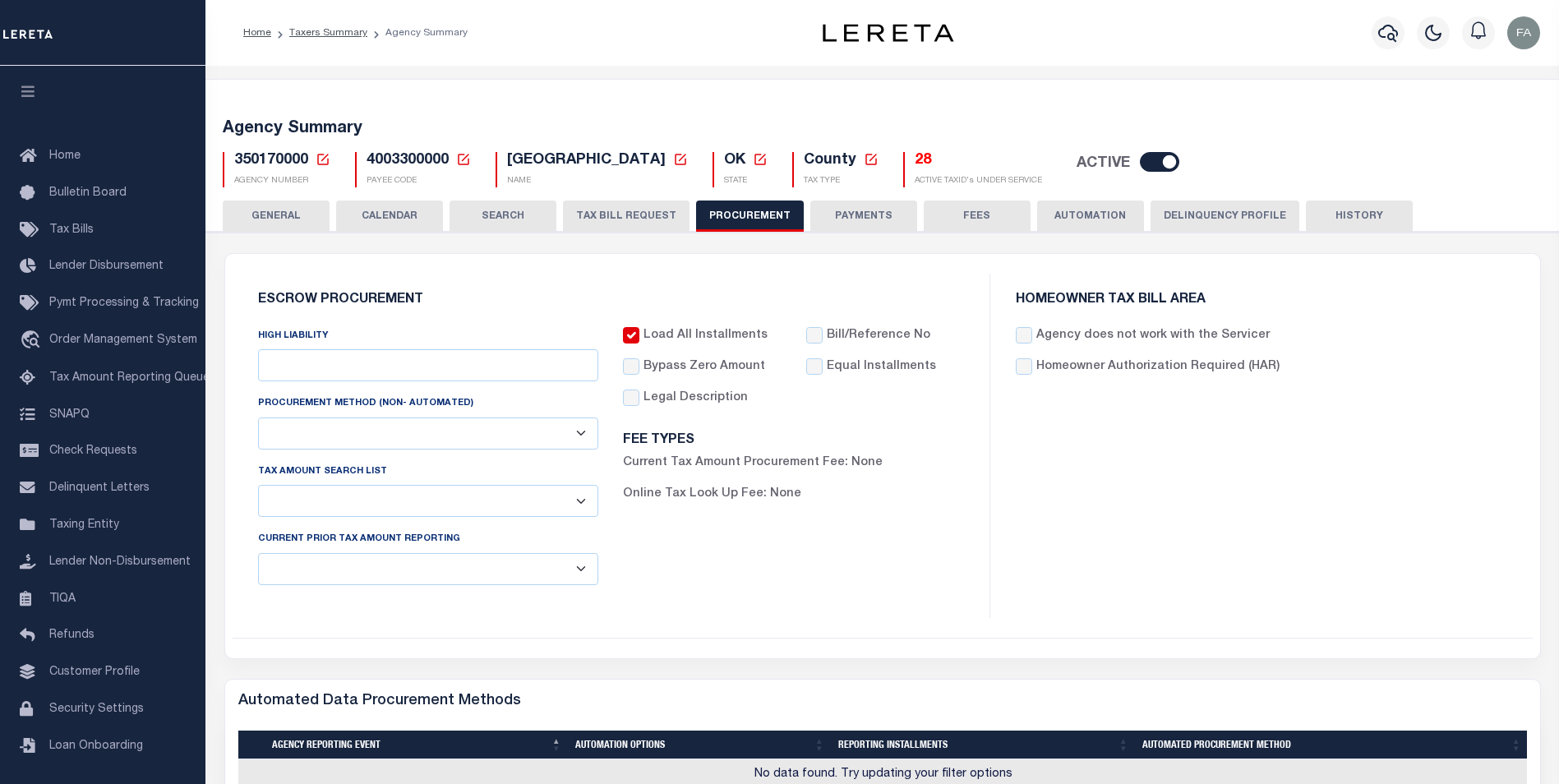
type input "$8,000"
select select "10"
select select "1"
select select "3"
checkbox input "true"
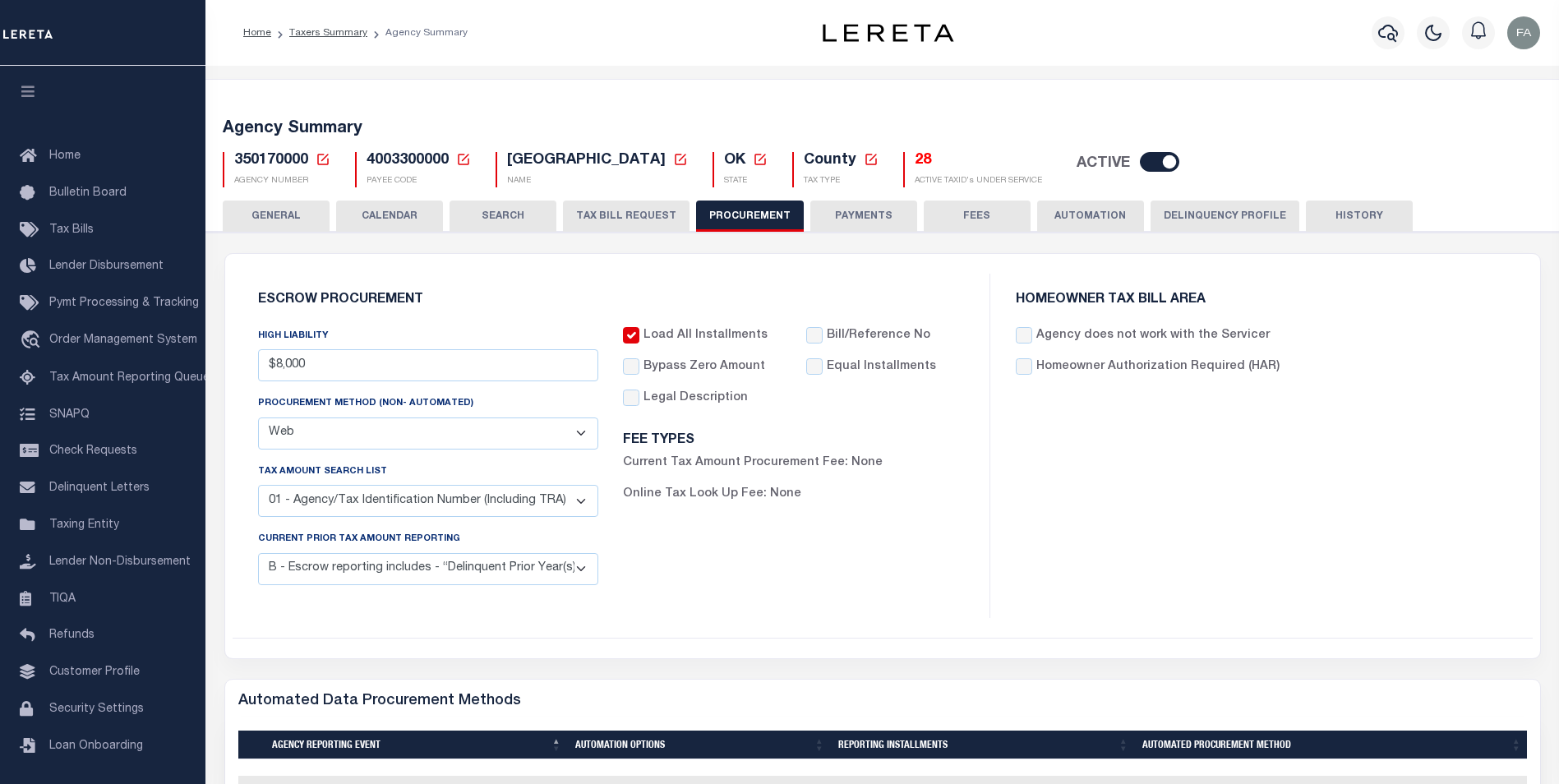
drag, startPoint x: 796, startPoint y: 223, endPoint x: 808, endPoint y: 221, distance: 12.2
click at [796, 222] on button "PROCUREMENT" at bounding box center [750, 216] width 108 height 31
click at [826, 213] on button "PAYMENTS" at bounding box center [863, 216] width 107 height 31
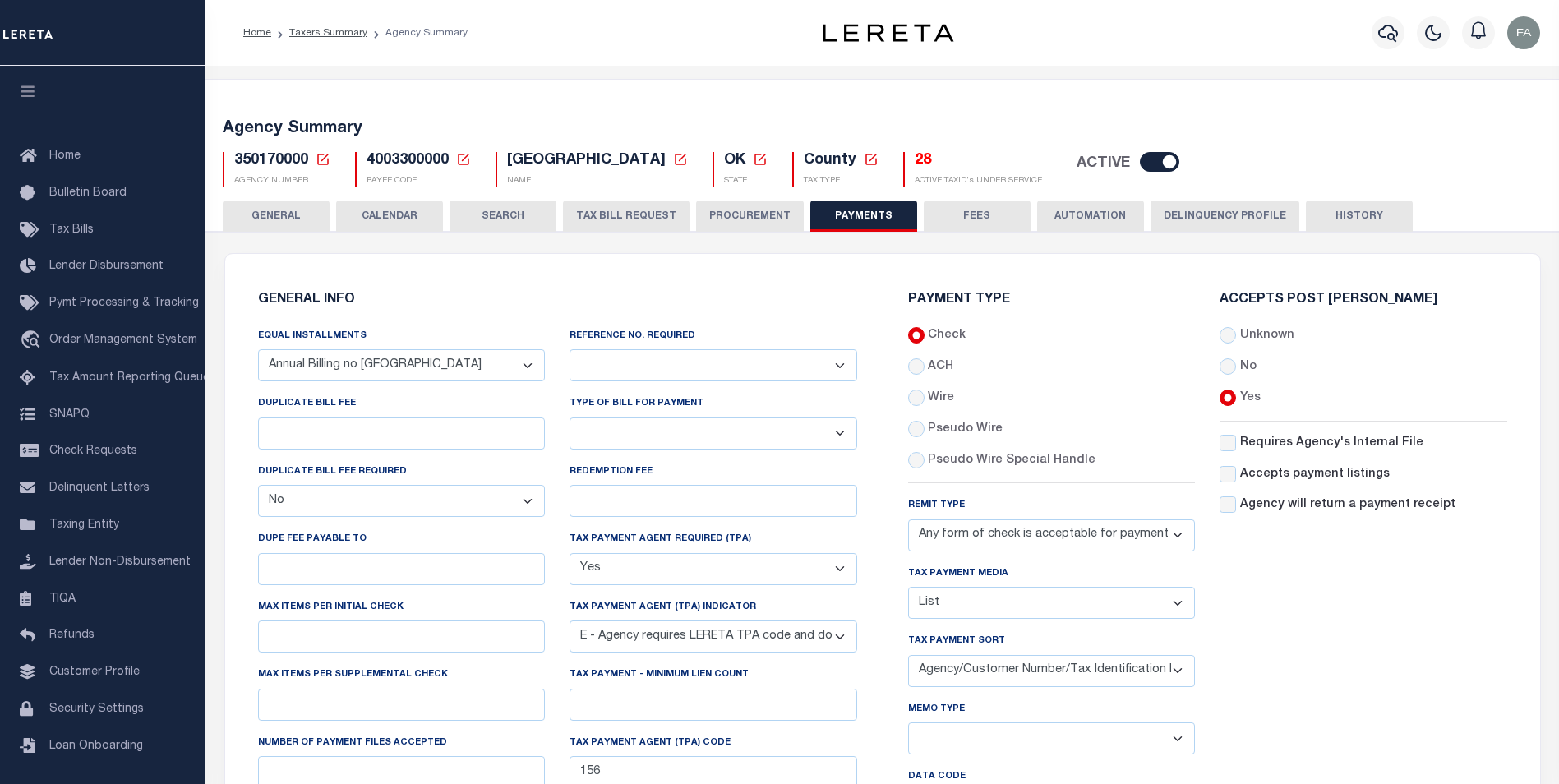
drag, startPoint x: 306, startPoint y: 211, endPoint x: 754, endPoint y: 294, distance: 455.6
click at [755, 294] on h6 "GENERAL INFO" at bounding box center [557, 300] width 599 height 14
click at [617, 377] on select "Yes No" at bounding box center [714, 365] width 288 height 32
click at [503, 300] on h6 "GENERAL INFO" at bounding box center [557, 300] width 599 height 14
click at [280, 220] on button "GENERAL" at bounding box center [275, 216] width 107 height 31
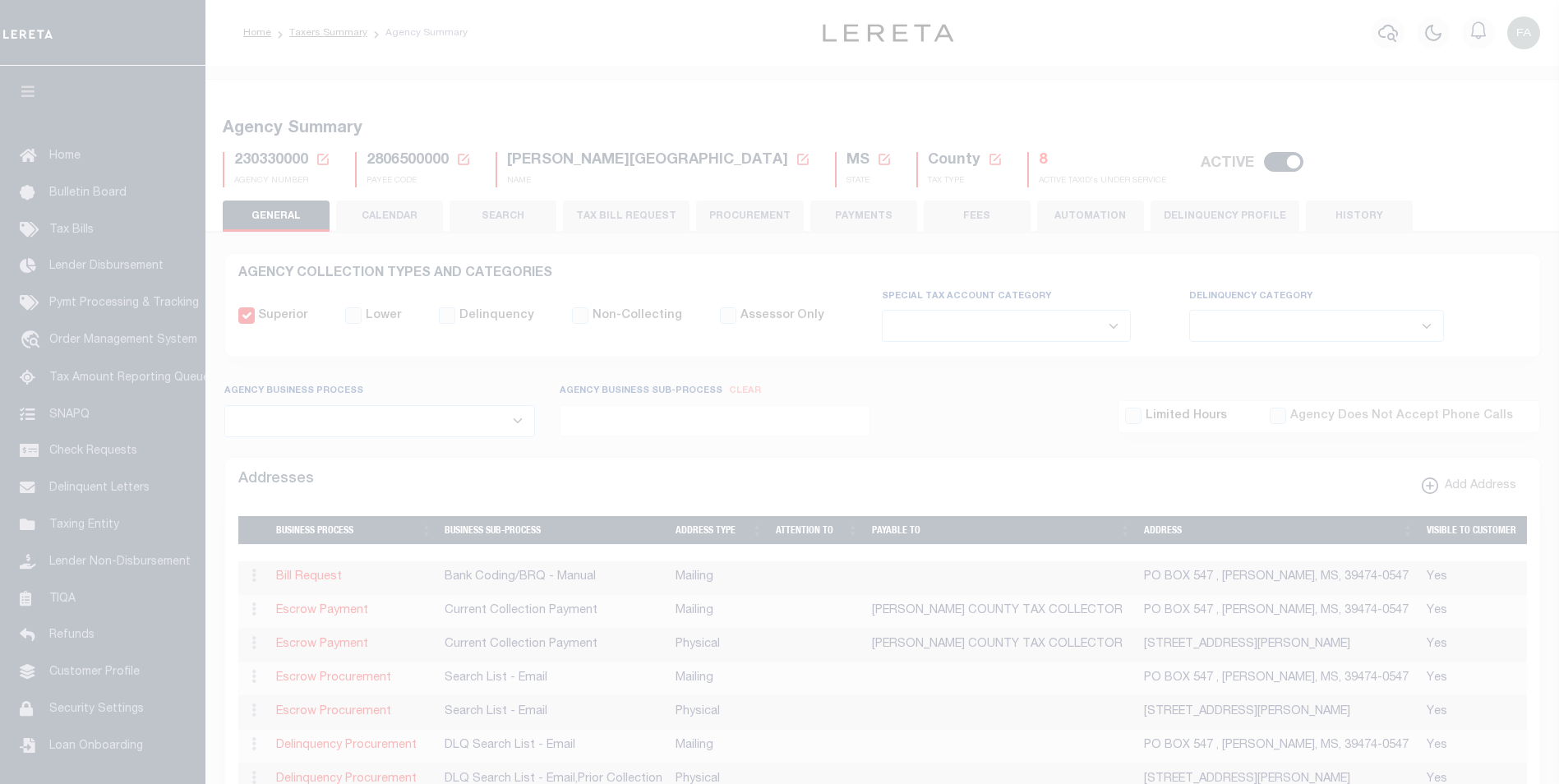
select select
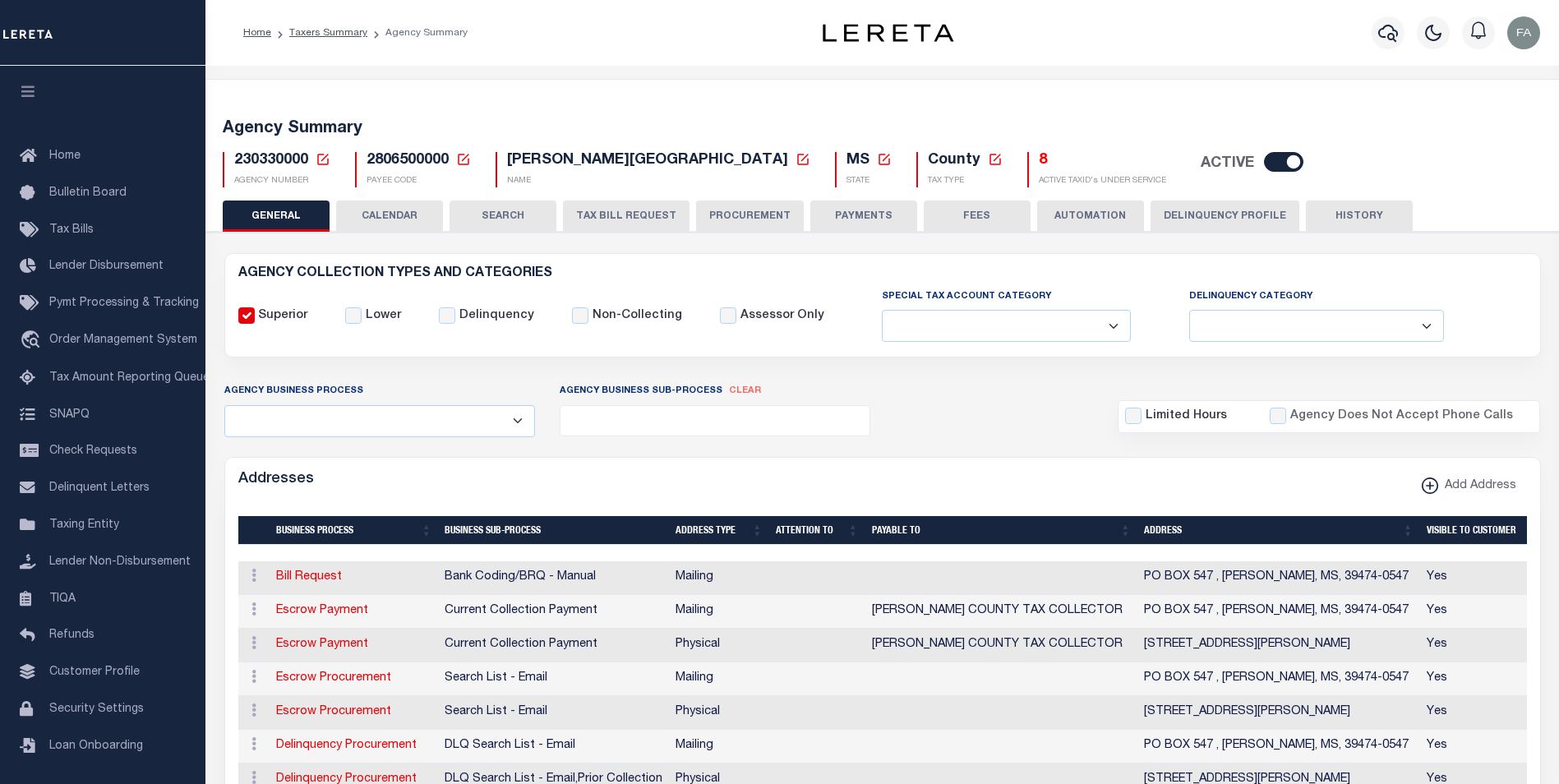
click at [413, 207] on button "CALENDAR" at bounding box center [389, 216] width 107 height 31
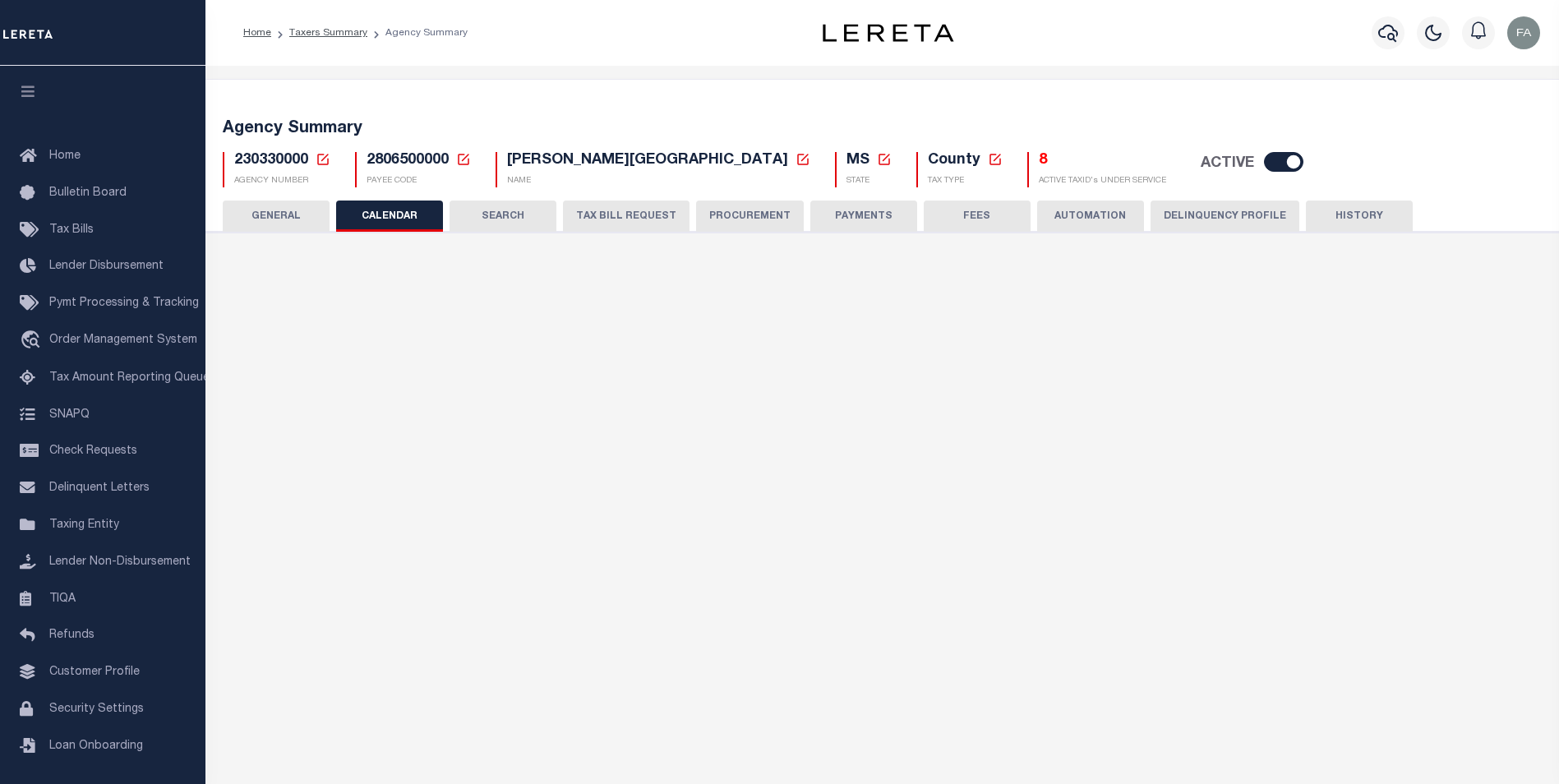
checkbox input "false"
type input "1"
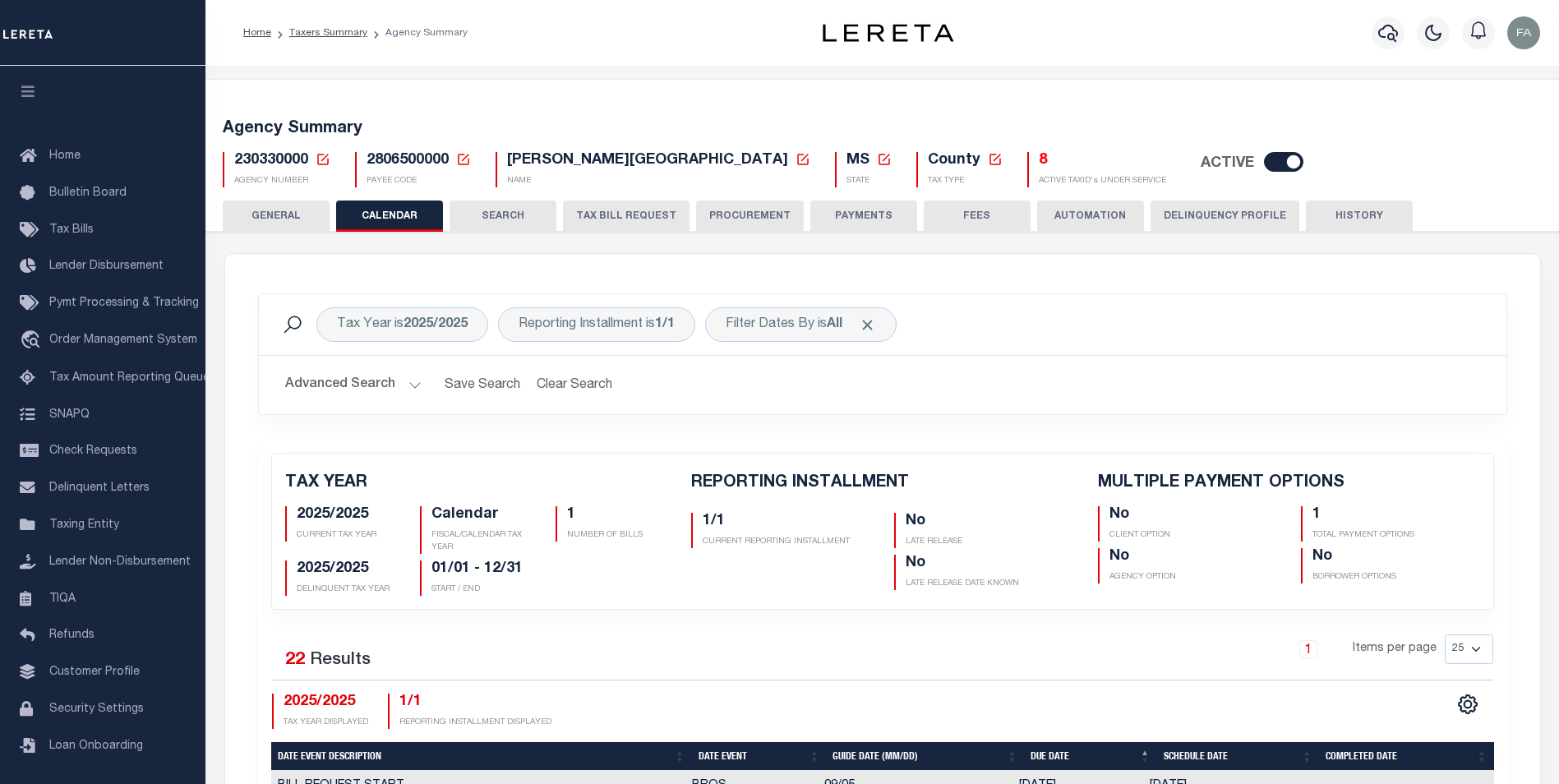
click at [529, 222] on button "SEARCH" at bounding box center [502, 216] width 107 height 31
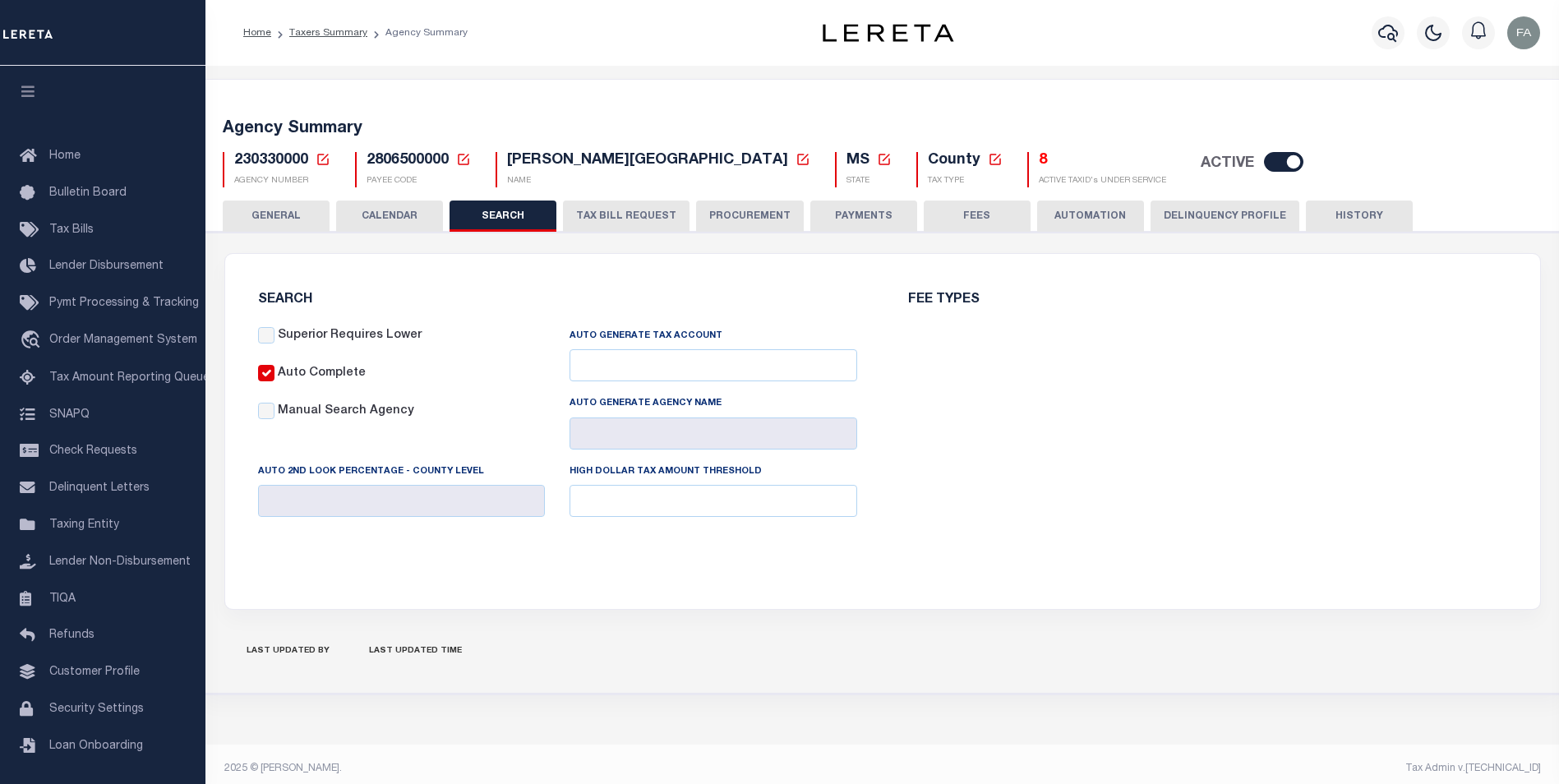
checkbox input "false"
type input "7000"
click at [681, 212] on button "TAX BILL REQUEST" at bounding box center [626, 216] width 127 height 31
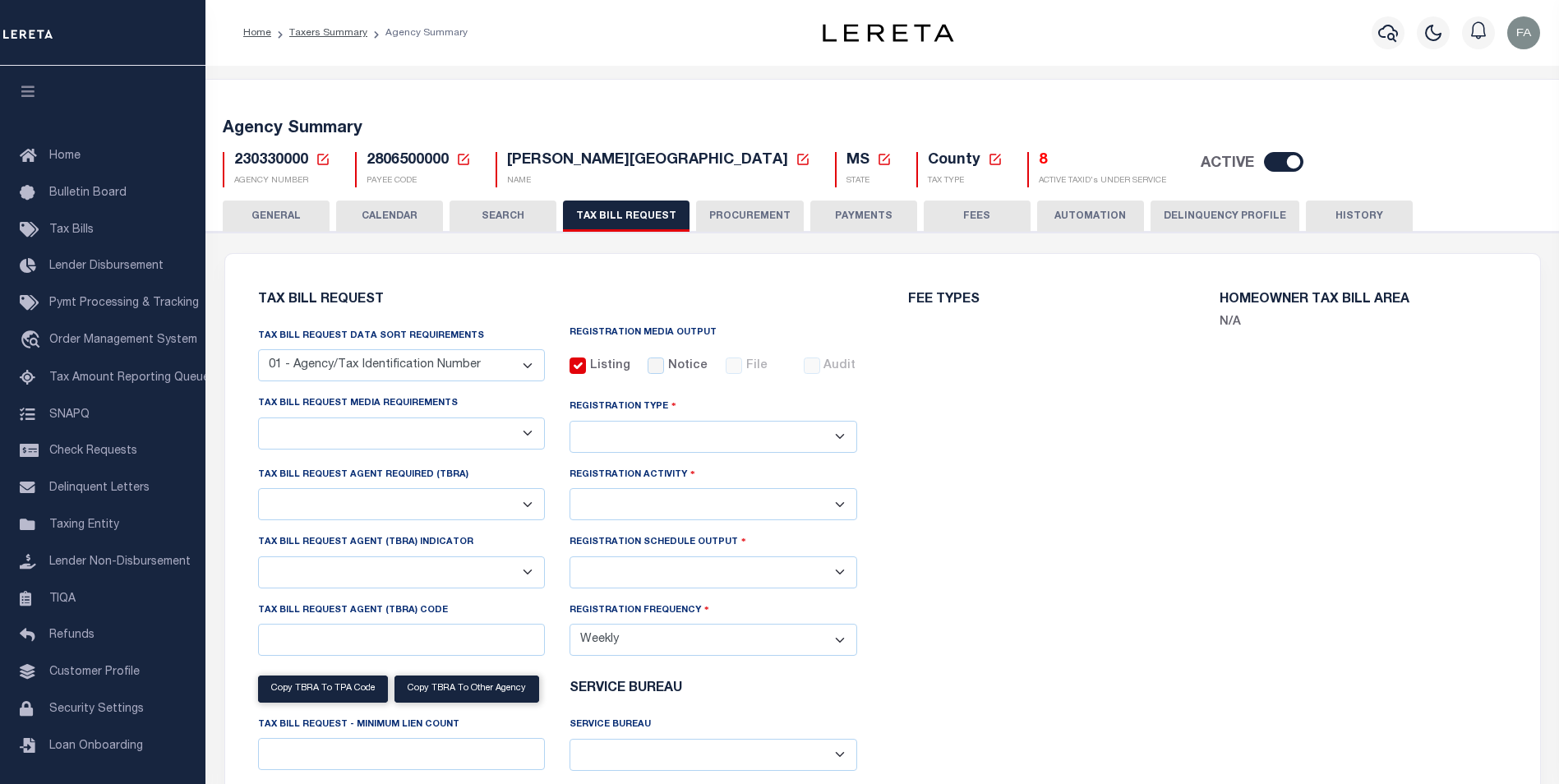
select select "29"
checkbox input "true"
select select "16"
select select "2"
select select "true"
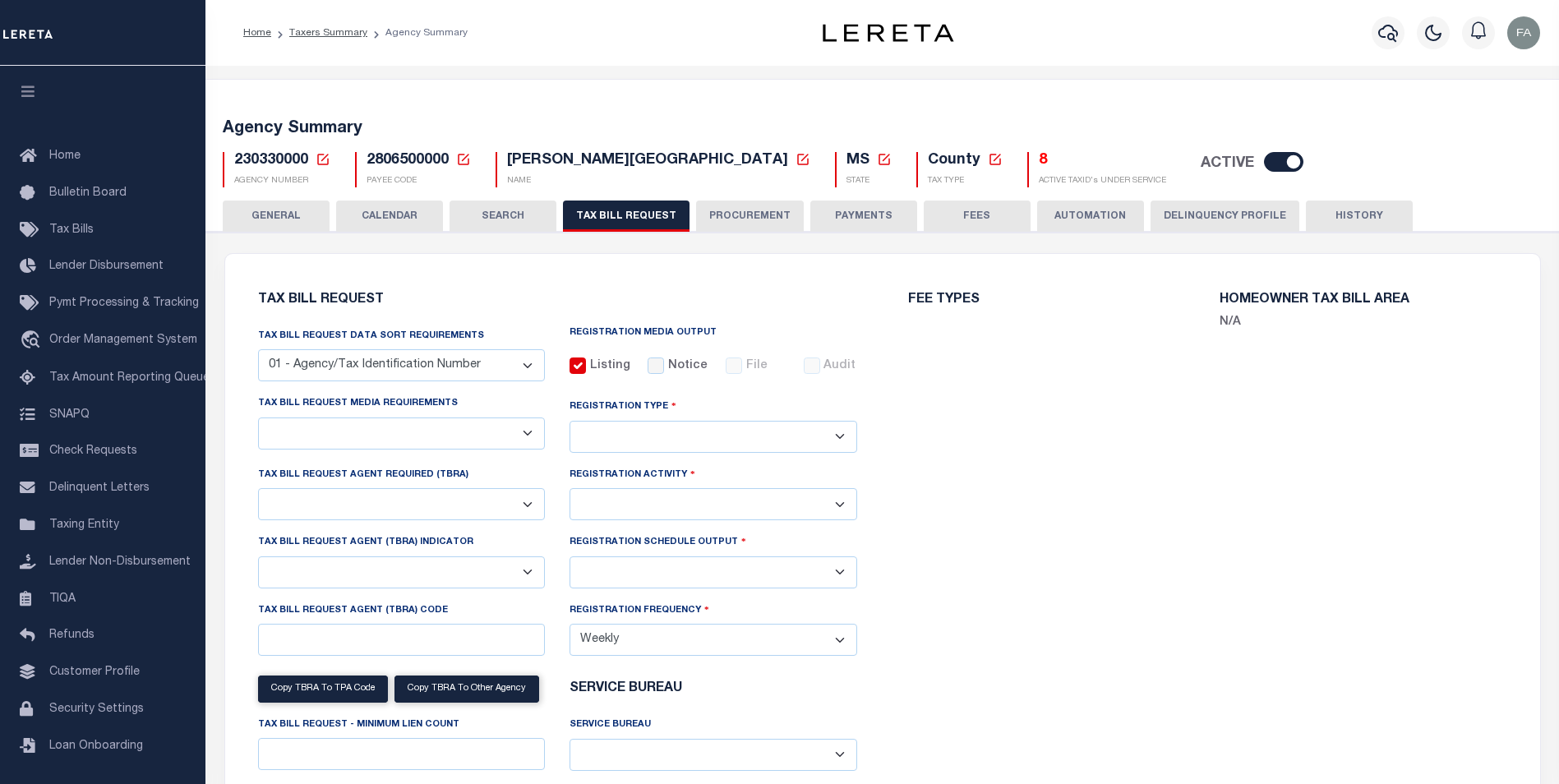
select select "2"
select select "1"
select select "29"
select select "16"
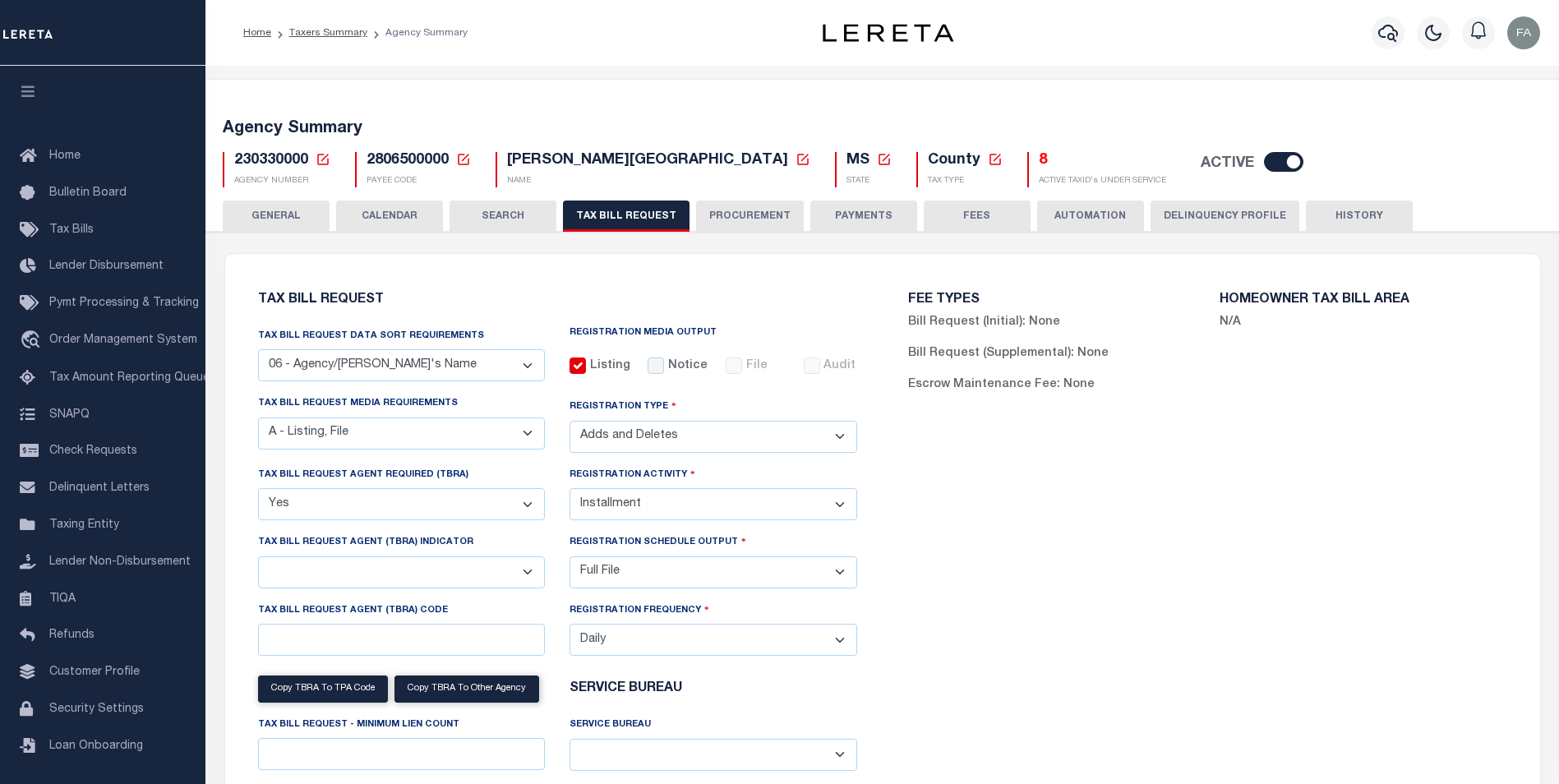
select select "2"
select select "true"
select select "2"
select select "1"
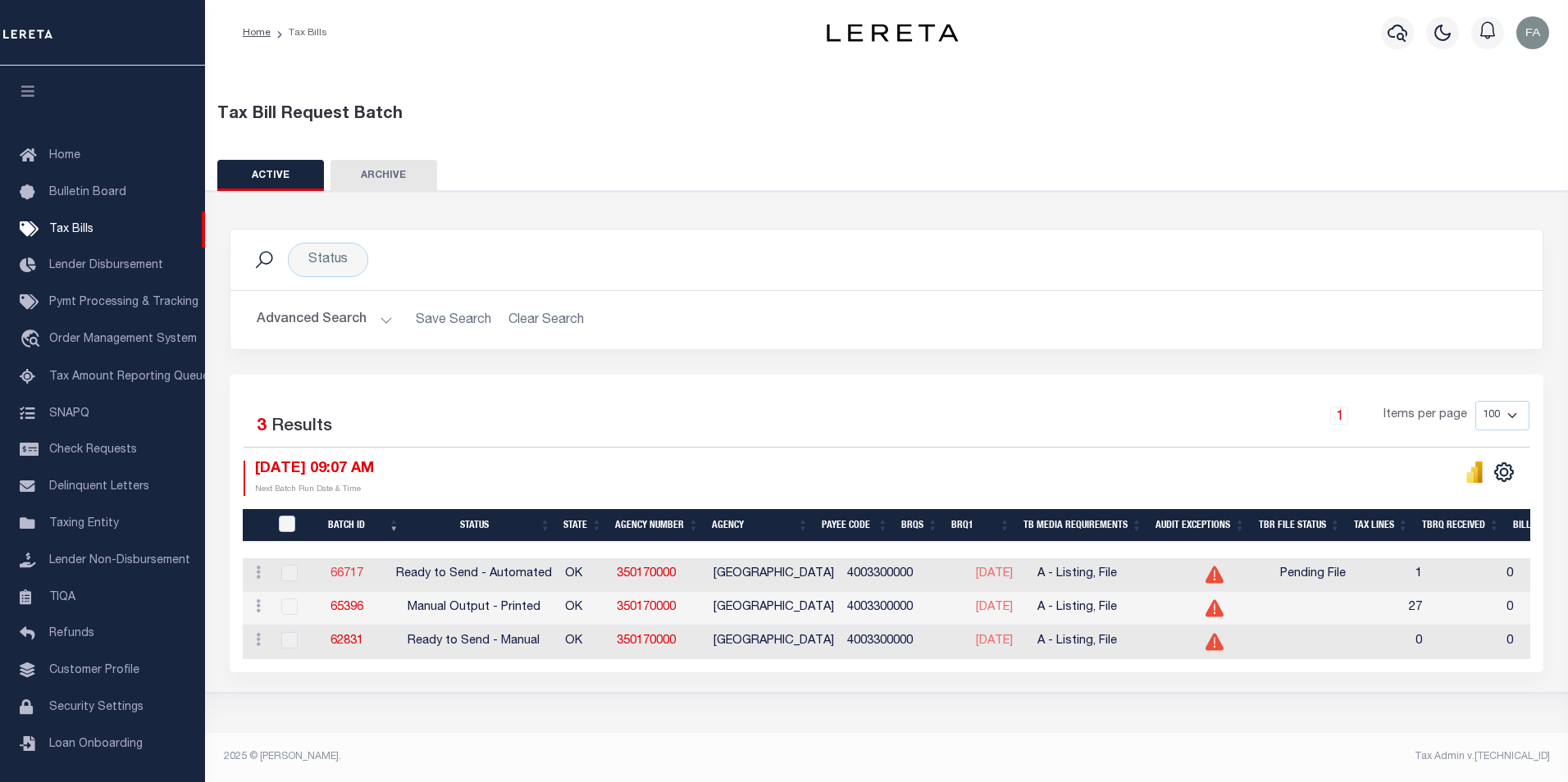
click at [363, 570] on link "66717" at bounding box center [347, 574] width 33 height 12
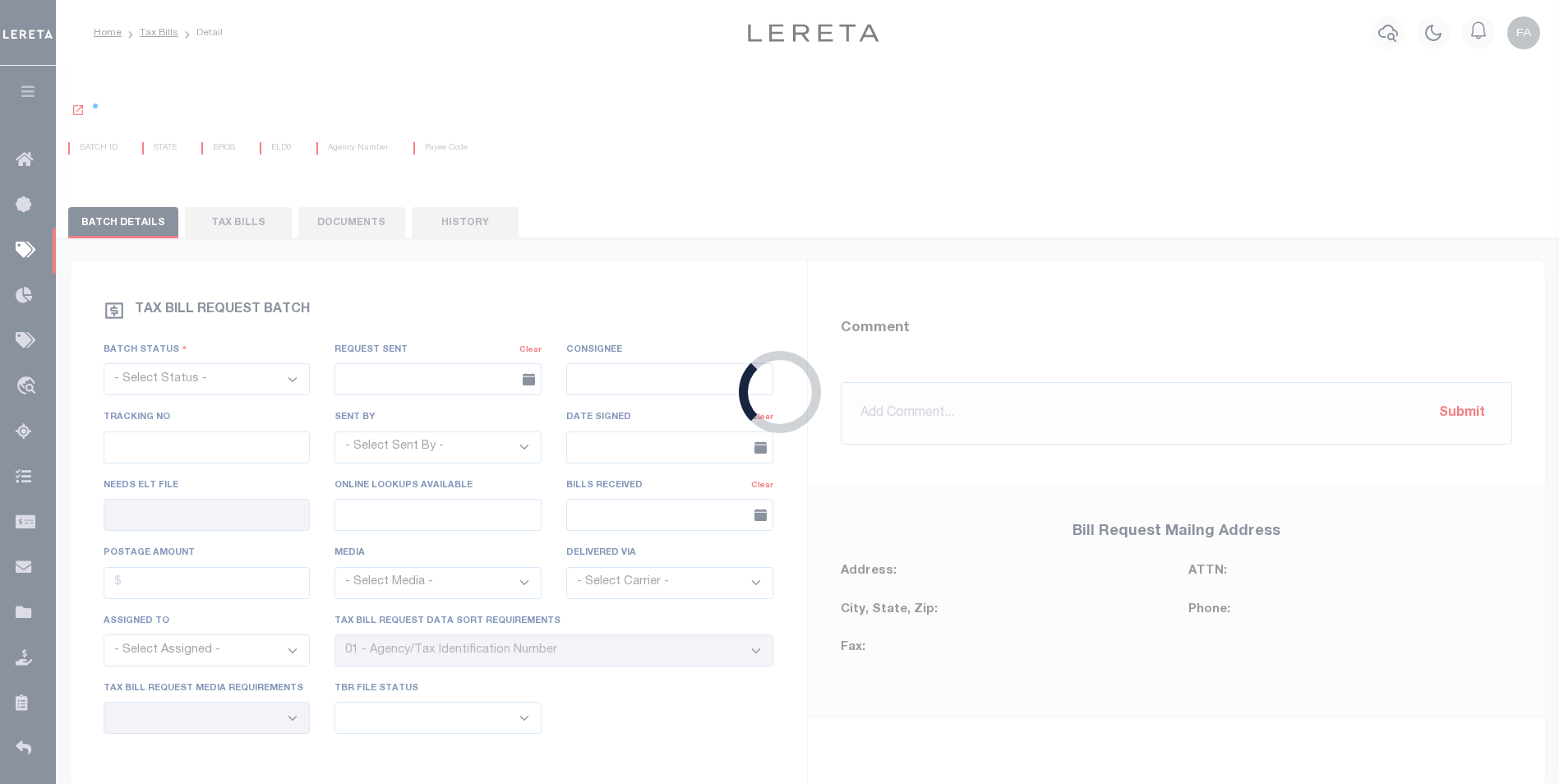
select select "RTA"
type input "No"
select select "27"
select select "16"
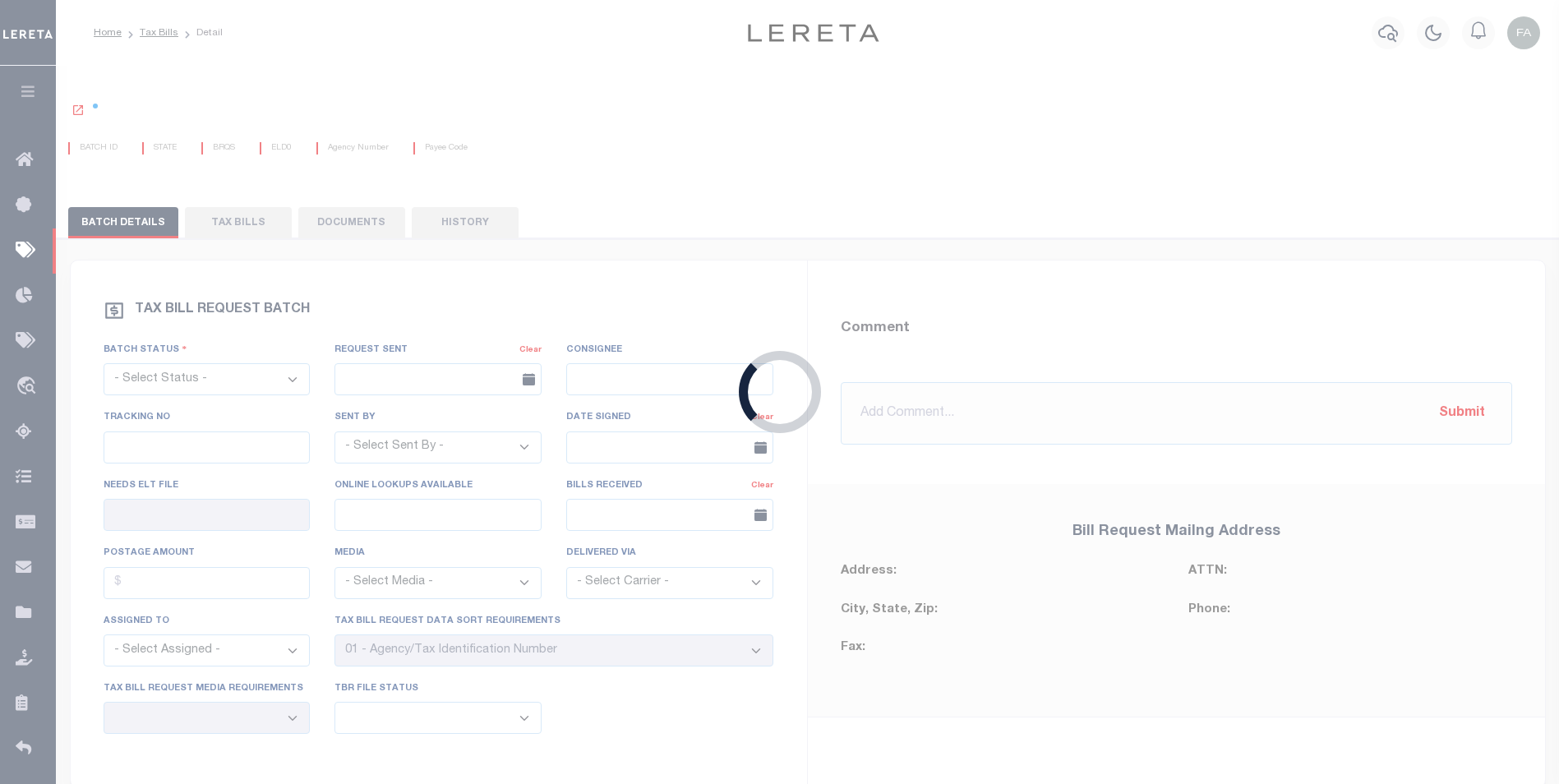
select select "1"
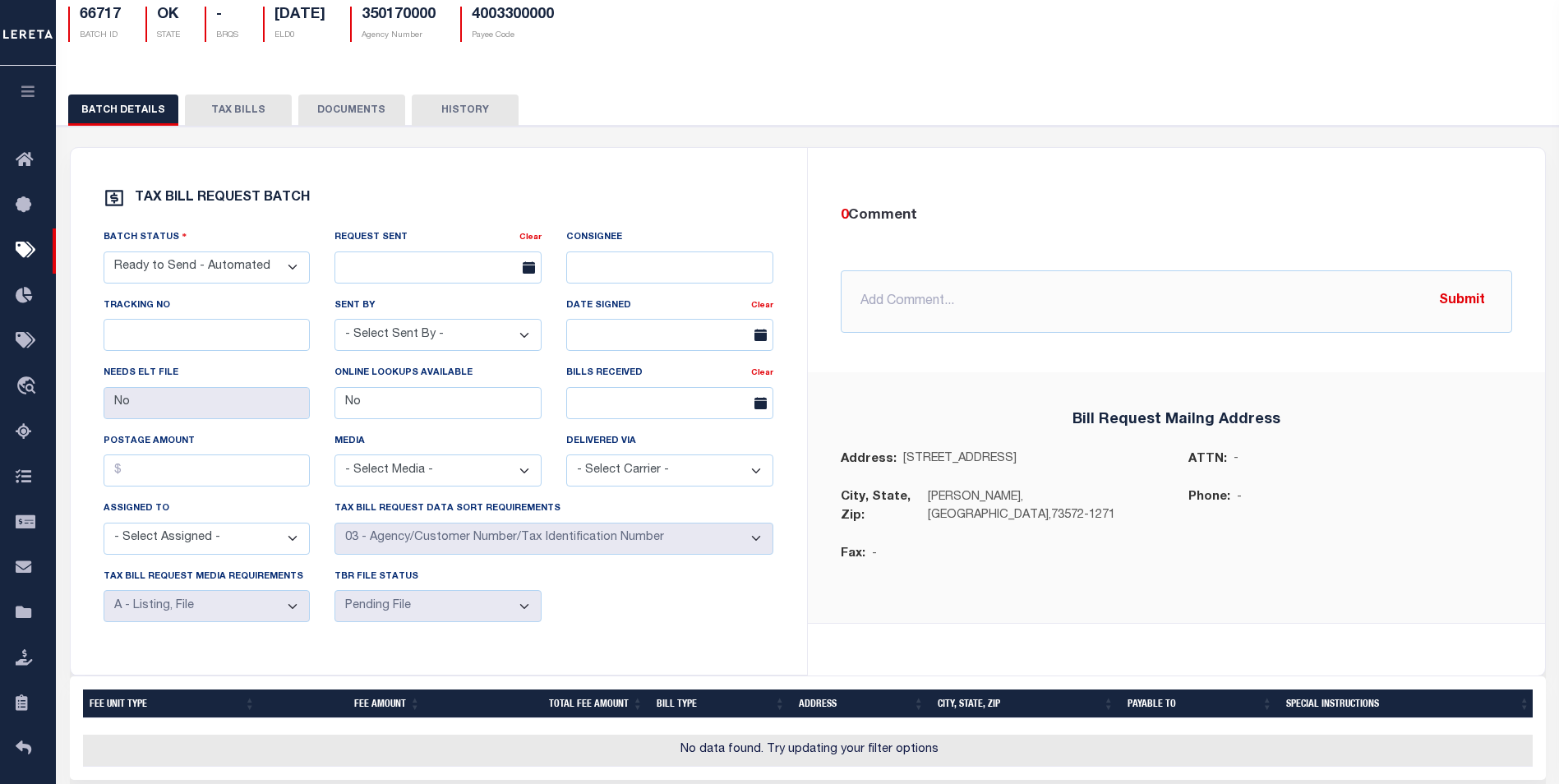
scroll to position [47, 0]
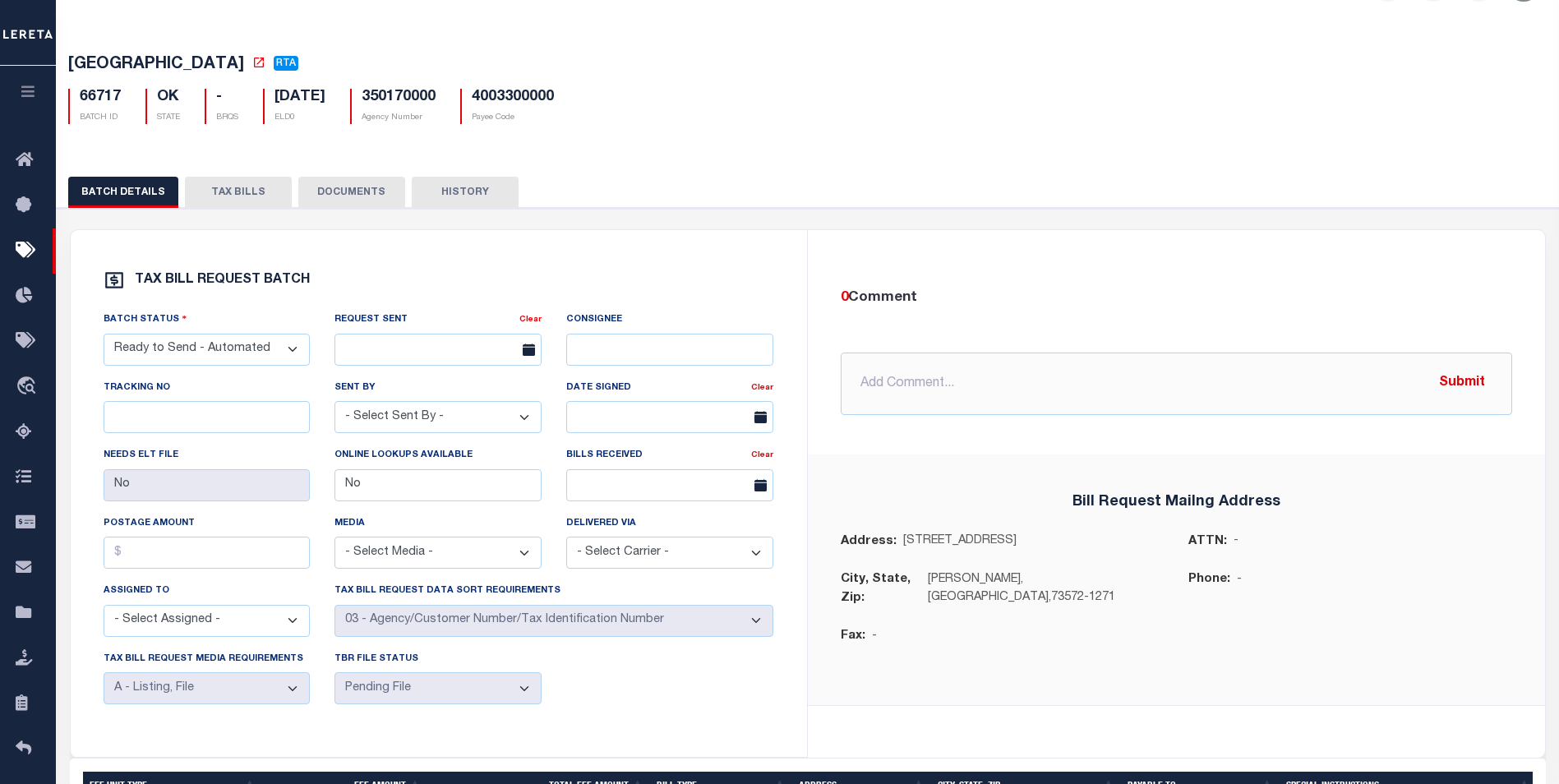
click at [244, 214] on div "TAX BILL REQUEST BATCH Batch Status - Select Status - Ready to Send - Manual Bi…" at bounding box center [808, 583] width 1519 height 752
click at [244, 201] on button "TAX BILLS" at bounding box center [238, 192] width 107 height 31
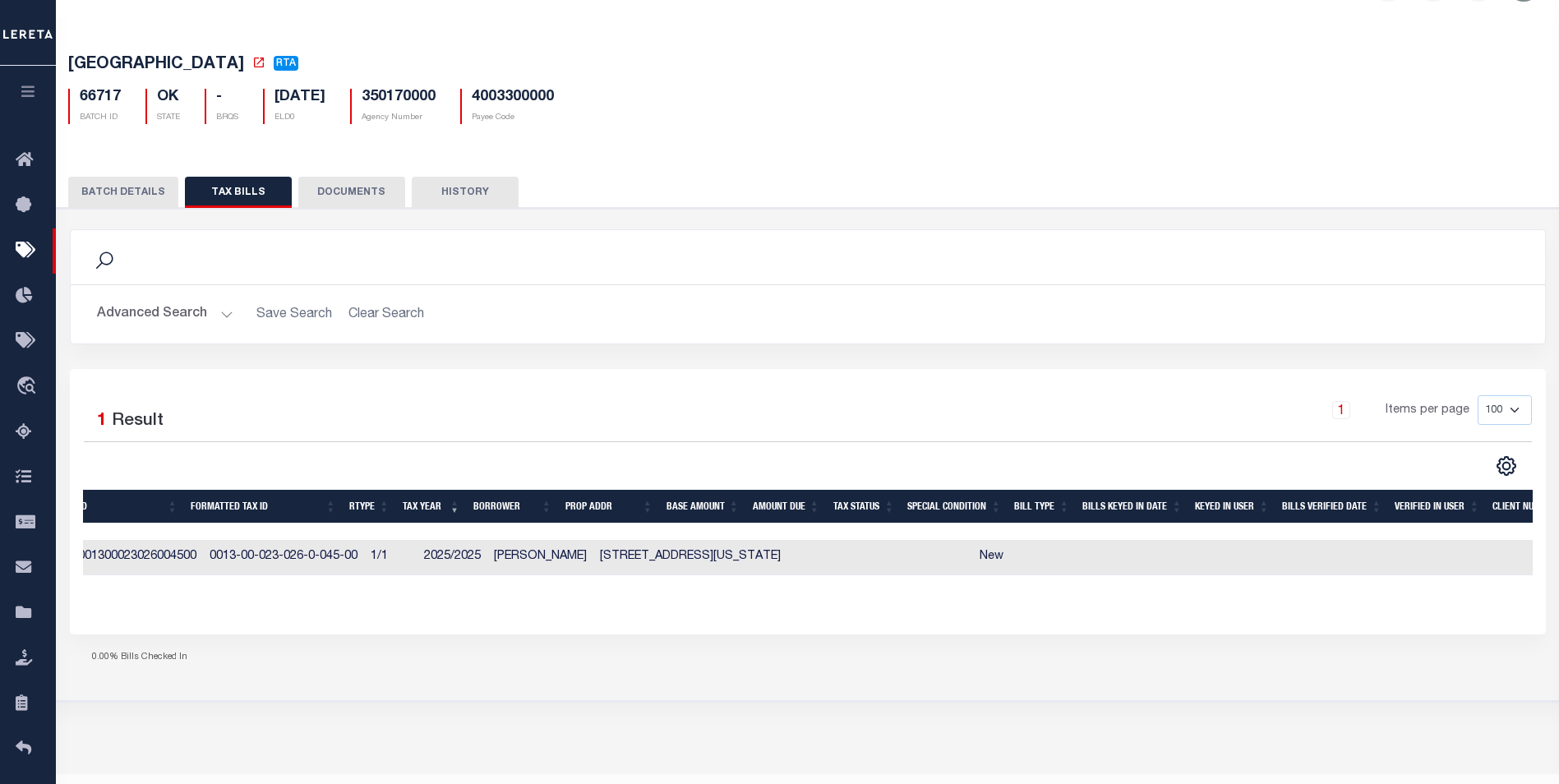
scroll to position [0, 0]
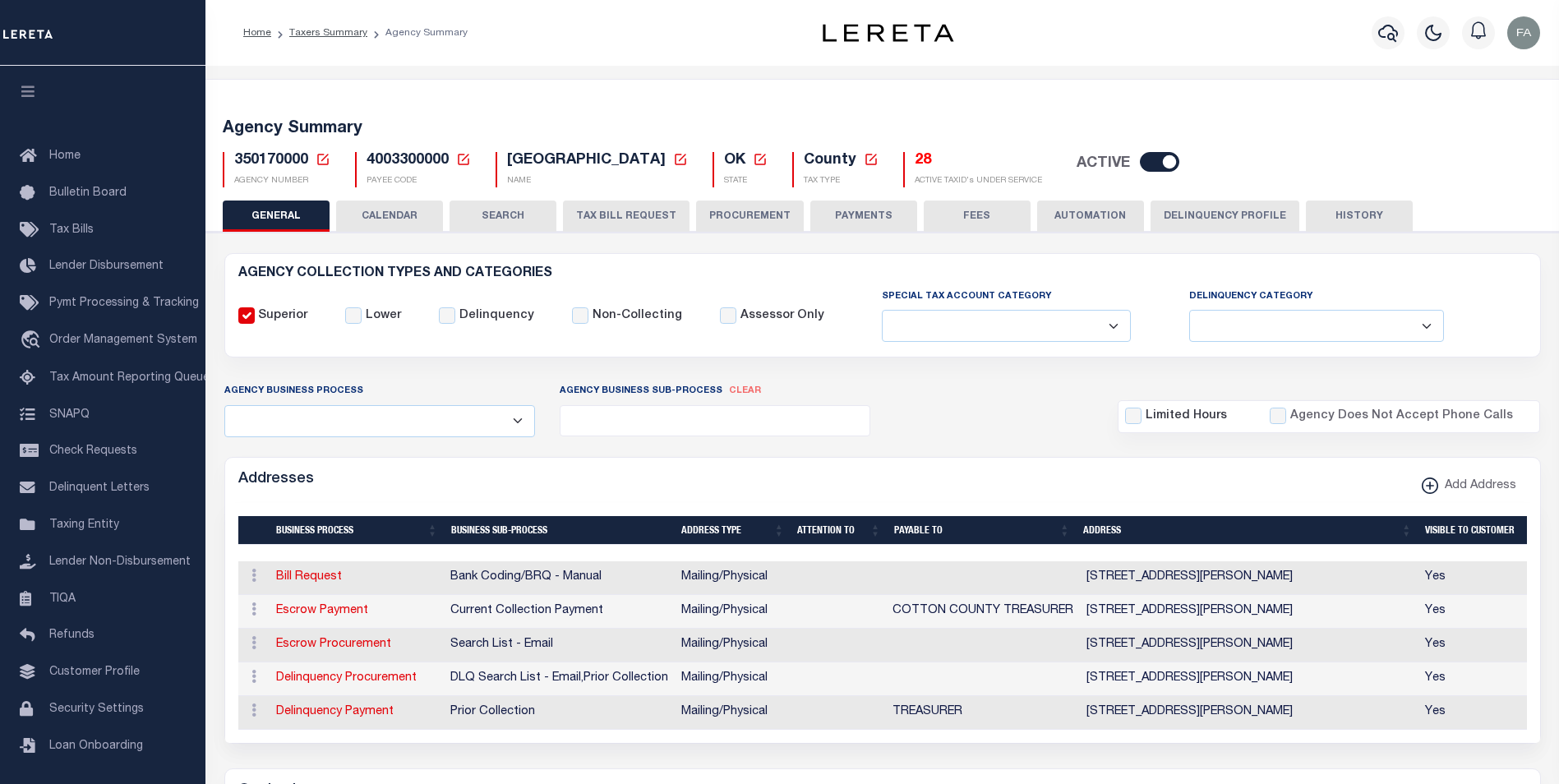
select select
select select "27"
select select "16"
select select "2"
select select "true"
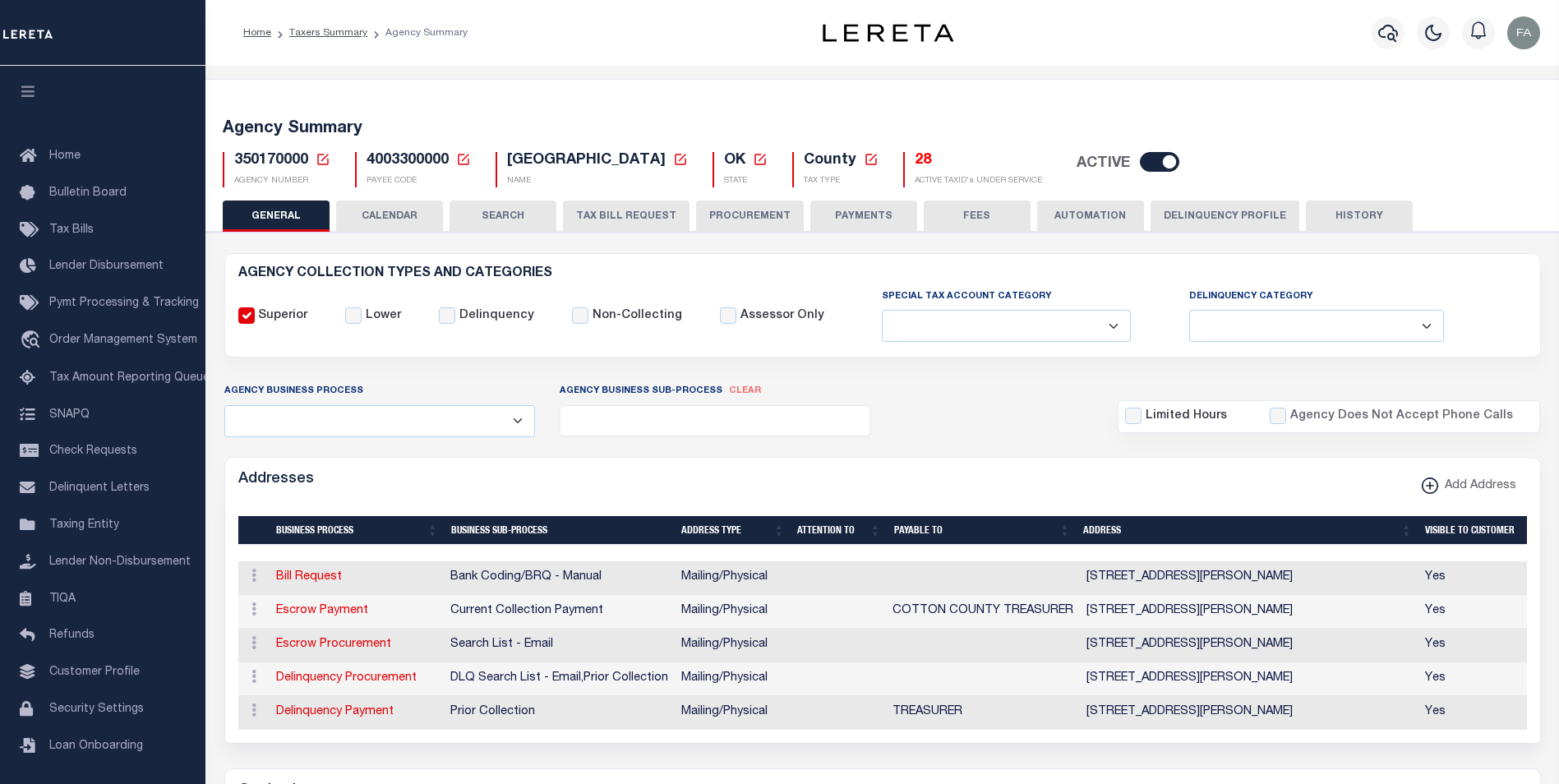
select select "2"
select select "9"
select select "1"
drag, startPoint x: 598, startPoint y: 218, endPoint x: 519, endPoint y: 217, distance: 79.0
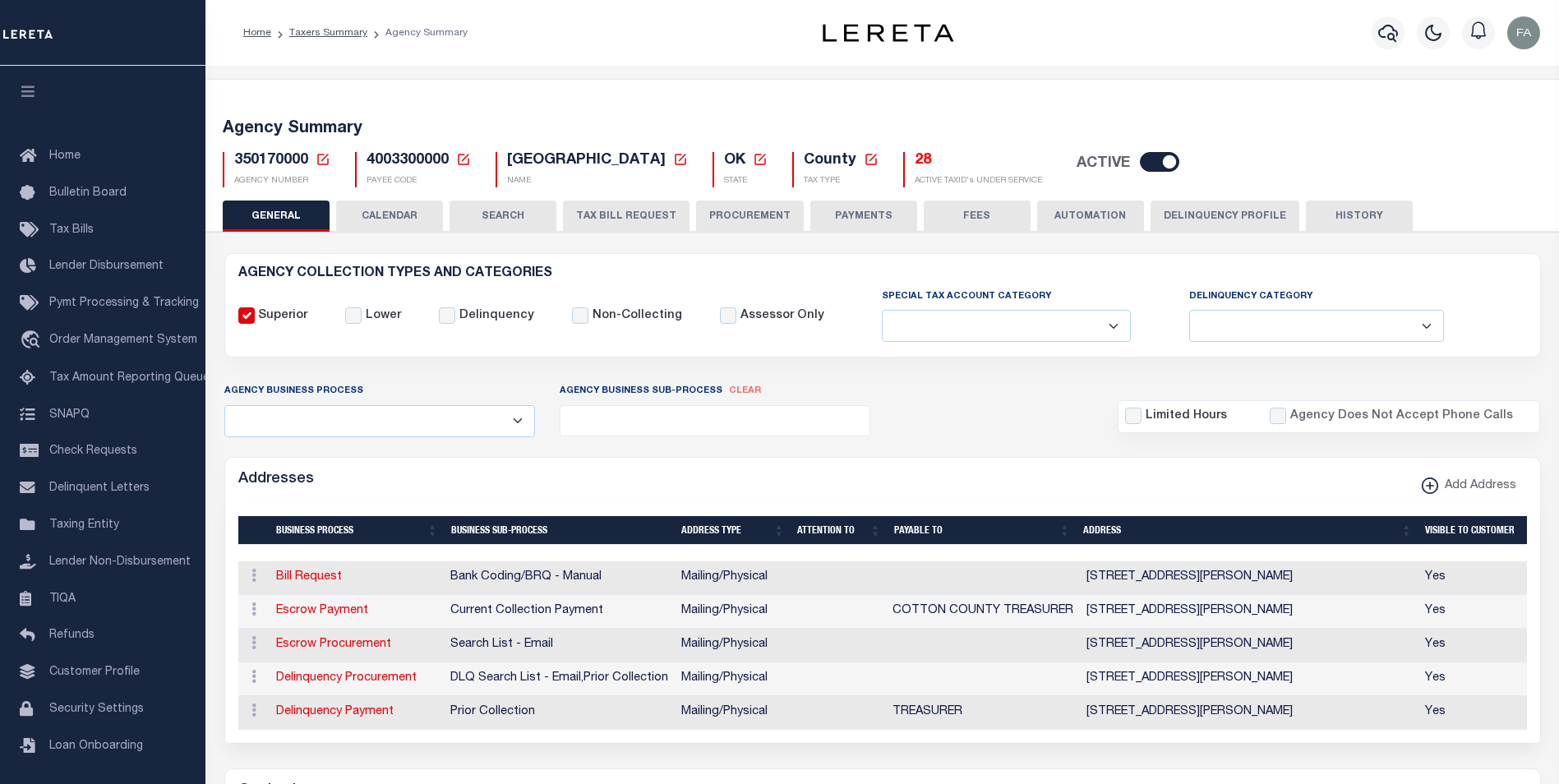
click at [596, 219] on button "TAX BILL REQUEST" at bounding box center [626, 216] width 127 height 31
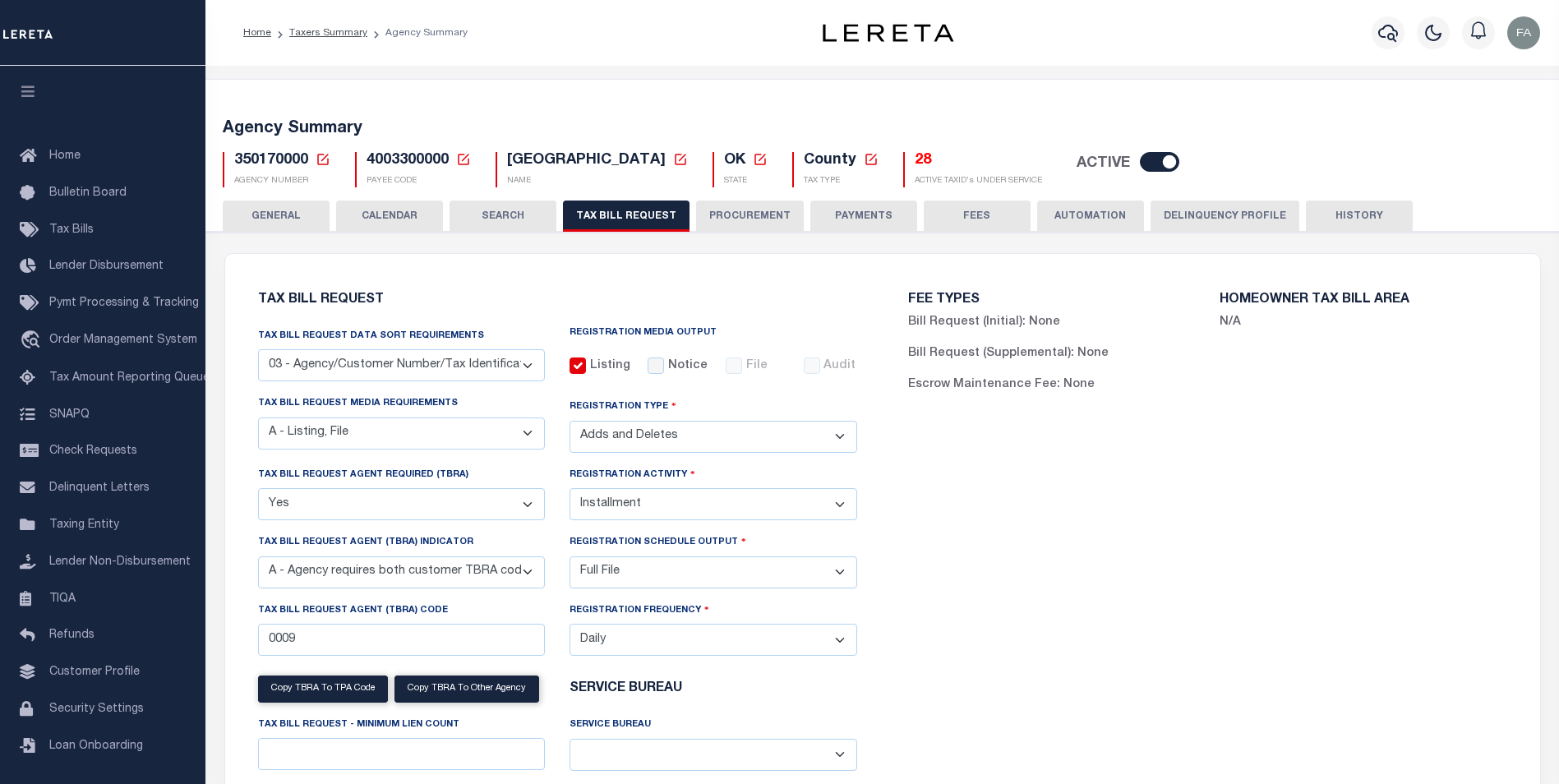
scroll to position [82, 0]
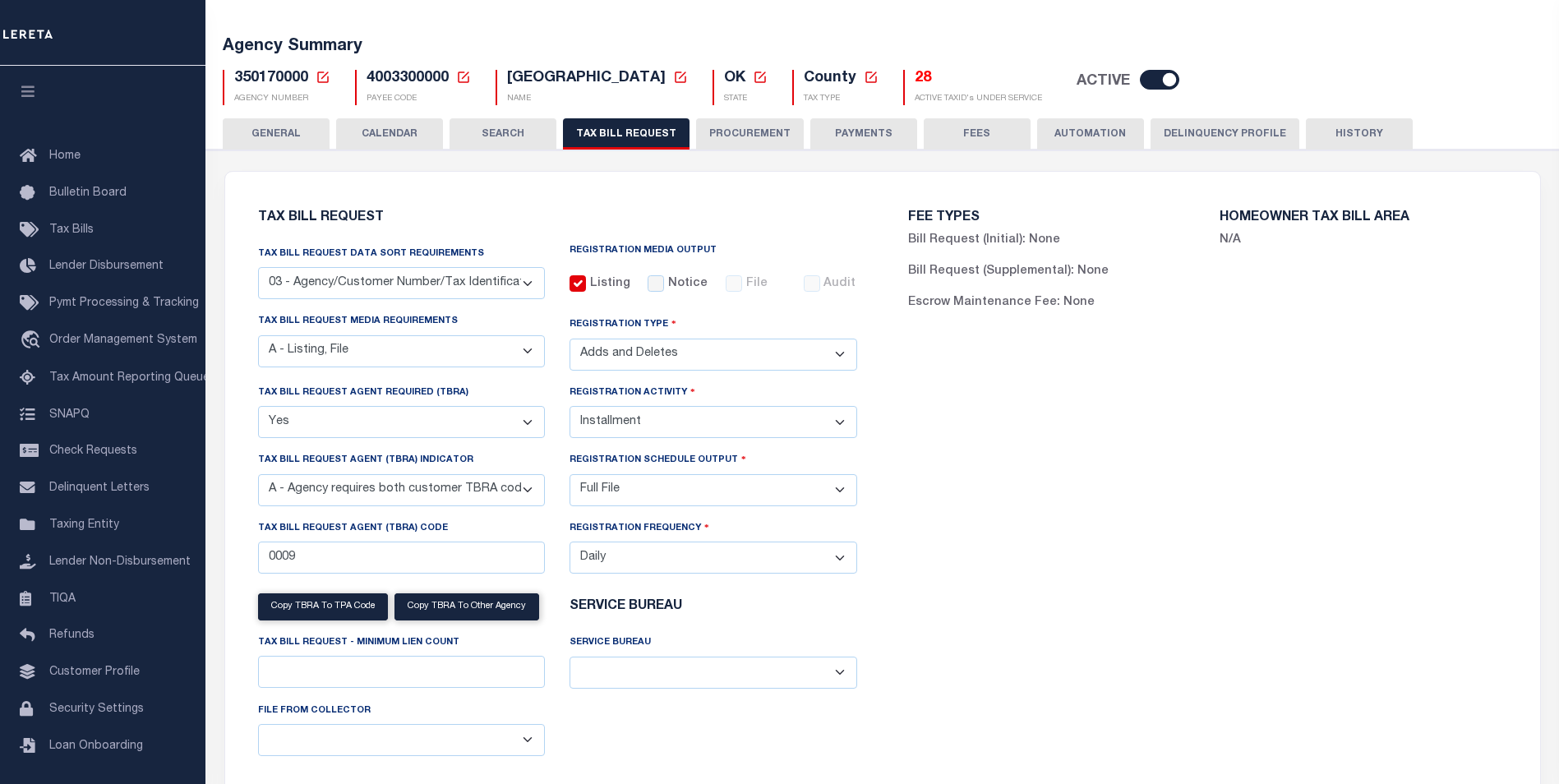
click at [467, 497] on select "A - Agency requires both customer TBRA code and LERETA TBRA code. B - Agency re…" at bounding box center [402, 490] width 288 height 32
click at [1187, 482] on div "FEE TYPES Bill Request (Initial): None Bill Request (Supplemental): None Escrow…" at bounding box center [1207, 500] width 650 height 617
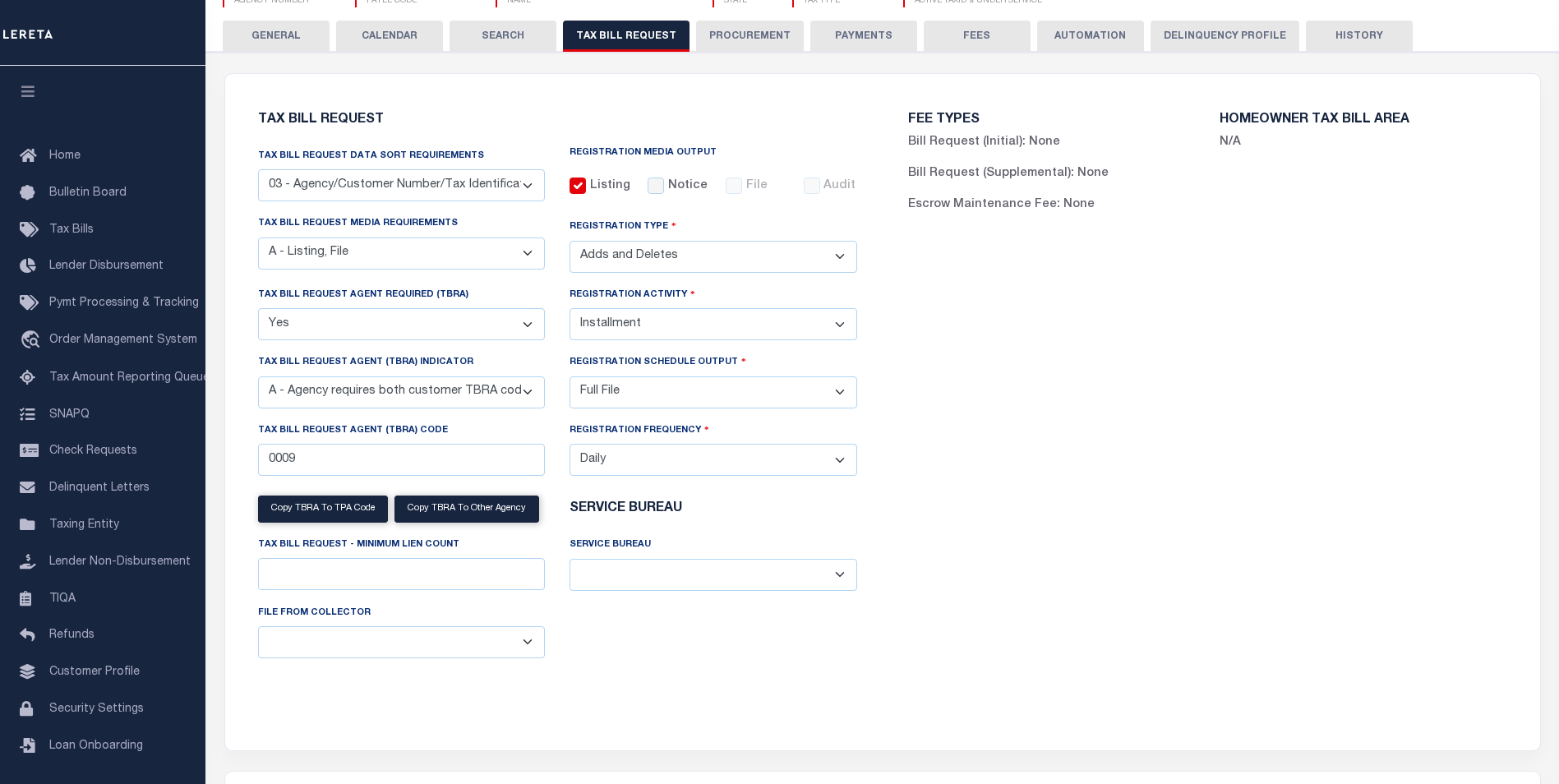
scroll to position [191, 0]
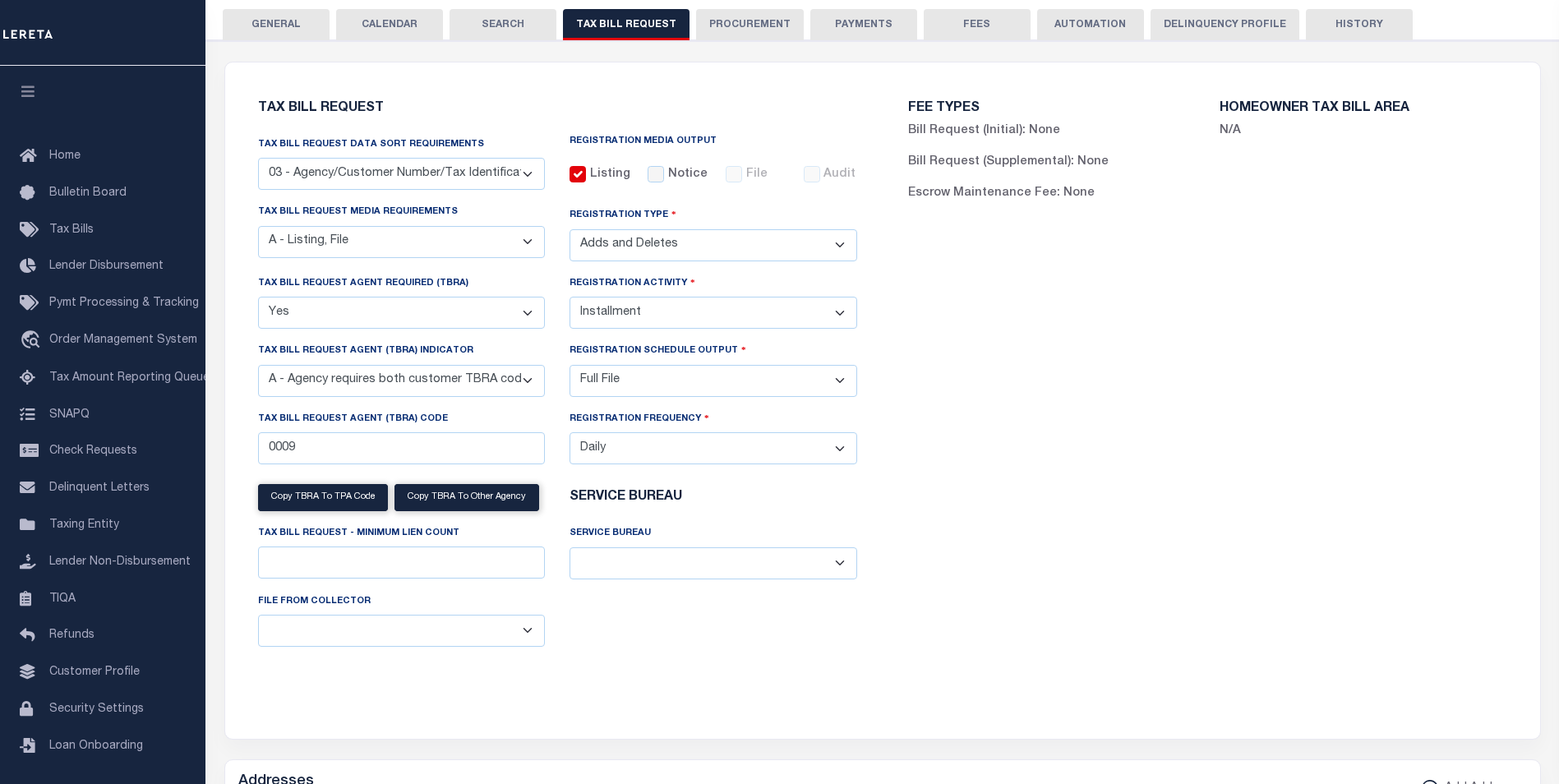
drag, startPoint x: 1501, startPoint y: 197, endPoint x: 1473, endPoint y: 188, distance: 29.4
click at [373, 388] on select "A - Agency requires both customer TBRA code and LERETA TBRA code. B - Agency re…" at bounding box center [402, 380] width 288 height 32
click at [1225, 397] on div "FEE TYPES Bill Request (Initial): None Bill Request (Supplemental): None Escrow…" at bounding box center [1207, 390] width 650 height 617
click at [454, 396] on select "A - Agency requires both customer TBRA code and LERETA TBRA code. B - Agency re…" at bounding box center [402, 380] width 288 height 32
click at [1259, 431] on div "FEE TYPES Bill Request (Initial): None Bill Request (Supplemental): None Escrow…" at bounding box center [1207, 390] width 650 height 617
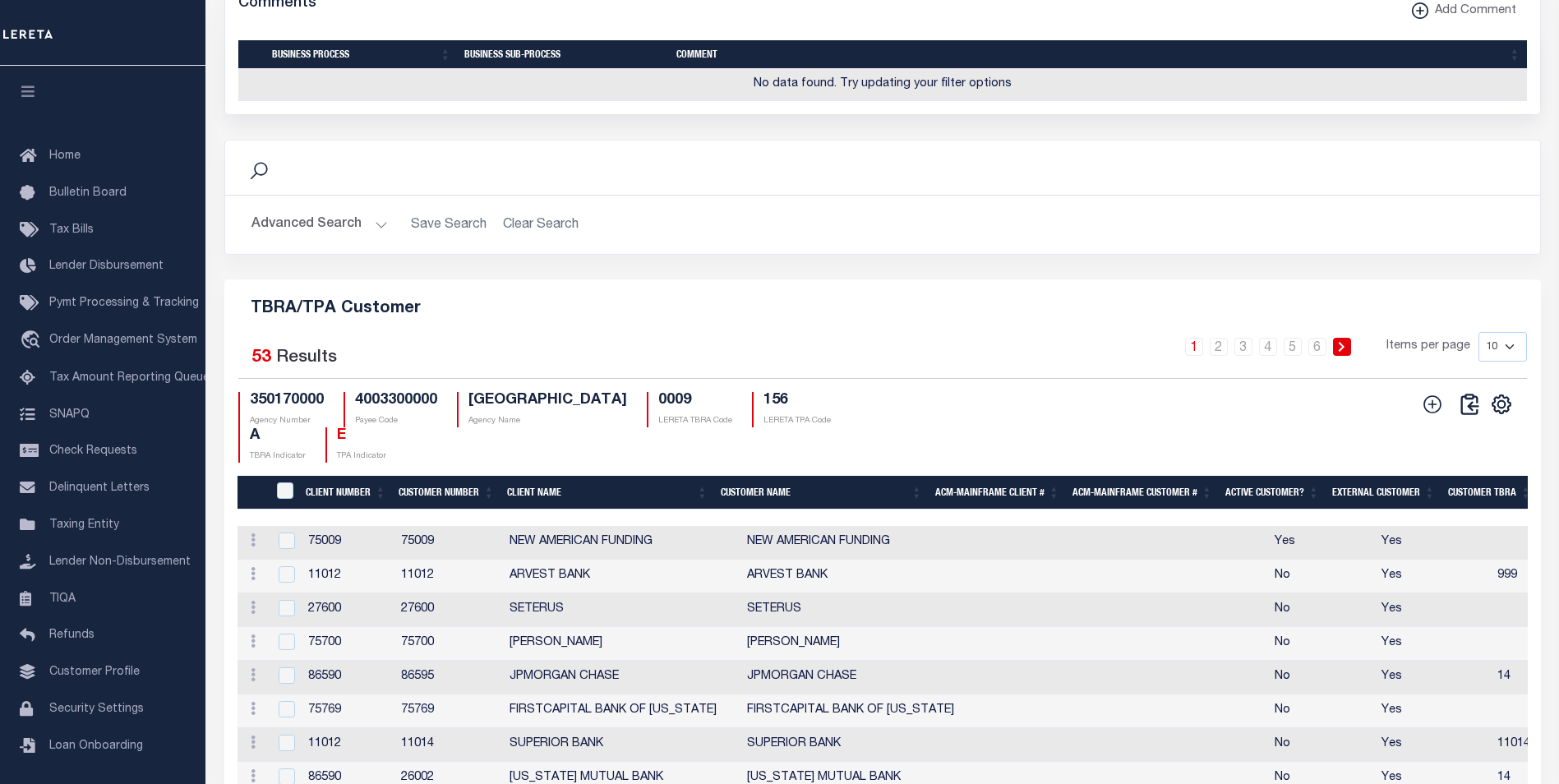
scroll to position [1917, 0]
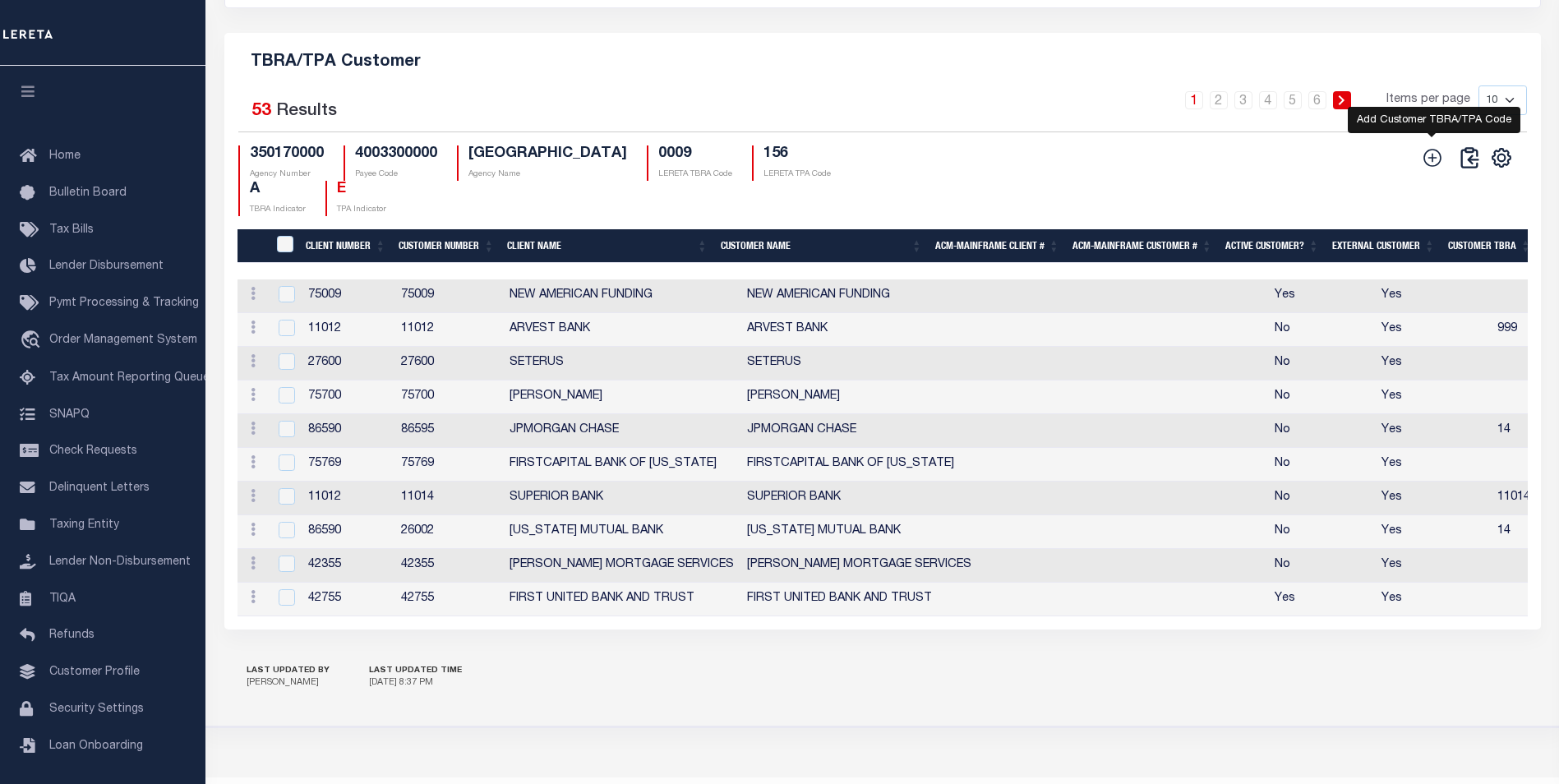
click at [1432, 169] on icon "" at bounding box center [1432, 157] width 21 height 21
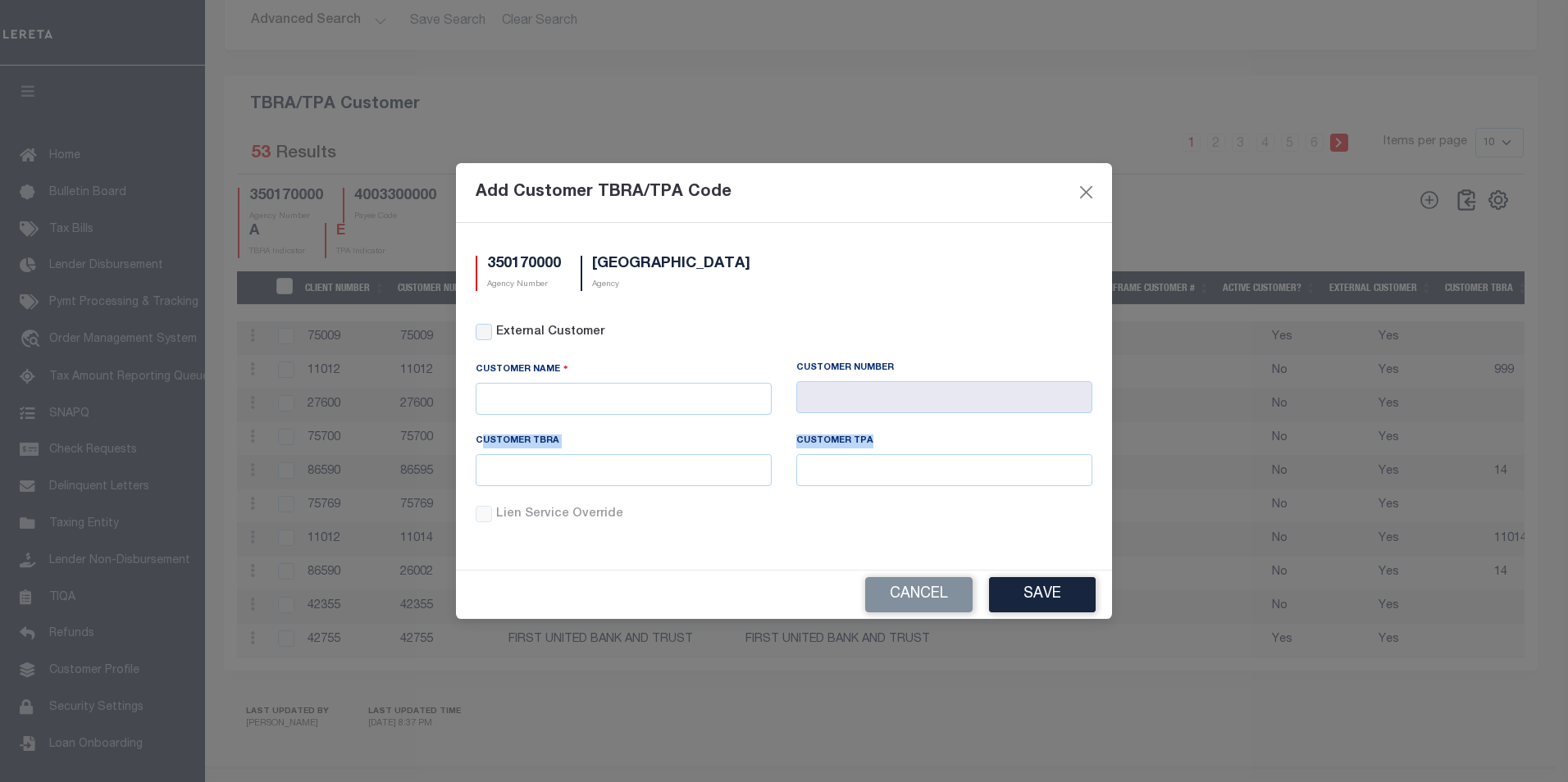
drag, startPoint x: 865, startPoint y: 437, endPoint x: 479, endPoint y: 444, distance: 386.1
click at [479, 444] on div "Customer TBRA Customer TPA" at bounding box center [783, 470] width 641 height 71
drag, startPoint x: 897, startPoint y: 366, endPoint x: 475, endPoint y: 372, distance: 422.0
click at [475, 372] on div "Customer Name Customer Number" at bounding box center [783, 398] width 641 height 73
click at [600, 412] on input "text" at bounding box center [623, 398] width 296 height 32
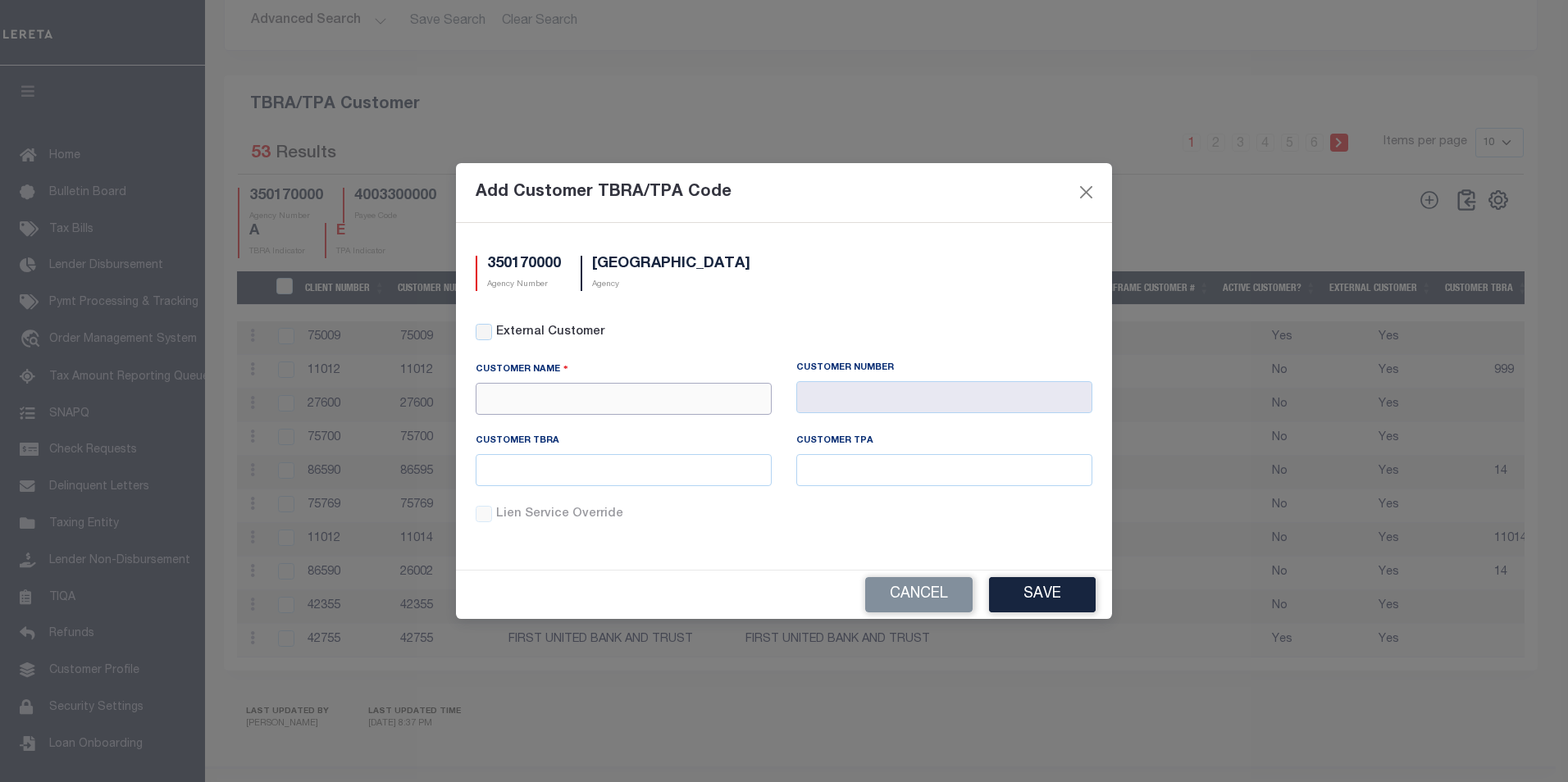
click at [608, 411] on input "text" at bounding box center [623, 398] width 296 height 32
click at [577, 428] on div "[PERSON_NAME]" at bounding box center [623, 426] width 296 height 26
type input "[PERSON_NAME]"
type input "1122"
type input "[PERSON_NAME]"
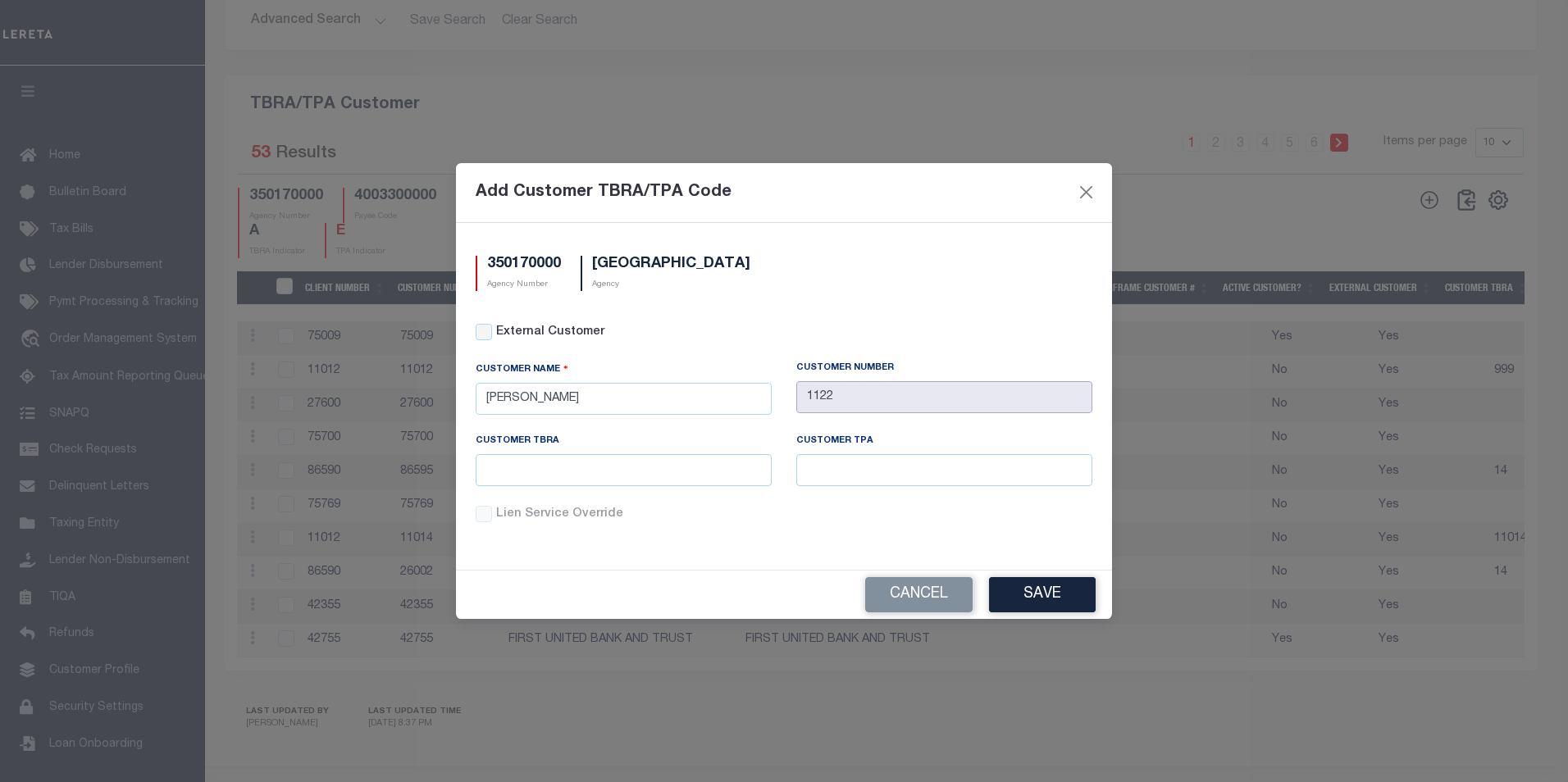
drag, startPoint x: 855, startPoint y: 398, endPoint x: 791, endPoint y: 411, distance: 65.3
click at [791, 411] on div "Customer Number 1122" at bounding box center [944, 398] width 320 height 73
drag, startPoint x: 540, startPoint y: 403, endPoint x: 474, endPoint y: 390, distance: 67.3
click at [474, 390] on div "Customer Name [PERSON_NAME]" at bounding box center [623, 398] width 320 height 73
click at [596, 446] on div "Customer TBRA" at bounding box center [623, 445] width 296 height 21
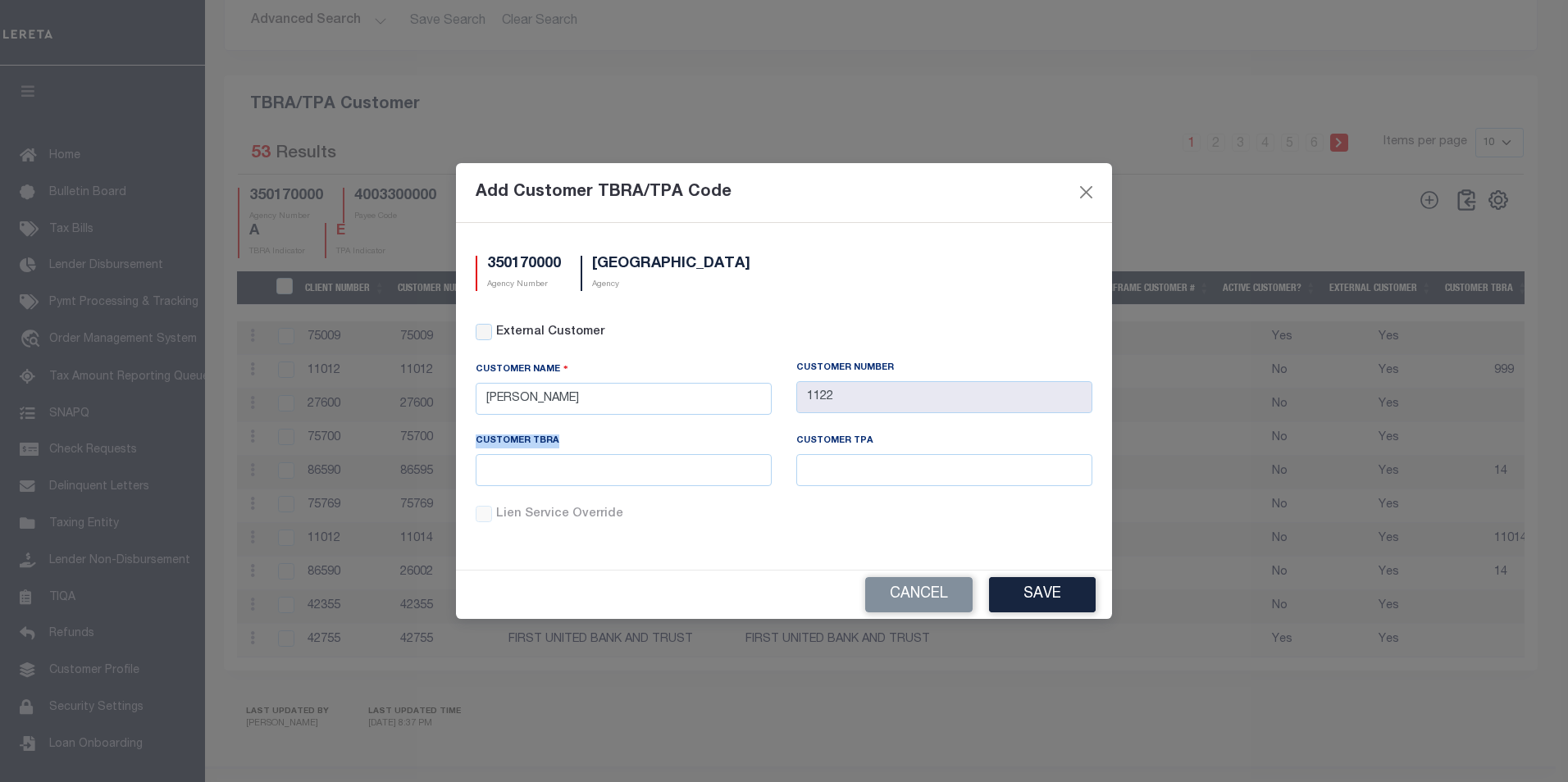
drag, startPoint x: 556, startPoint y: 437, endPoint x: 470, endPoint y: 436, distance: 86.0
click at [470, 436] on div "Customer TBRA" at bounding box center [623, 470] width 320 height 71
click at [633, 467] on input "text" at bounding box center [623, 469] width 296 height 32
click at [631, 475] on input "text" at bounding box center [623, 469] width 296 height 32
type input "006"
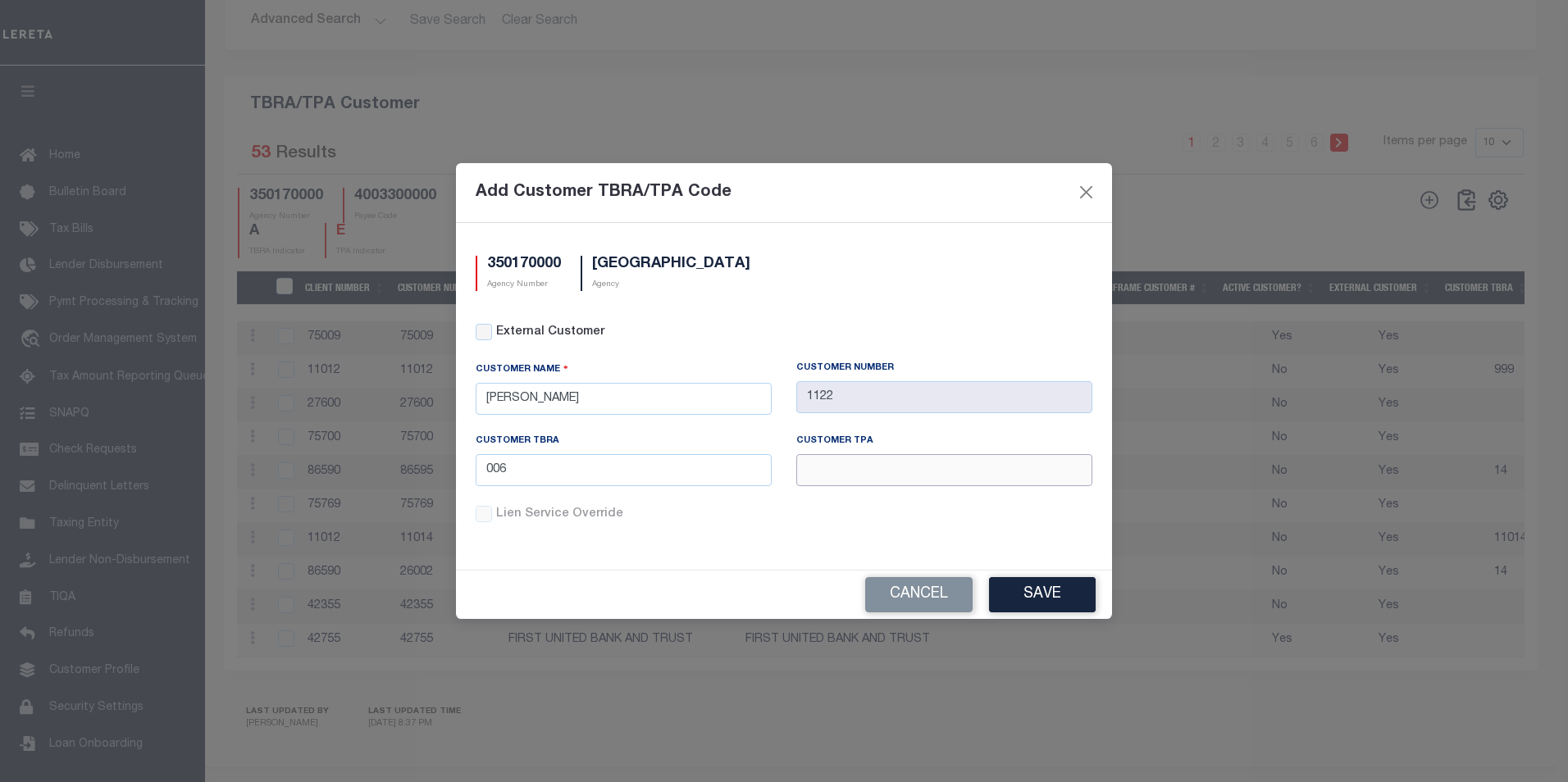
click at [875, 460] on input "text" at bounding box center [943, 469] width 296 height 32
click at [1045, 594] on button "Save" at bounding box center [1041, 595] width 106 height 35
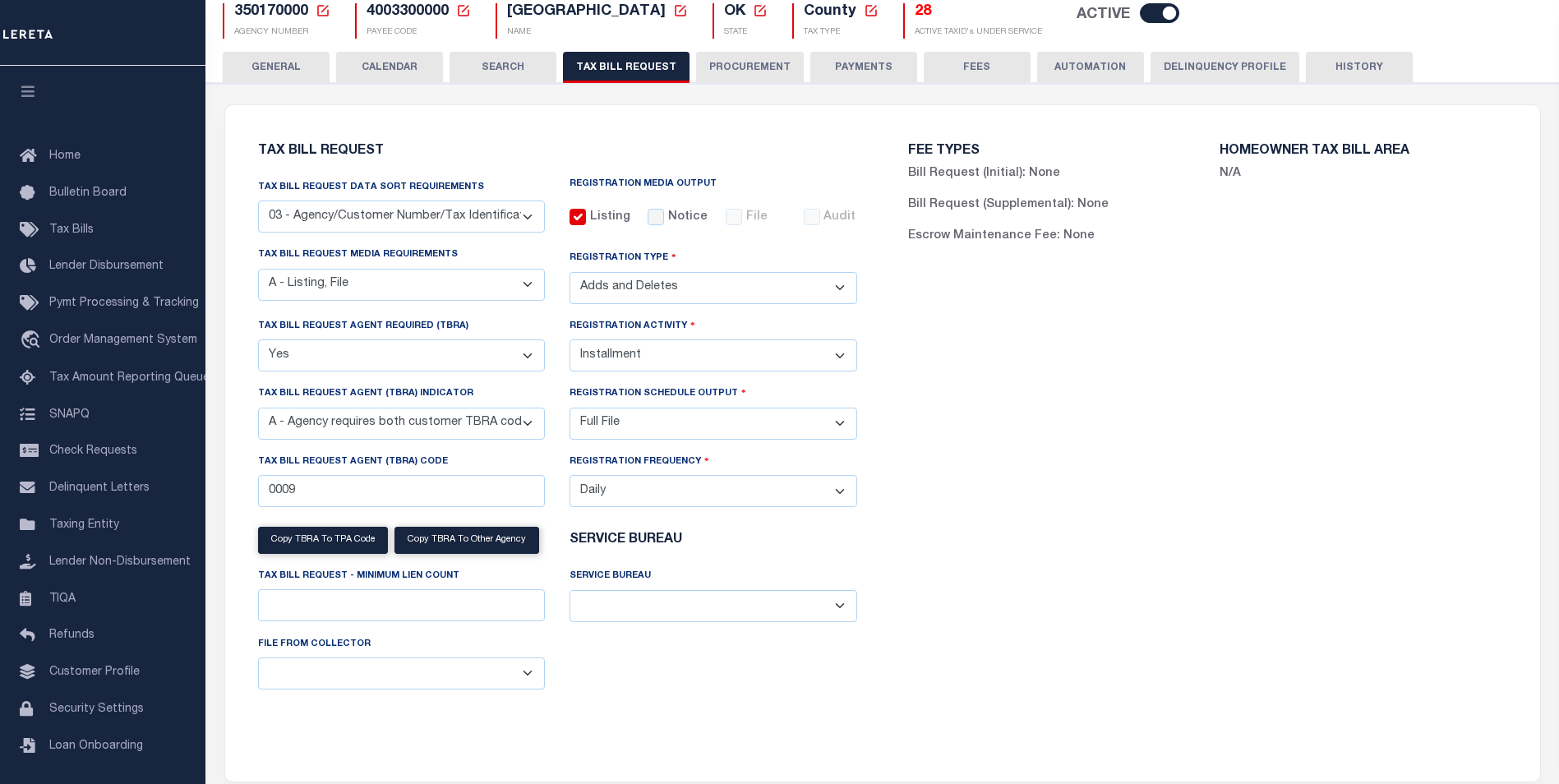
scroll to position [67, 0]
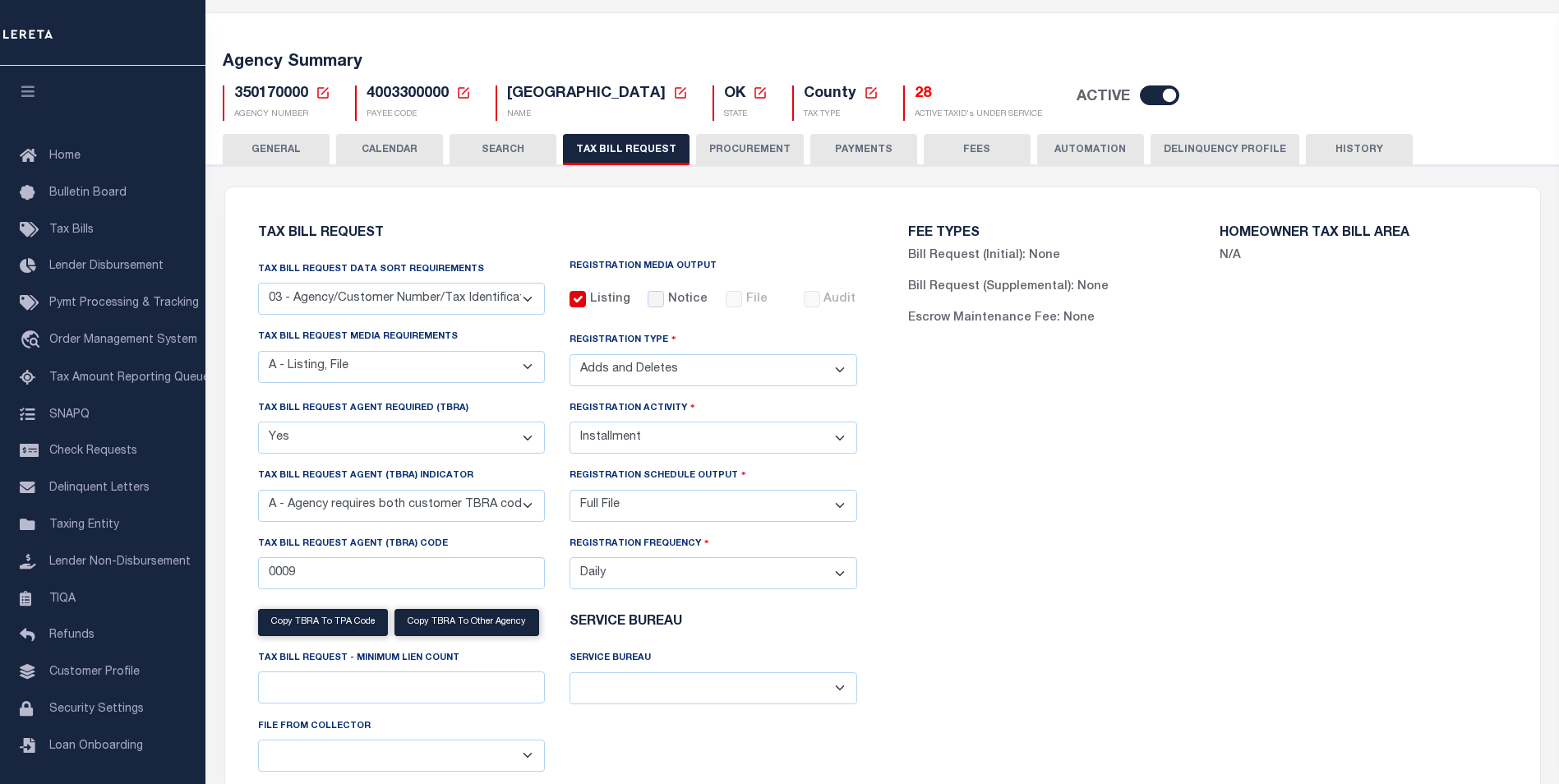
click at [408, 505] on select "A - Agency requires both customer TBRA code and LERETA TBRA code. B - Agency re…" at bounding box center [402, 505] width 288 height 32
click at [1303, 654] on div "FEE TYPES Bill Request (Initial): None Bill Request (Supplemental): None Escrow…" at bounding box center [1207, 515] width 650 height 617
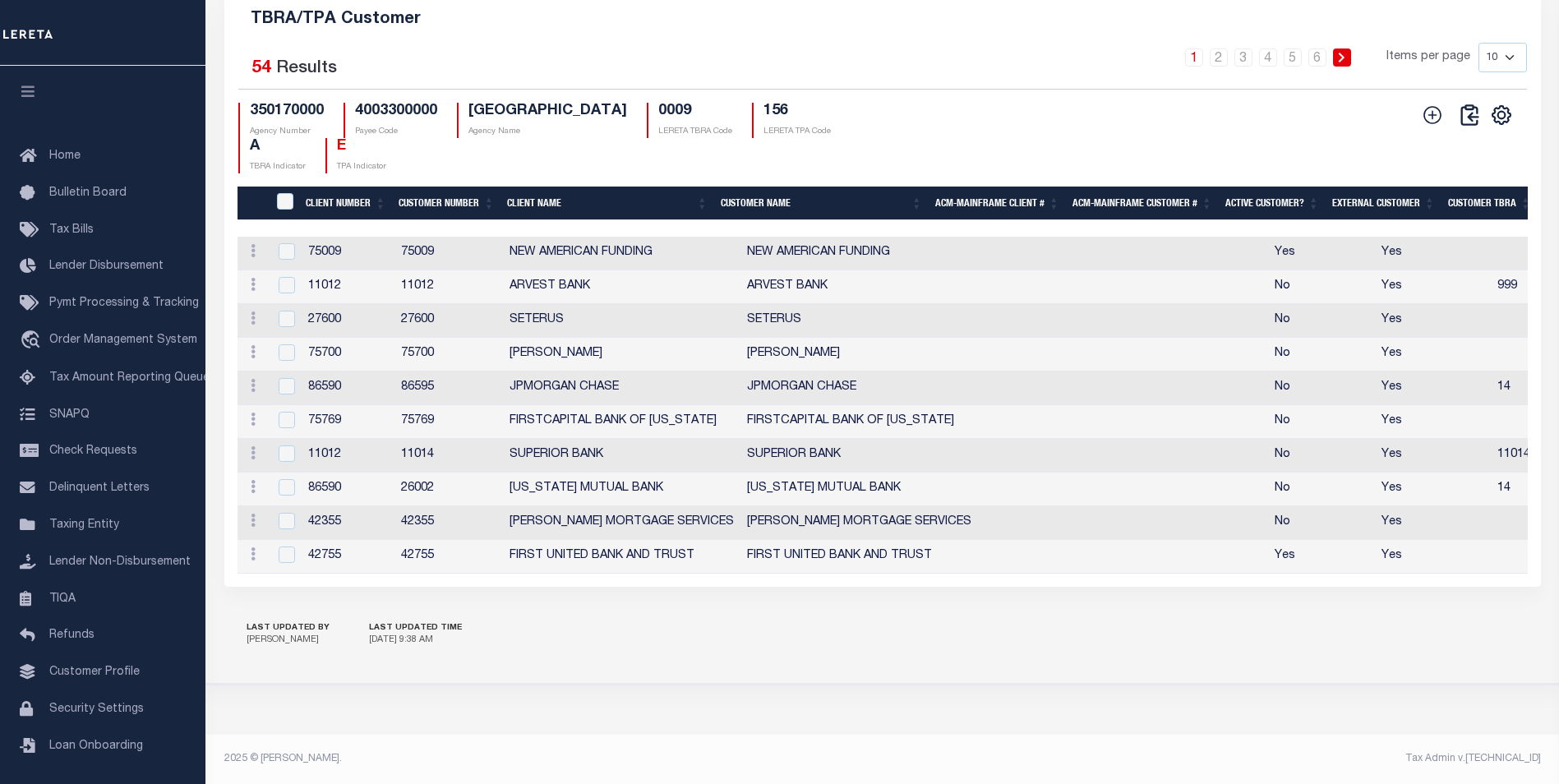
scroll to position [1894, 0]
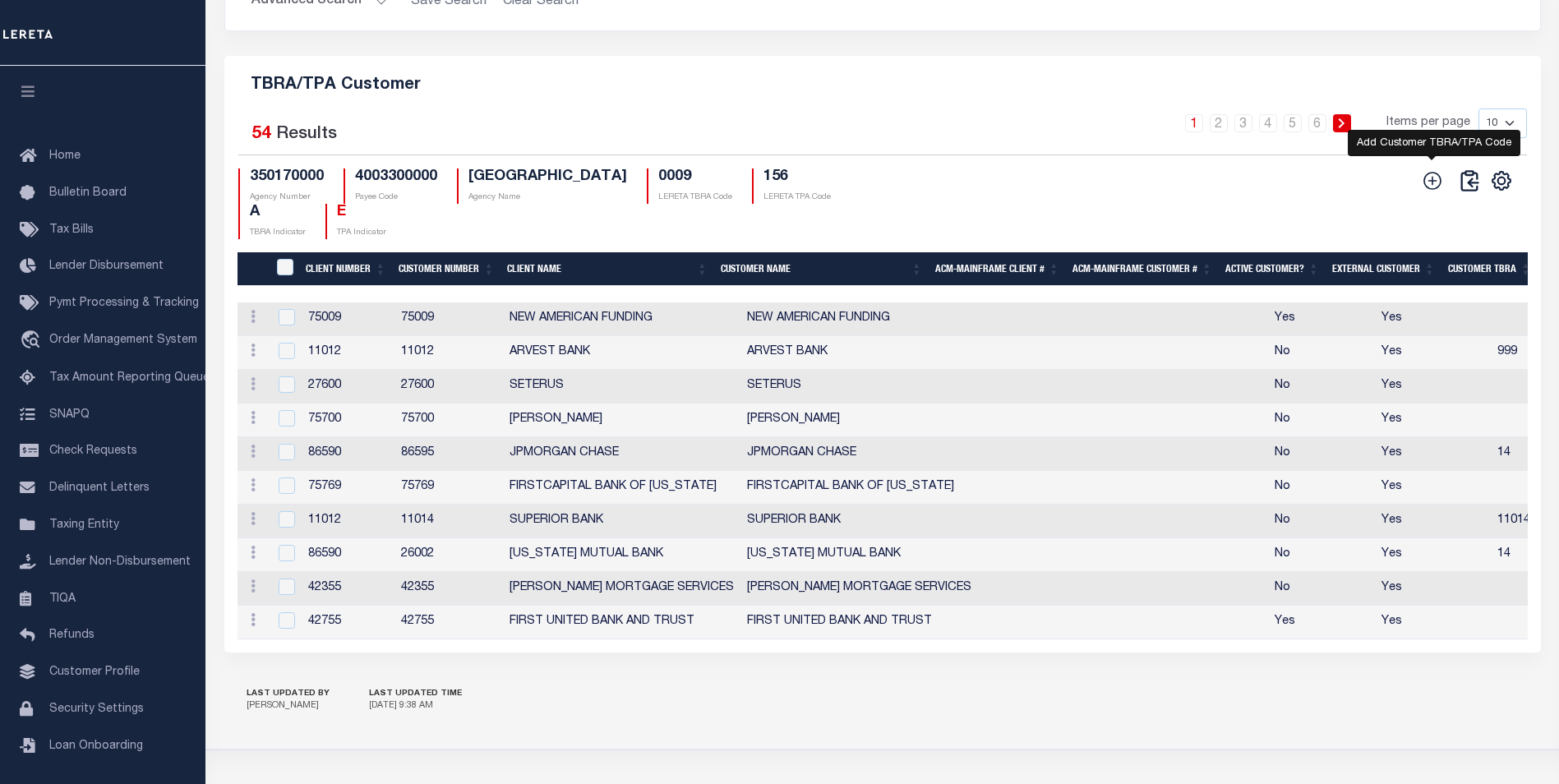
click at [1425, 188] on icon "" at bounding box center [1432, 181] width 21 height 21
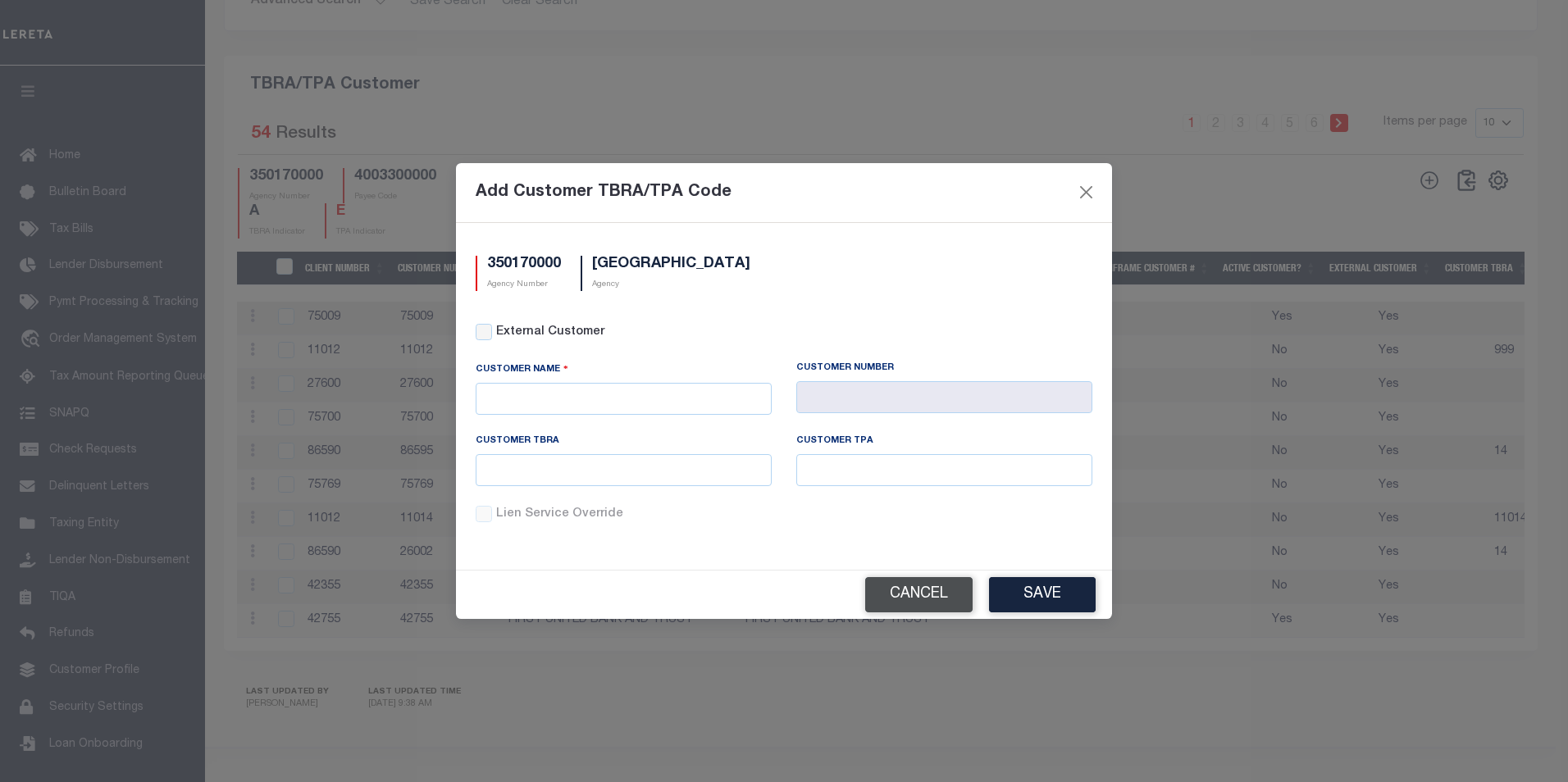
click at [920, 592] on button "Cancel" at bounding box center [919, 595] width 107 height 35
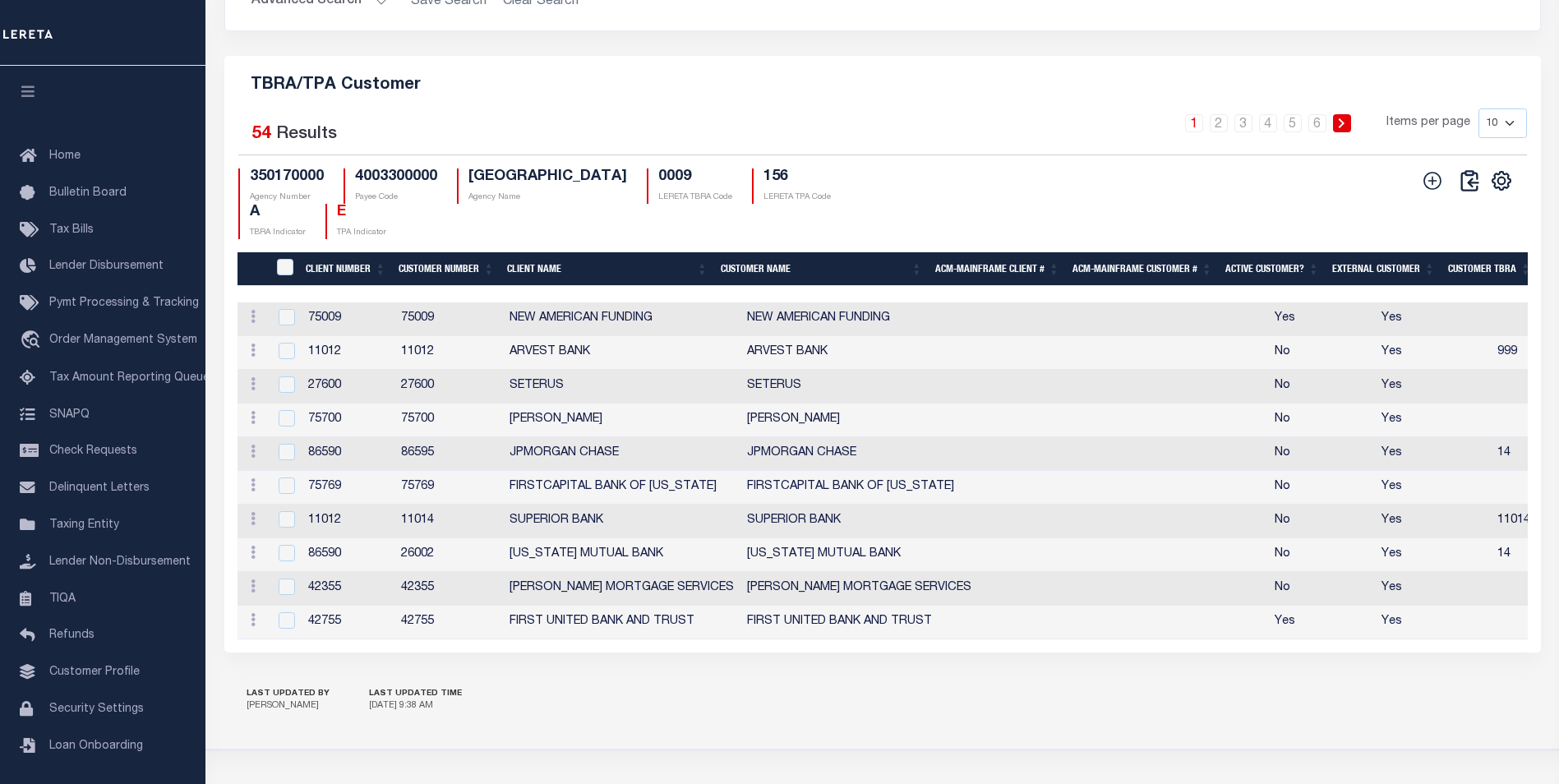
scroll to position [0, 0]
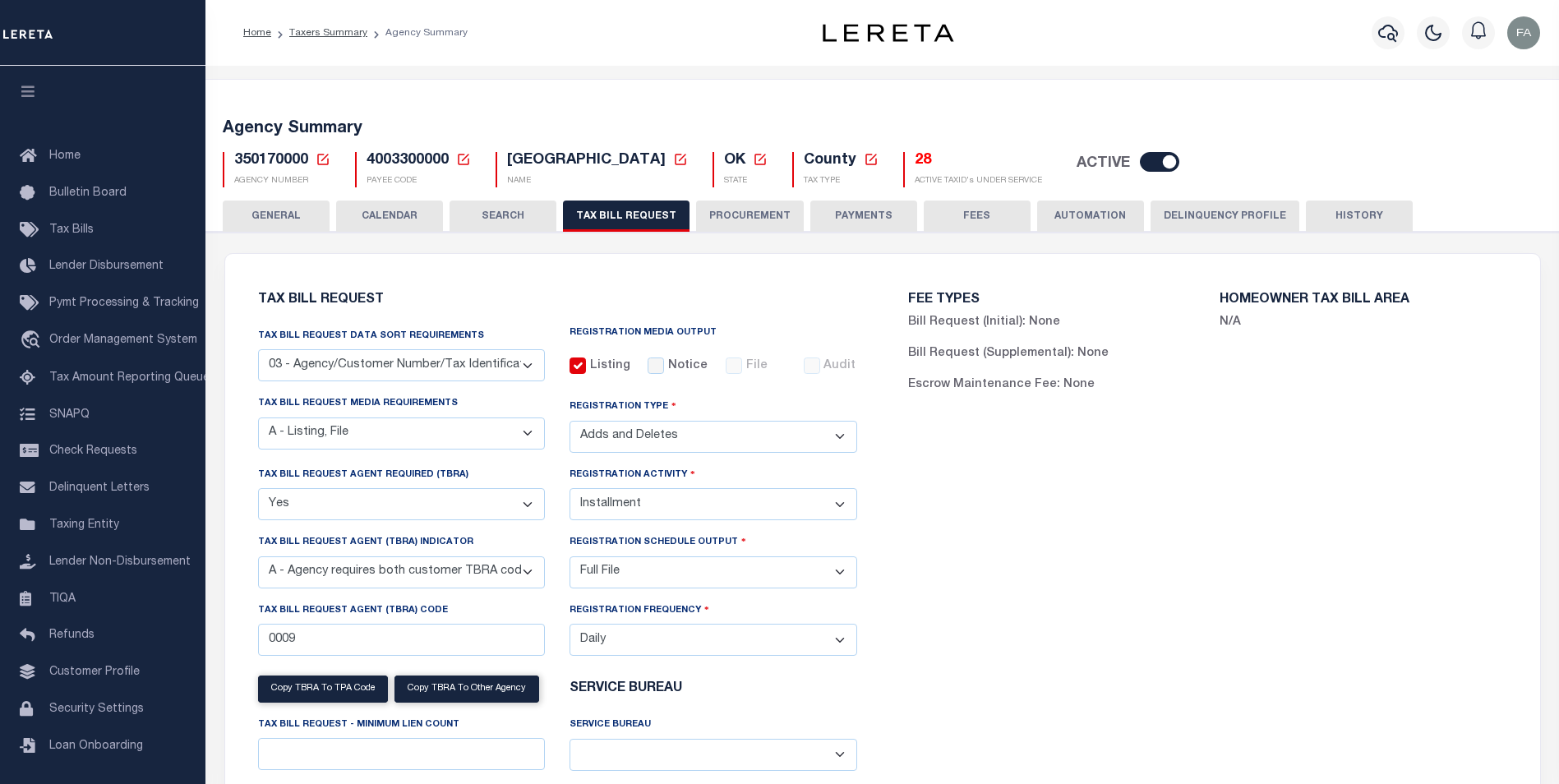
click at [447, 576] on select "A - Agency requires both customer TBRA code and LERETA TBRA code. B - Agency re…" at bounding box center [402, 572] width 288 height 32
click at [1093, 515] on div "FEE TYPES Bill Request (Initial): None Bill Request (Supplemental): None Escrow…" at bounding box center [1207, 582] width 650 height 617
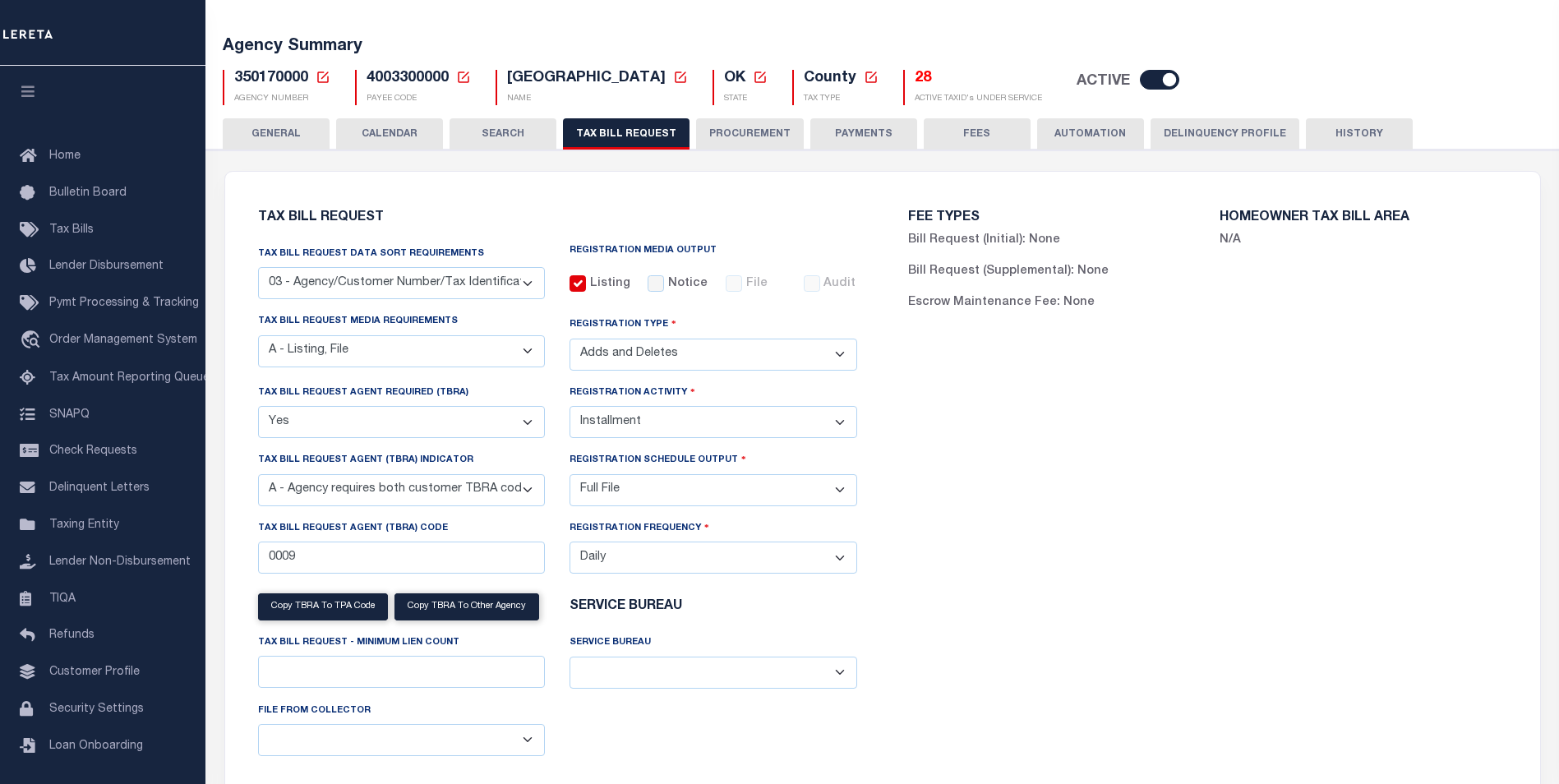
click at [462, 500] on select "A - Agency requires both customer TBRA code and LERETA TBRA code. B - Agency re…" at bounding box center [402, 490] width 288 height 32
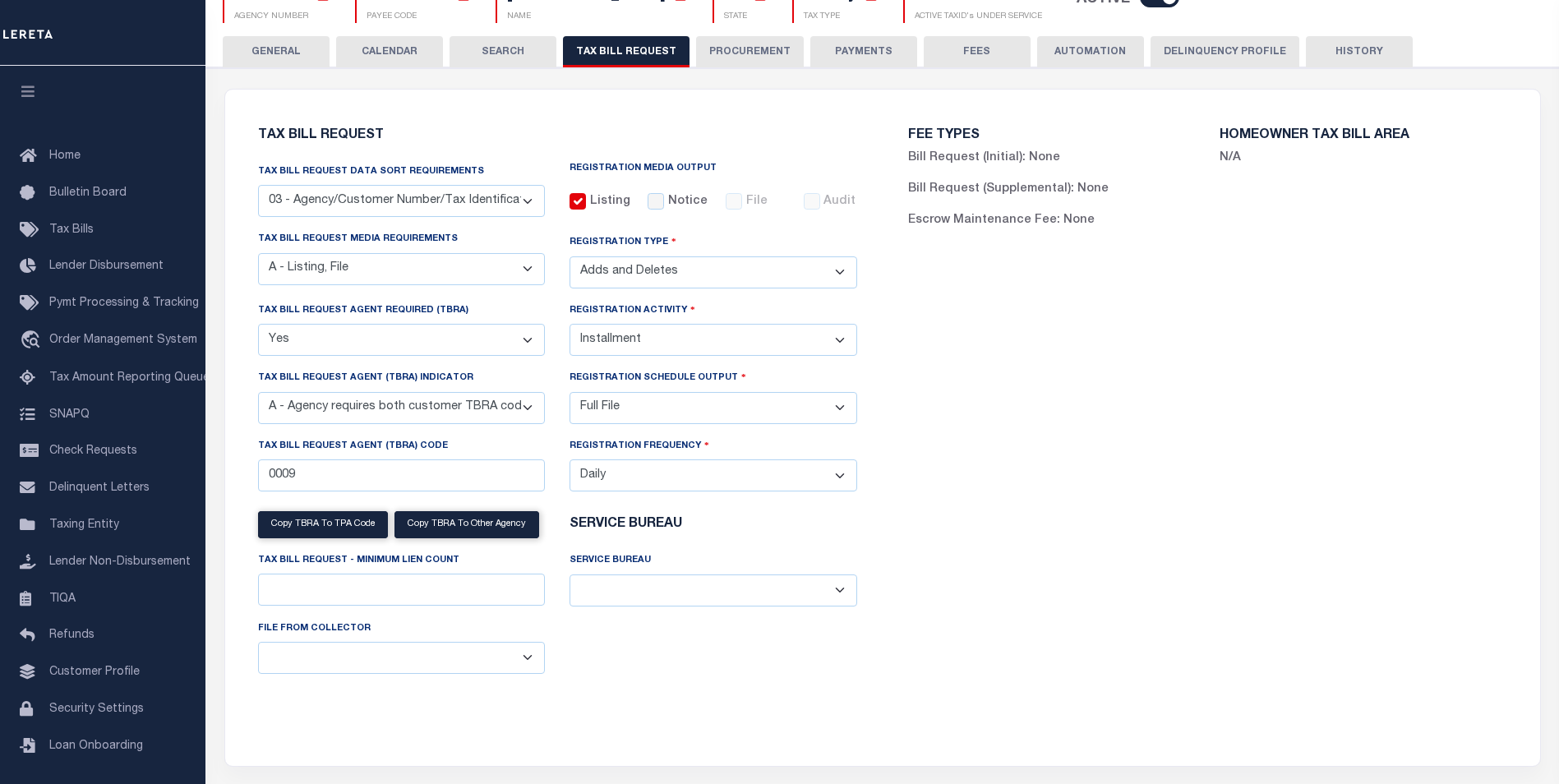
click at [1340, 420] on div "FEE TYPES Bill Request (Initial): None Bill Request (Supplemental): None Escrow…" at bounding box center [1207, 418] width 650 height 617
drag, startPoint x: 443, startPoint y: 455, endPoint x: 270, endPoint y: 452, distance: 173.0
click at [270, 452] on div "Tax Bill Request Agent (TBRA) Code 0009" at bounding box center [402, 464] width 288 height 54
click at [402, 447] on label "Tax Bill Request Agent (TBRA) Code" at bounding box center [353, 446] width 190 height 14
click at [402, 459] on input "0009" at bounding box center [402, 475] width 288 height 32
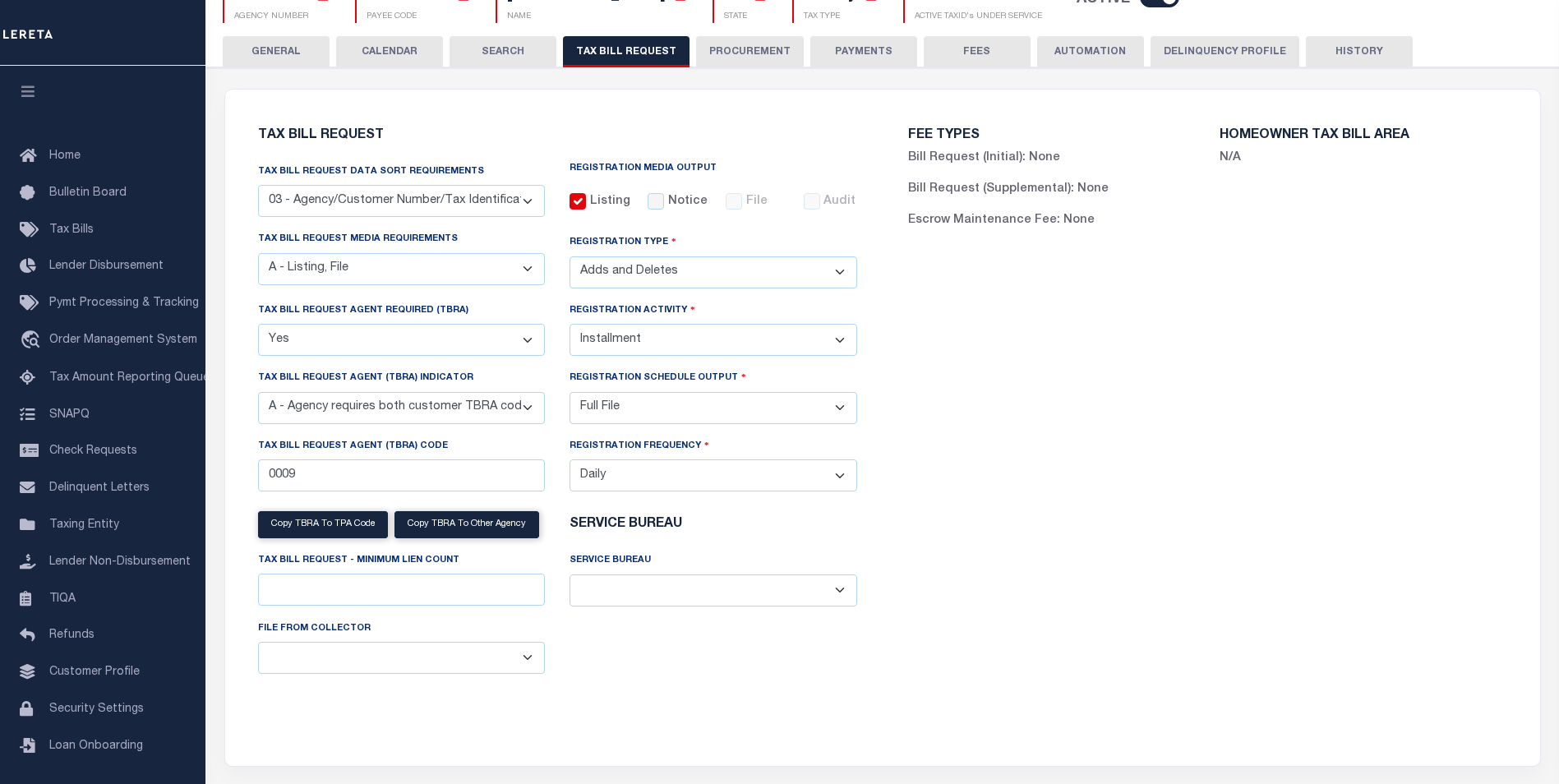
click at [433, 421] on select "A - Agency requires both customer TBRA code and LERETA TBRA code. B - Agency re…" at bounding box center [402, 407] width 288 height 32
click at [1064, 403] on div "FEE TYPES Bill Request (Initial): None Bill Request (Supplemental): None Escrow…" at bounding box center [1207, 418] width 650 height 617
click at [349, 530] on button "Copy TBRA to TPA Code" at bounding box center [323, 525] width 129 height 27
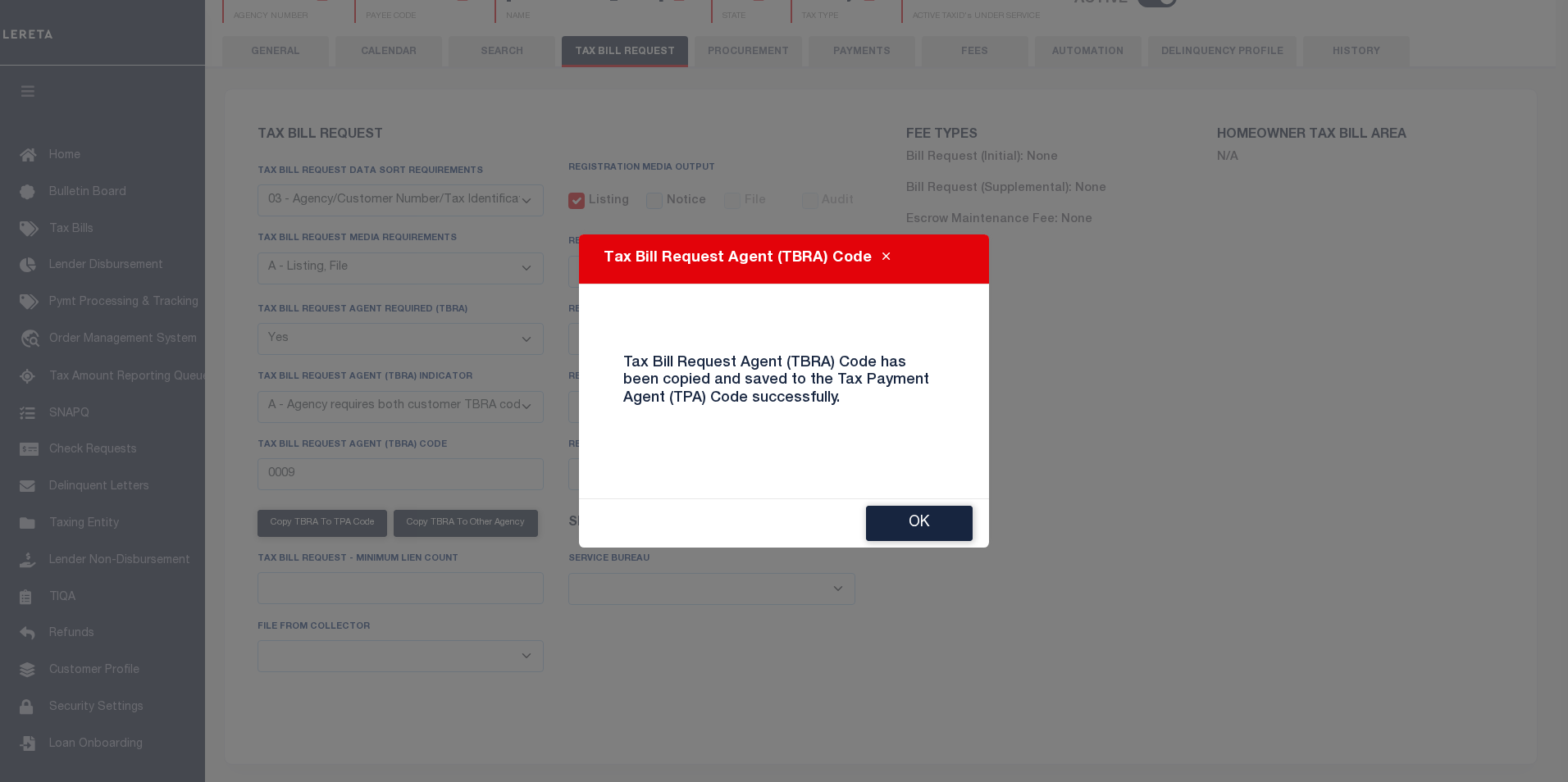
click at [898, 520] on button "Ok" at bounding box center [919, 523] width 106 height 35
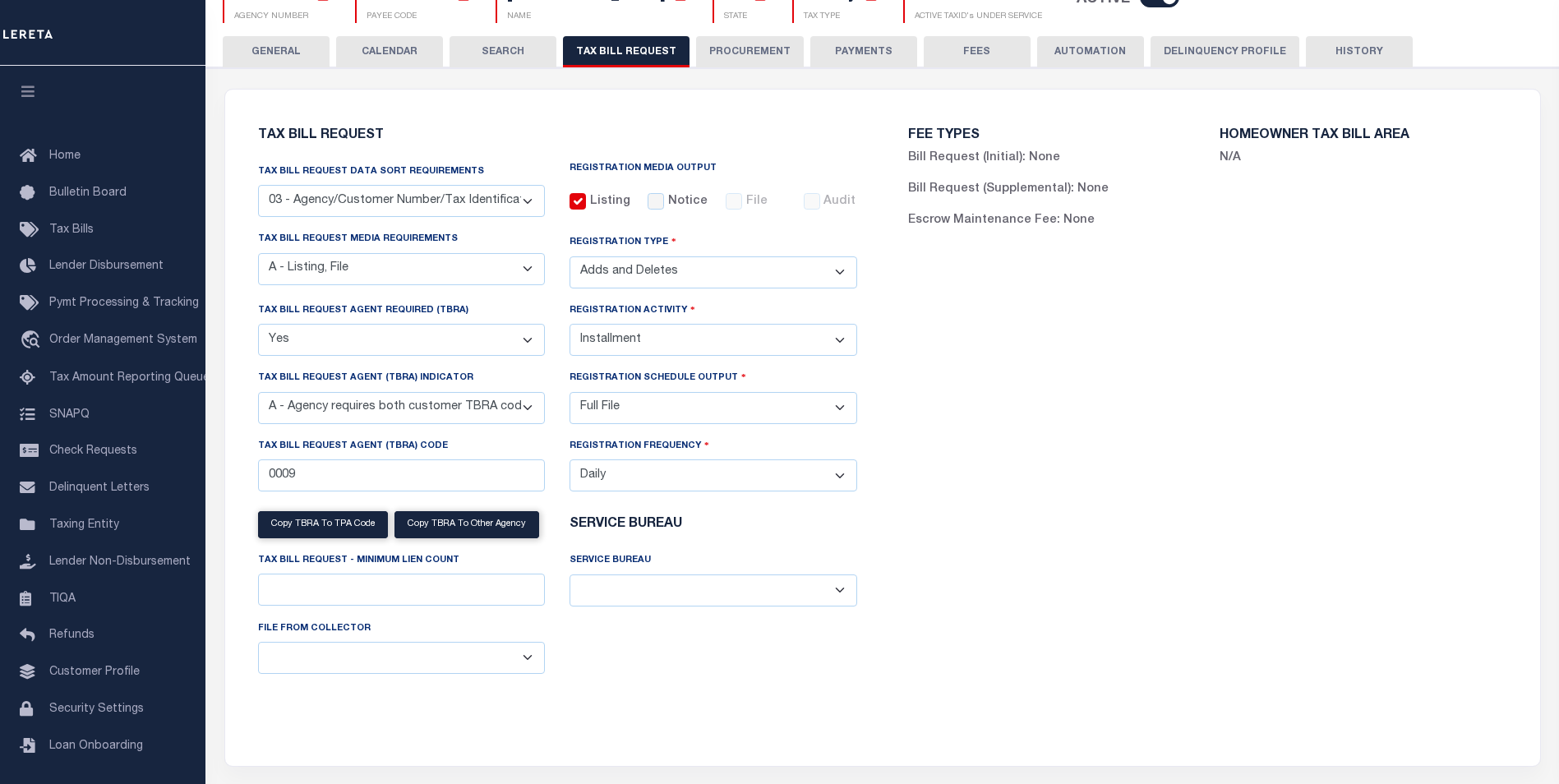
click at [497, 422] on select "A - Agency requires both customer TBRA code and LERETA TBRA code. B - Agency re…" at bounding box center [402, 407] width 288 height 32
drag, startPoint x: 1409, startPoint y: 336, endPoint x: 1398, endPoint y: 365, distance: 31.0
click at [1409, 336] on div "FEE TYPES Bill Request (Initial): None Bill Request (Supplemental): None Escrow…" at bounding box center [1207, 418] width 650 height 617
click at [394, 477] on input "0009" at bounding box center [402, 475] width 288 height 32
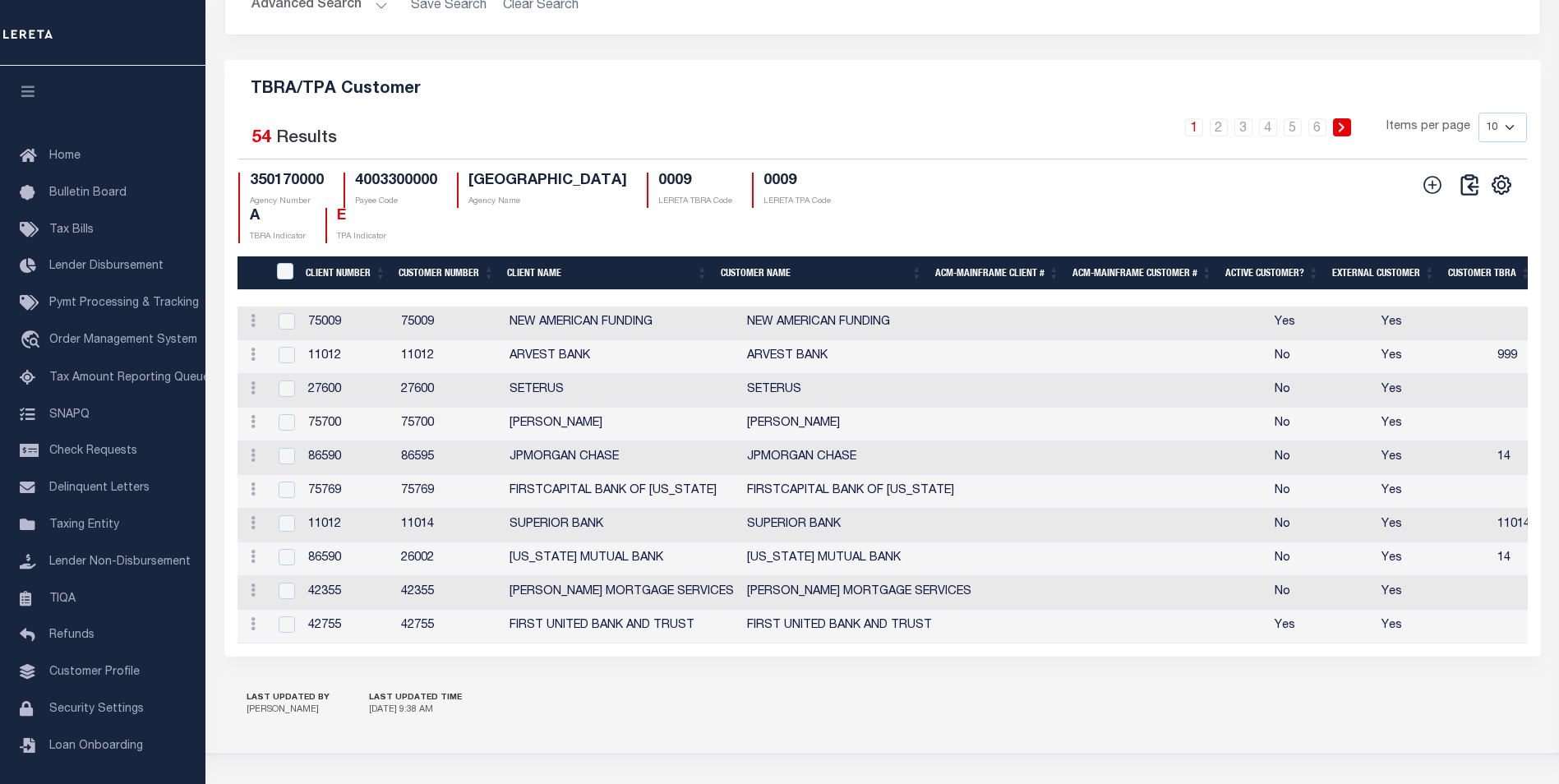
scroll to position [1973, 0]
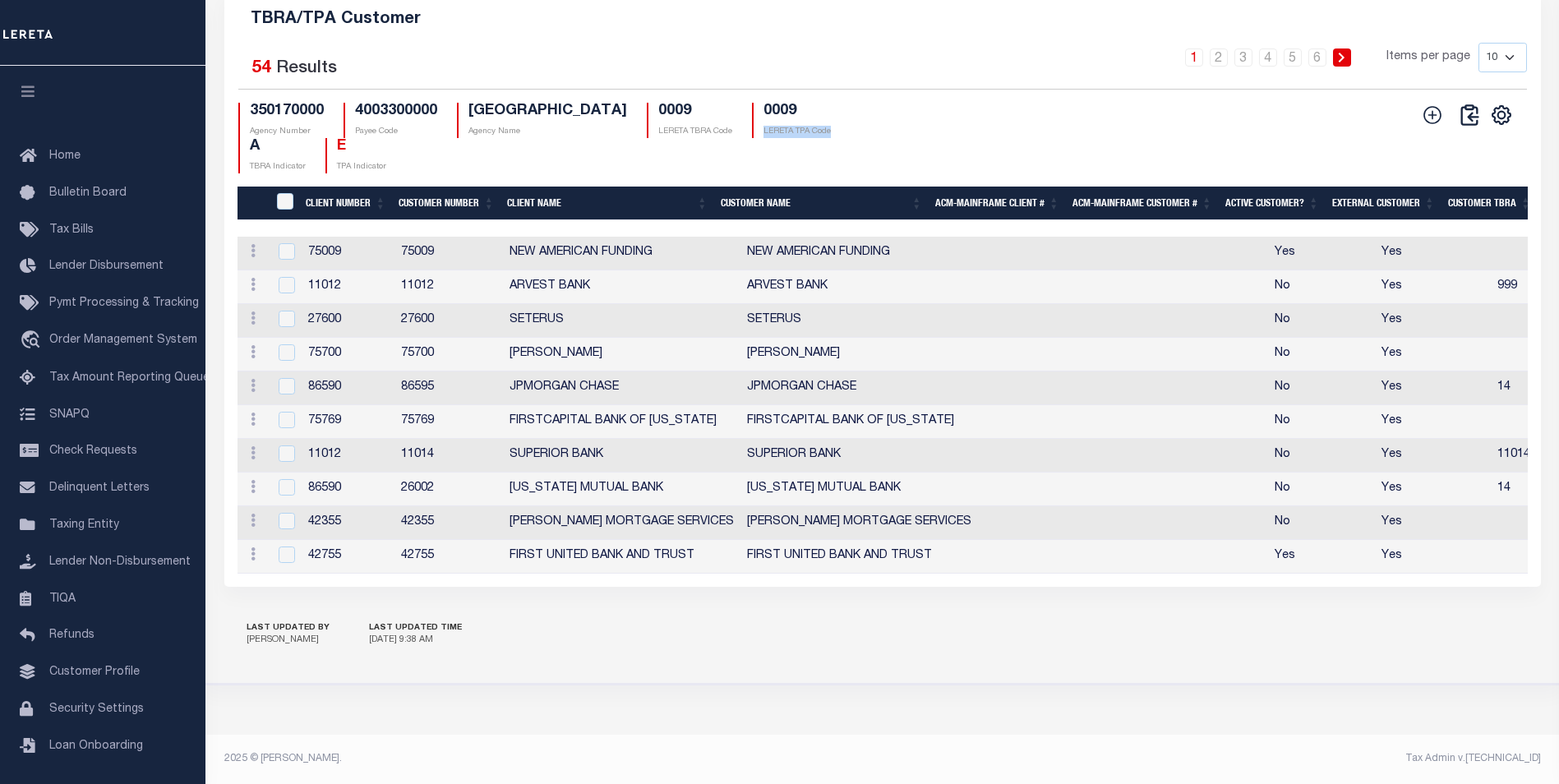
drag, startPoint x: 734, startPoint y: 170, endPoint x: 820, endPoint y: 161, distance: 86.5
click at [820, 161] on div "350170000 Agency Number 4003300000 Payee Code COTTON COUNTY Agency Name 0009 LE…" at bounding box center [560, 139] width 645 height 71
click at [764, 121] on h4 "0009" at bounding box center [798, 112] width 67 height 18
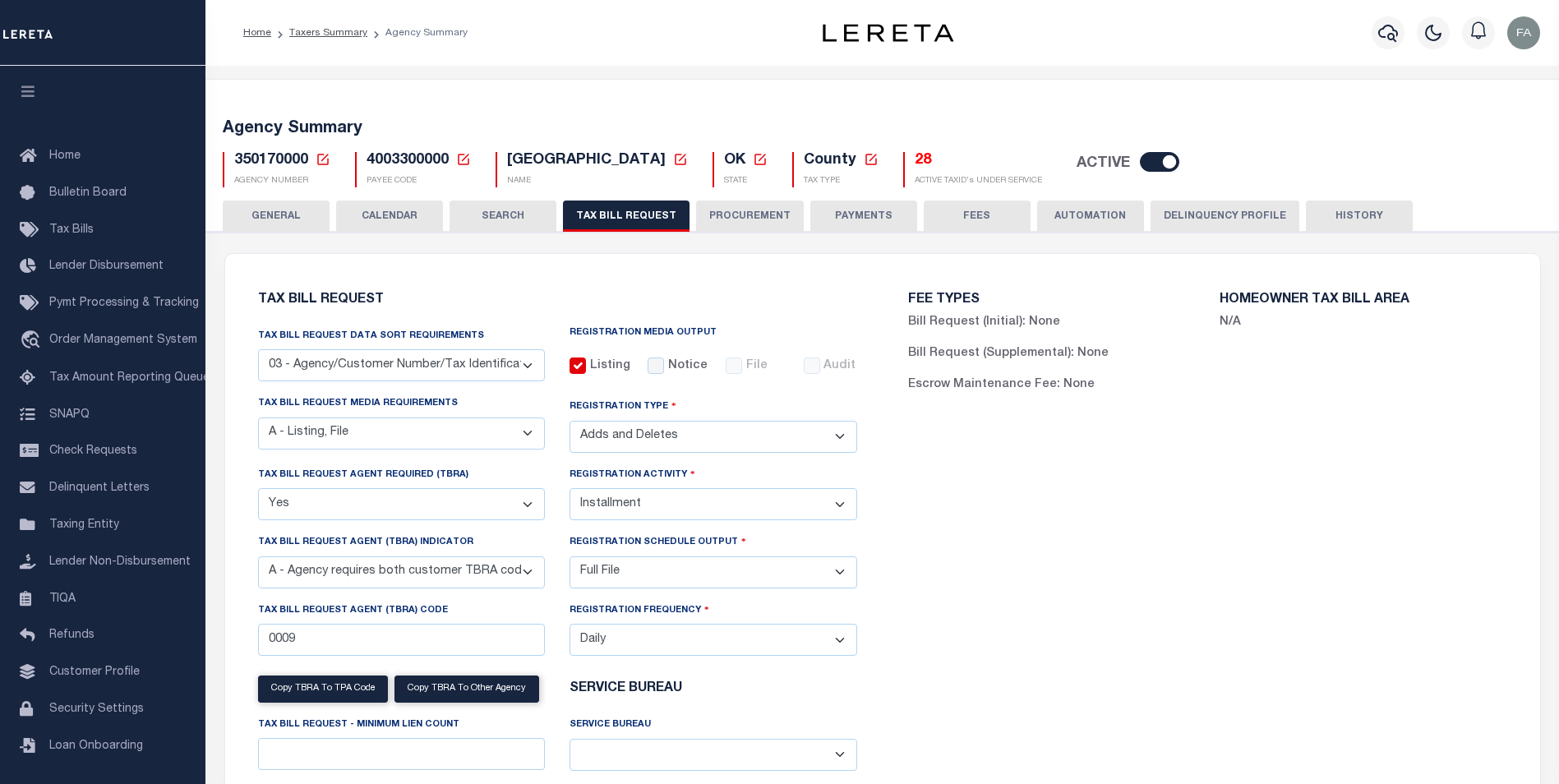
scroll to position [82, 0]
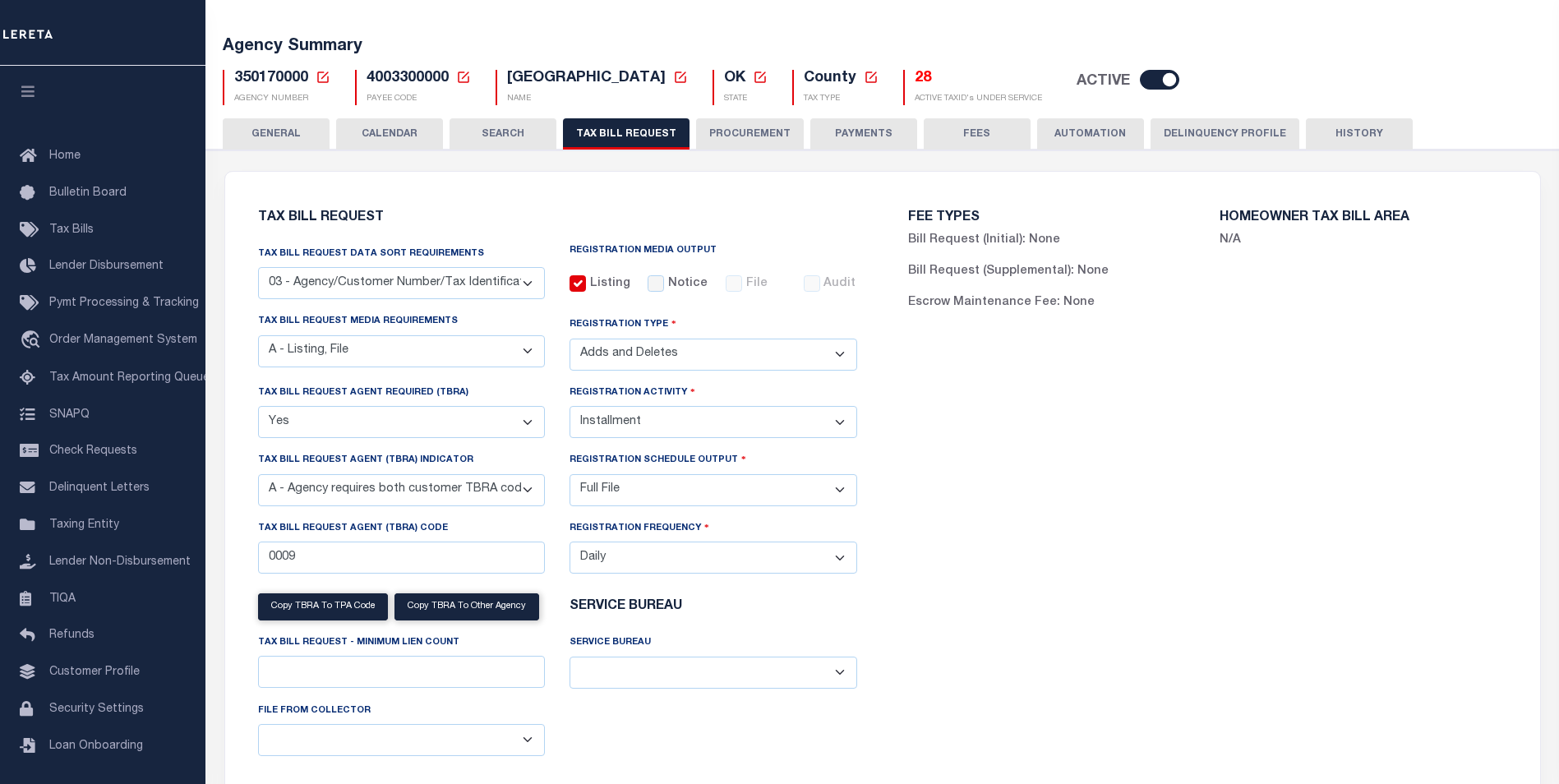
click at [499, 490] on select "A - Agency requires both customer TBRA code and LERETA TBRA code. B - Agency re…" at bounding box center [402, 490] width 288 height 32
click at [499, 505] on select "A - Agency requires both customer TBRA code and LERETA TBRA code. B - Agency re…" at bounding box center [402, 490] width 288 height 32
click at [258, 477] on select "A - Agency requires both customer TBRA code and LERETA TBRA code. B - Agency re…" at bounding box center [402, 490] width 288 height 32
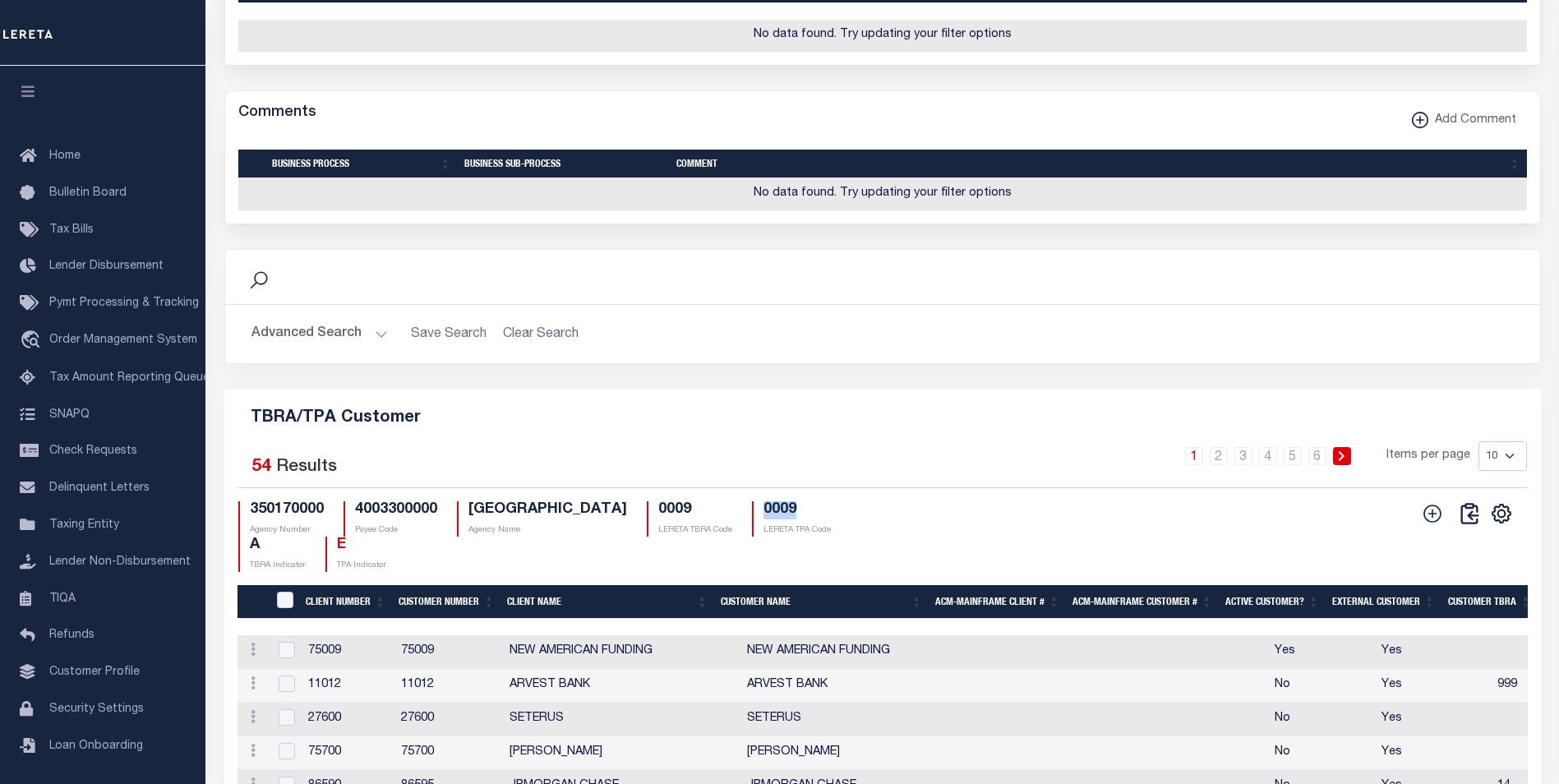
scroll to position [1976, 0]
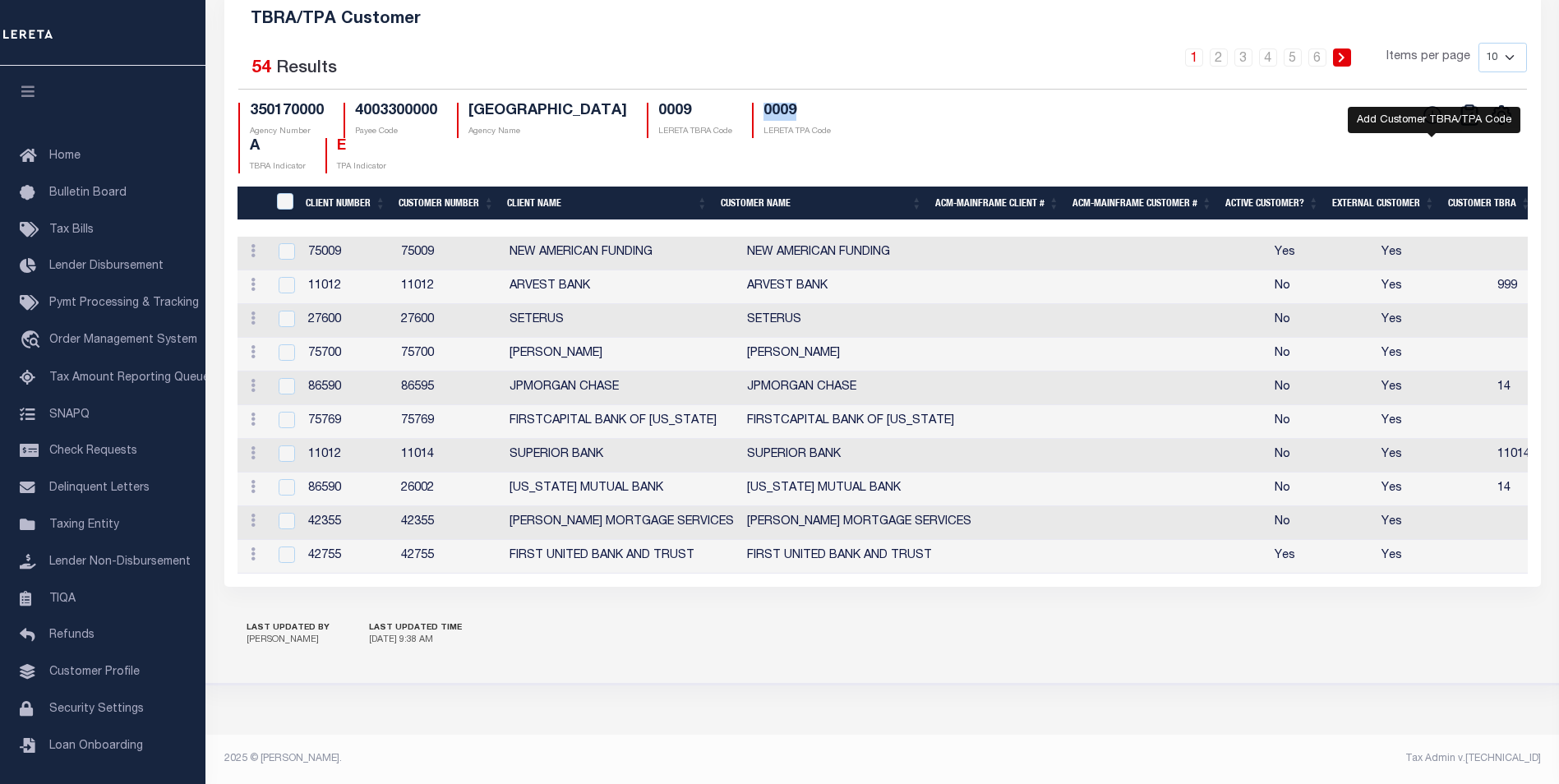
click at [1426, 126] on icon "" at bounding box center [1432, 114] width 21 height 21
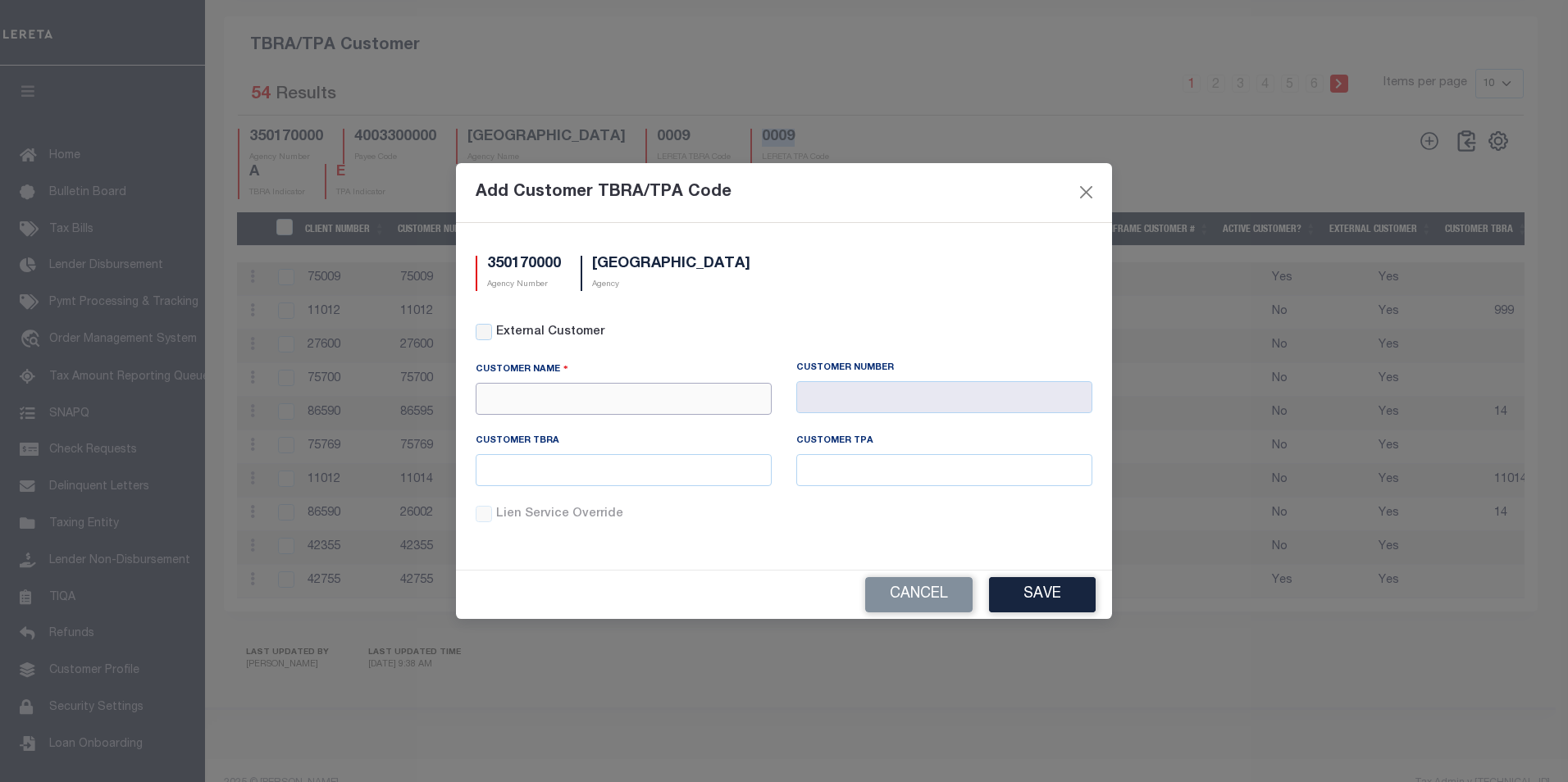
click at [689, 402] on input "text" at bounding box center [623, 398] width 296 height 32
click at [910, 578] on button "Cancel" at bounding box center [919, 595] width 107 height 35
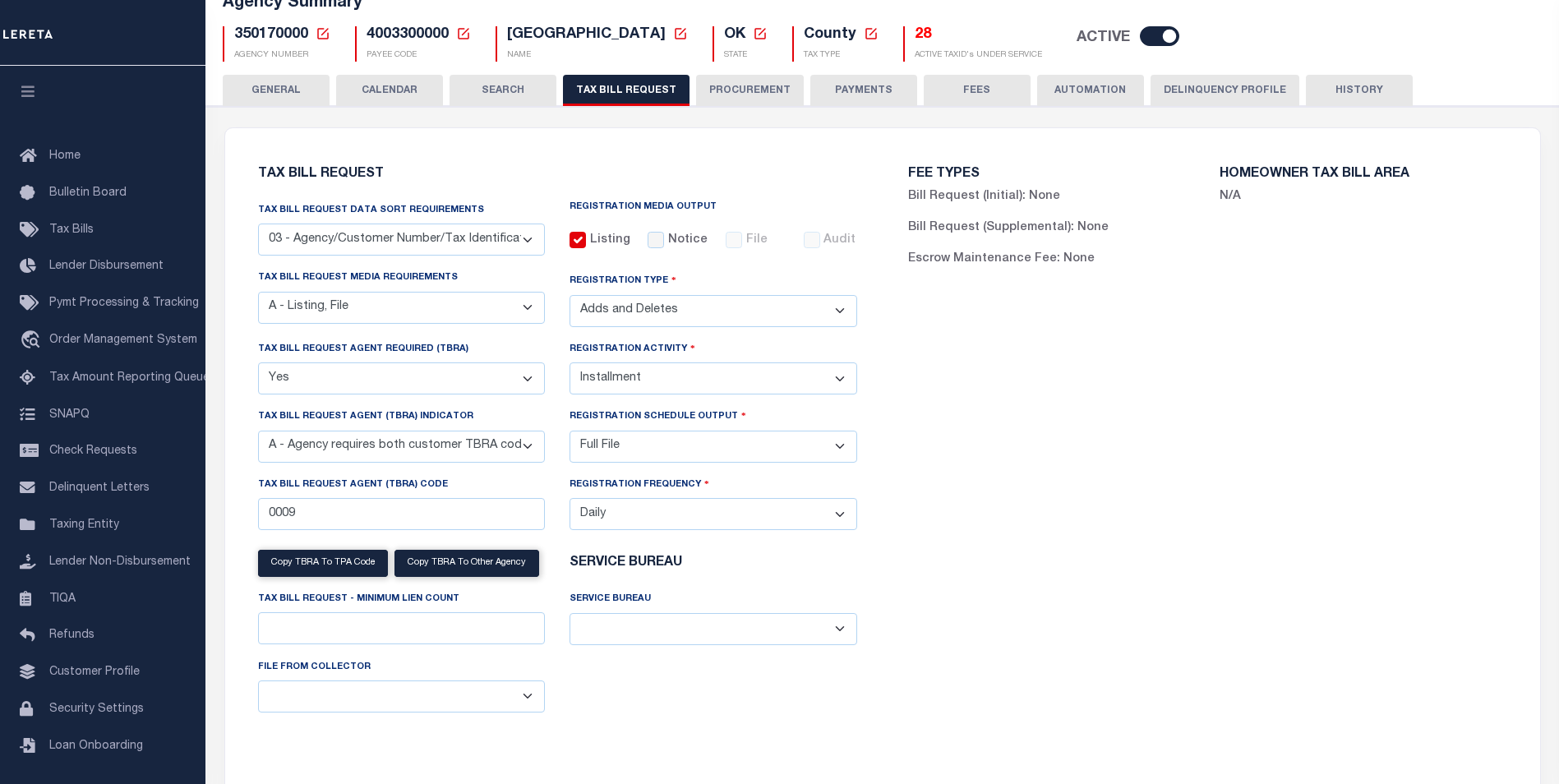
scroll to position [44, 0]
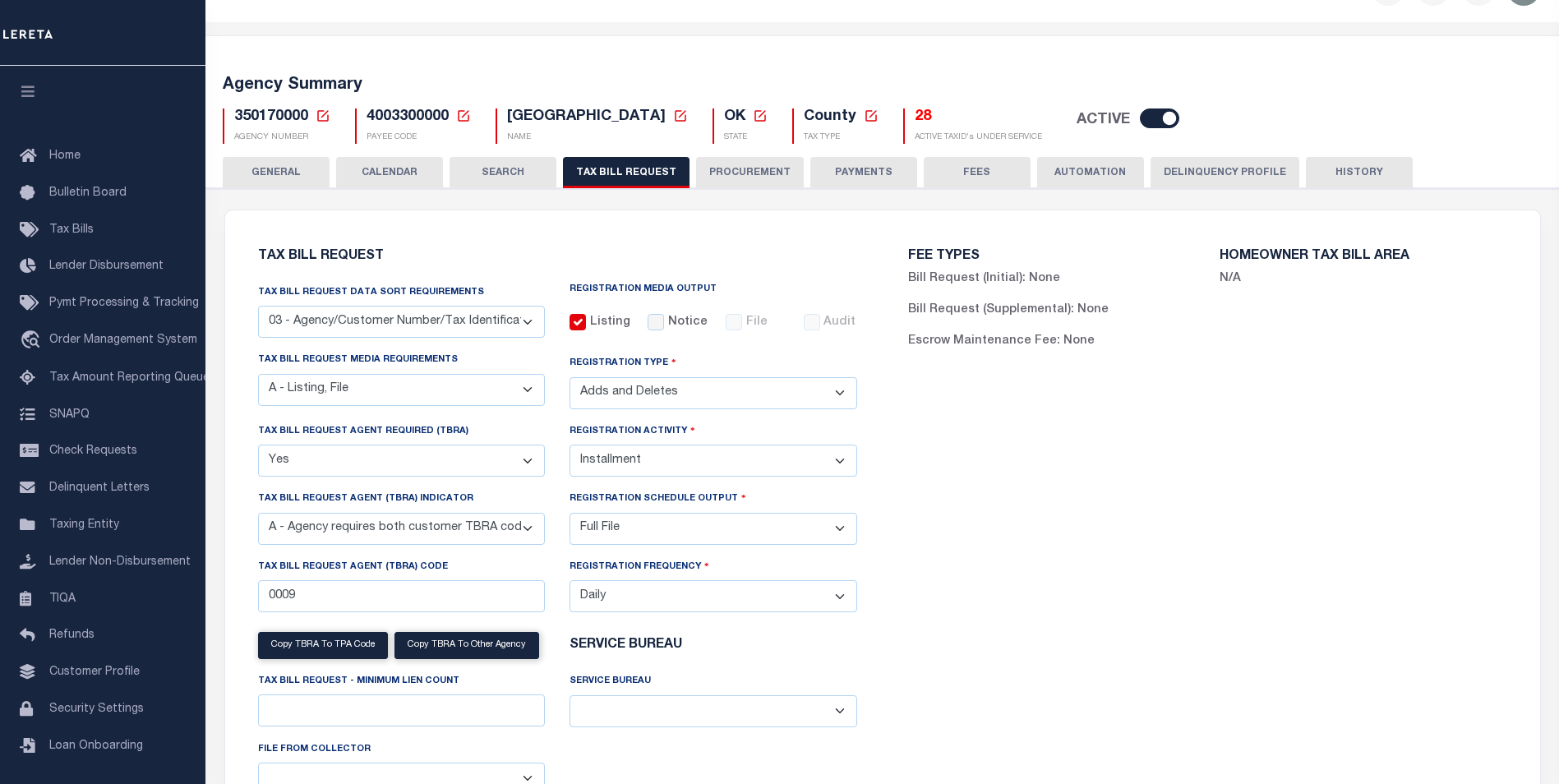
click at [444, 532] on select "A - Agency requires both customer TBRA code and LERETA TBRA code. B - Agency re…" at bounding box center [402, 529] width 288 height 32
click at [1004, 507] on div "FEE TYPES Bill Request (Initial): None Bill Request (Supplemental): None Escrow…" at bounding box center [1207, 538] width 650 height 617
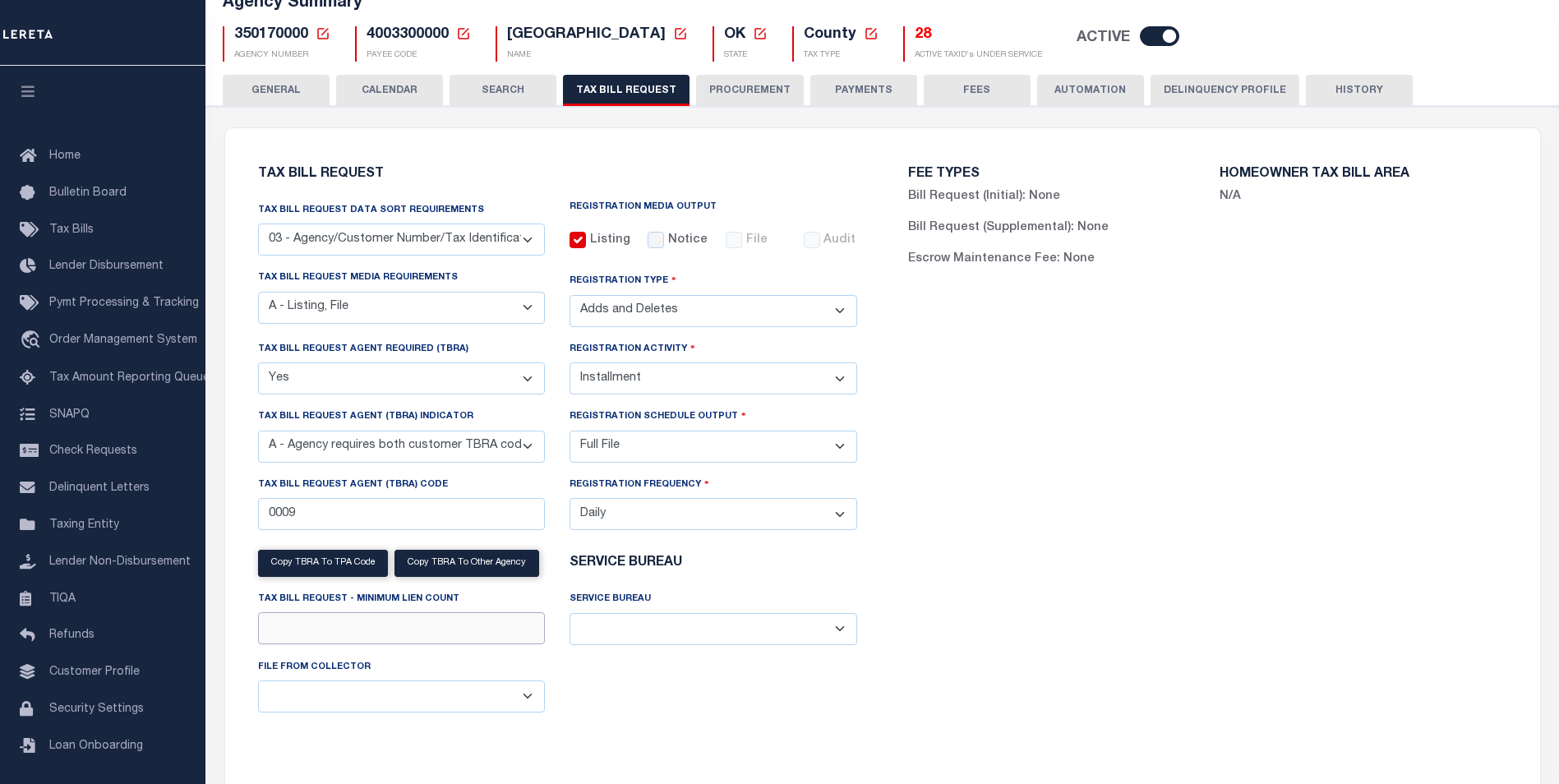
click at [313, 623] on input "Tax Bill Request - Minimum Lien Count" at bounding box center [402, 628] width 288 height 32
click at [443, 449] on select "A - Agency requires both customer TBRA code and LERETA TBRA code. B - Agency re…" at bounding box center [402, 446] width 288 height 32
